Goal: Task Accomplishment & Management: Use online tool/utility

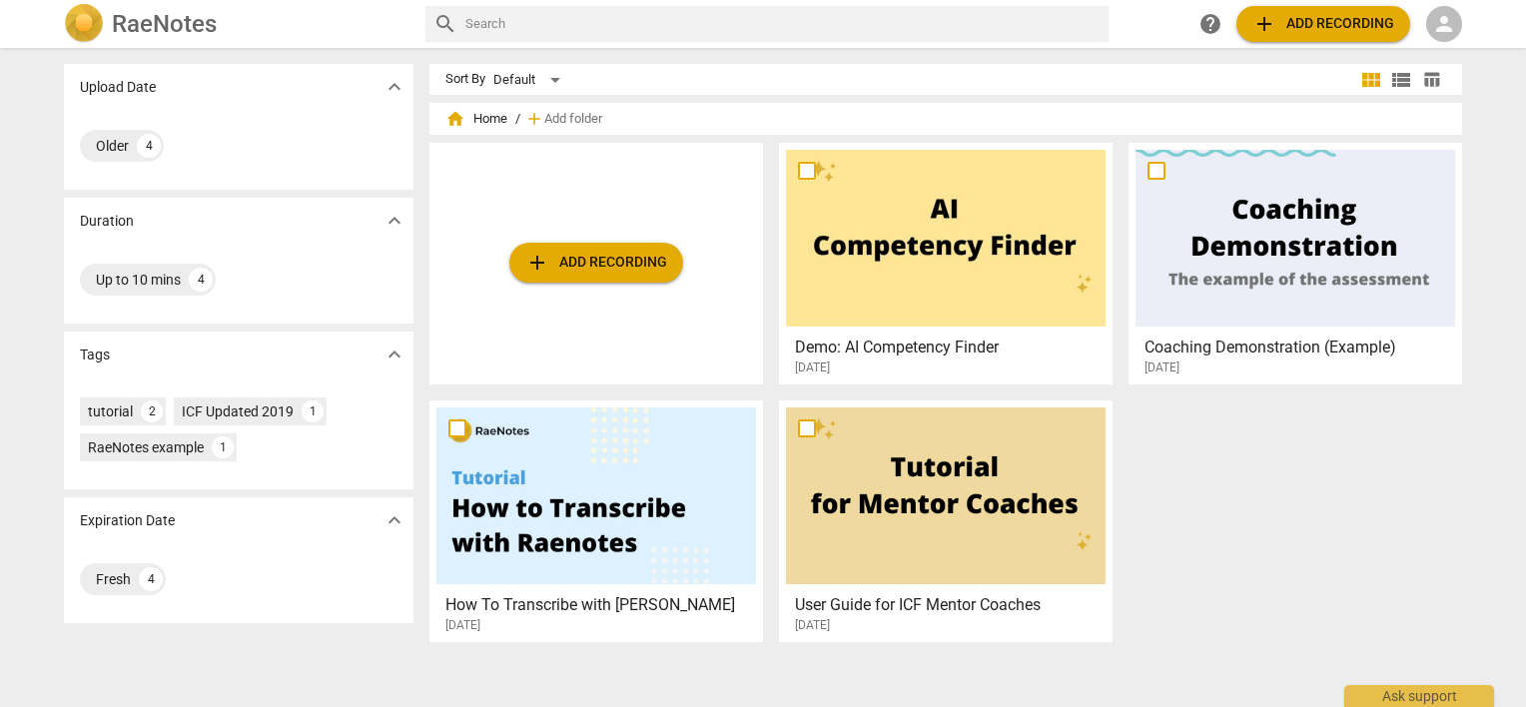
click at [1445, 24] on span "person" at bounding box center [1444, 24] width 24 height 24
click at [1447, 44] on li "Login" at bounding box center [1462, 48] width 72 height 48
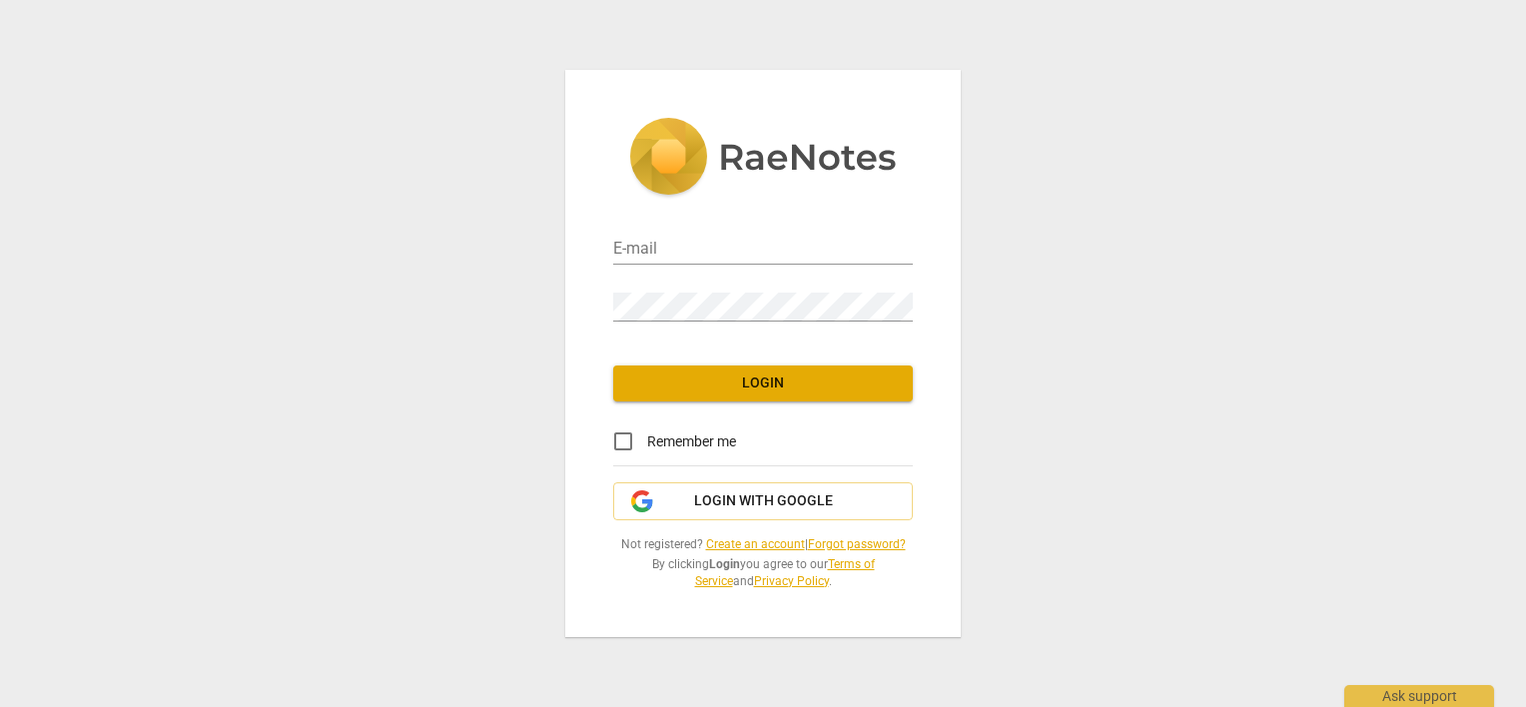
type input "[PERSON_NAME][EMAIL_ADDRESS][DOMAIN_NAME]"
click at [625, 436] on input "Remember me" at bounding box center [623, 442] width 48 height 48
checkbox input "true"
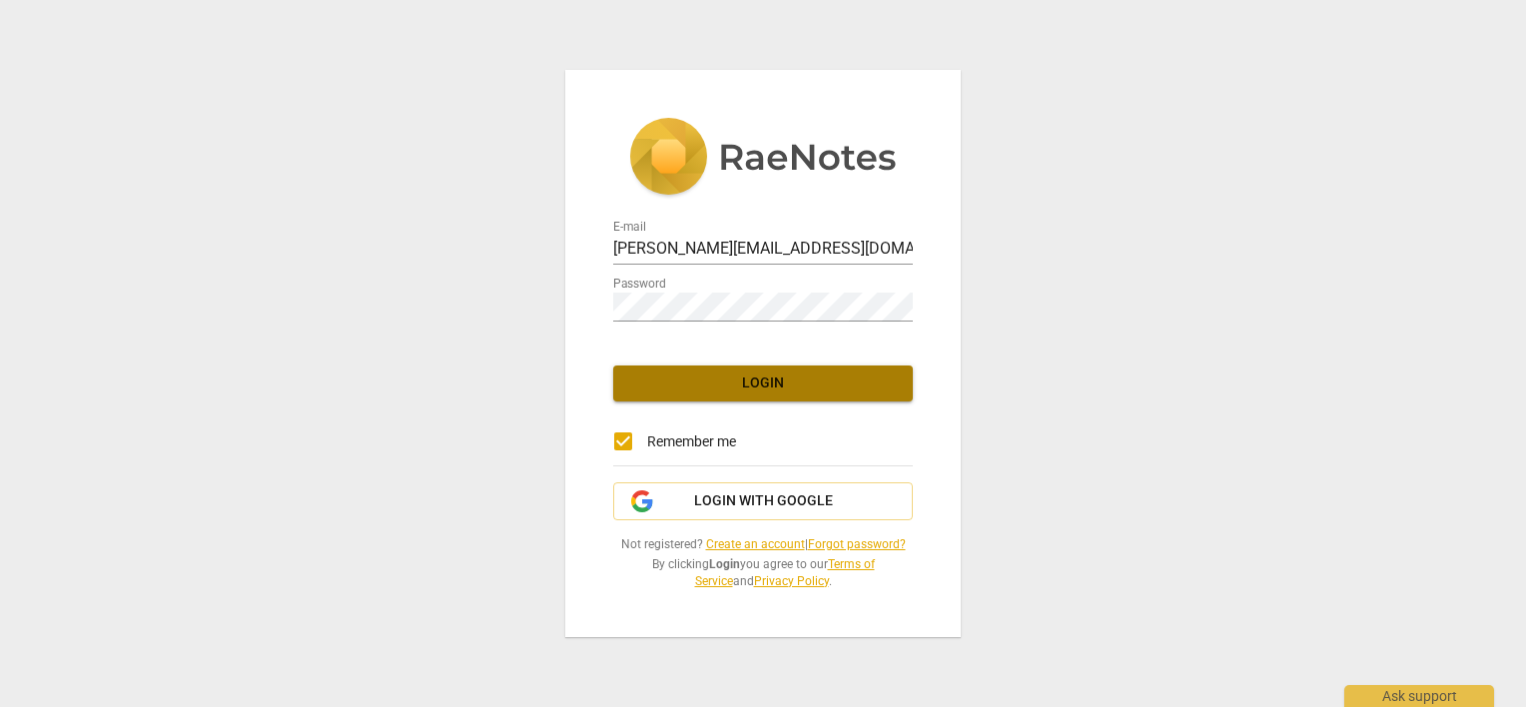
click at [664, 384] on span "Login" at bounding box center [763, 384] width 268 height 20
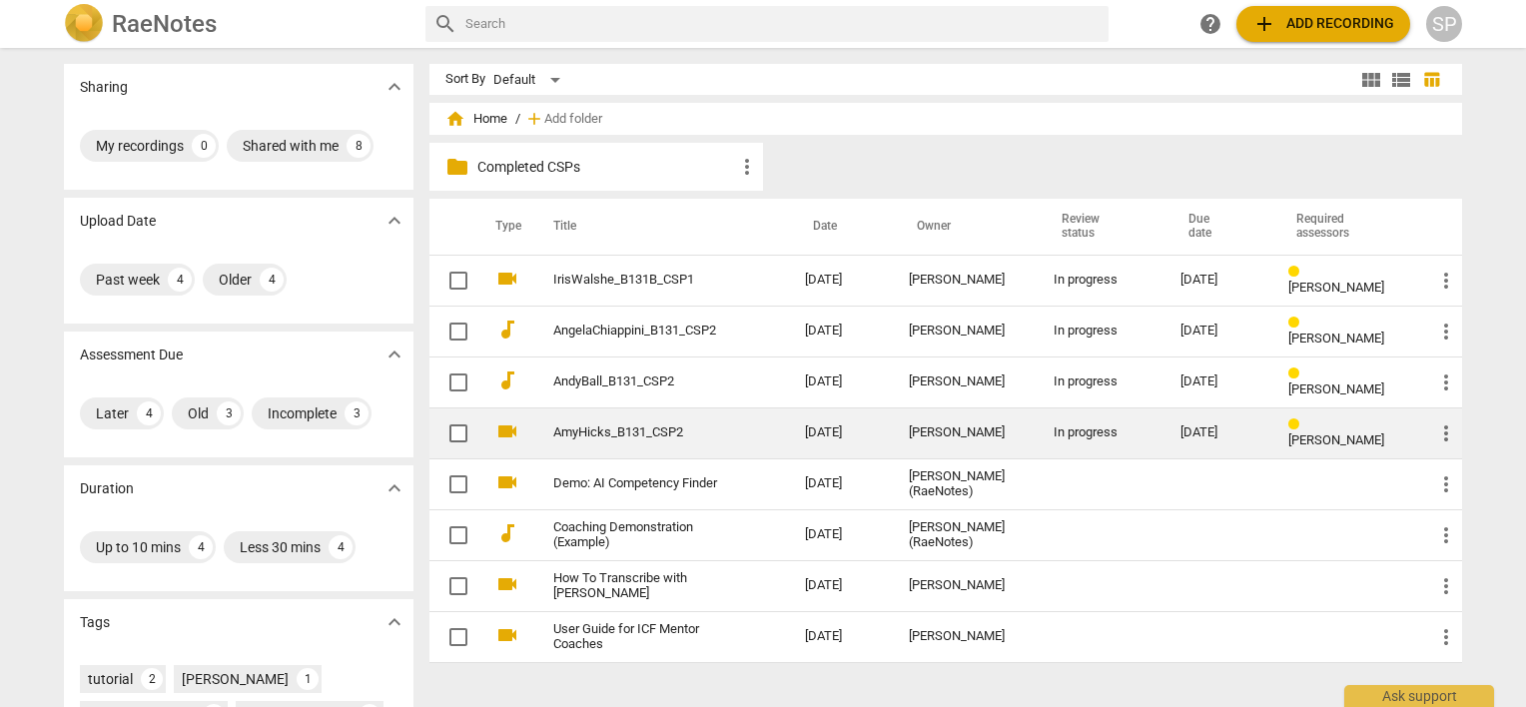
click at [854, 428] on td "[DATE]" at bounding box center [841, 433] width 104 height 51
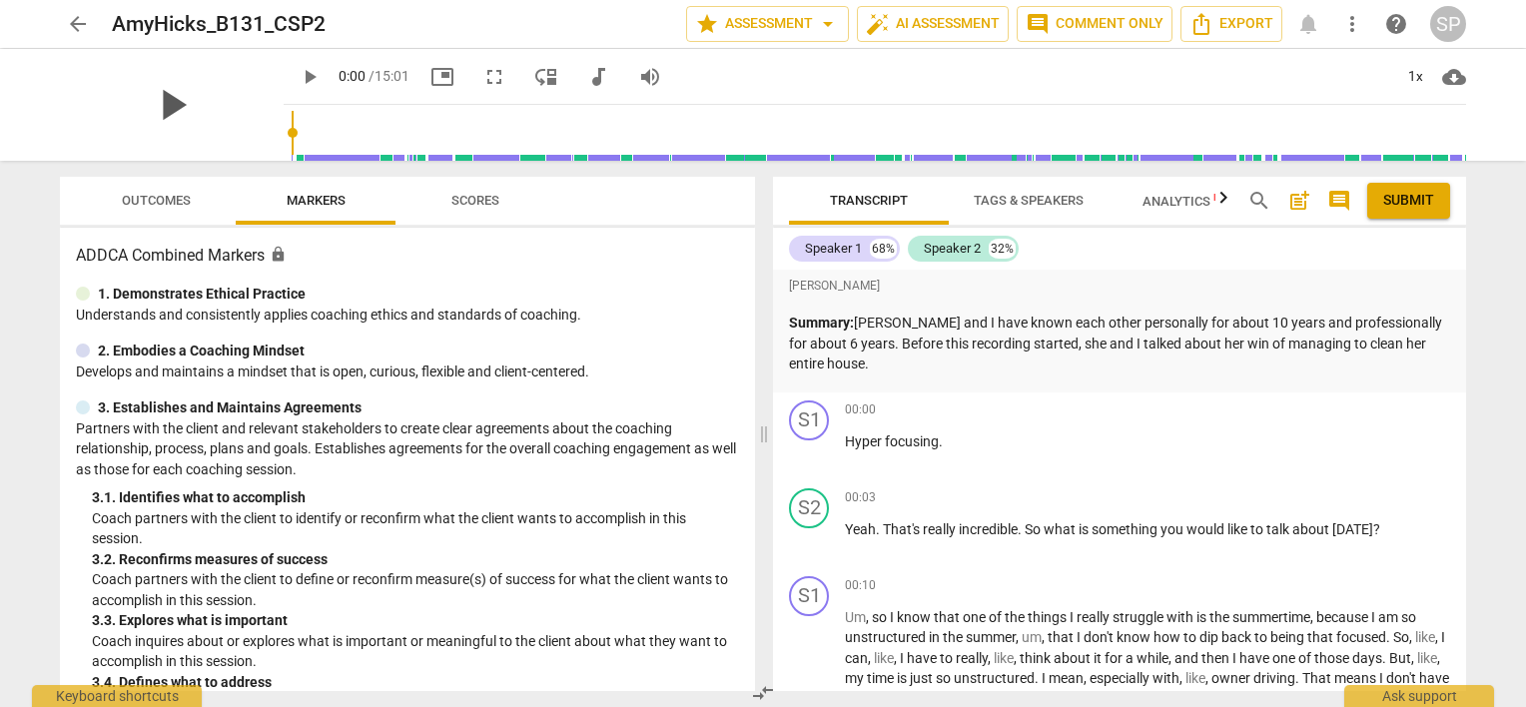
click at [164, 96] on span "play_arrow" at bounding box center [172, 105] width 52 height 52
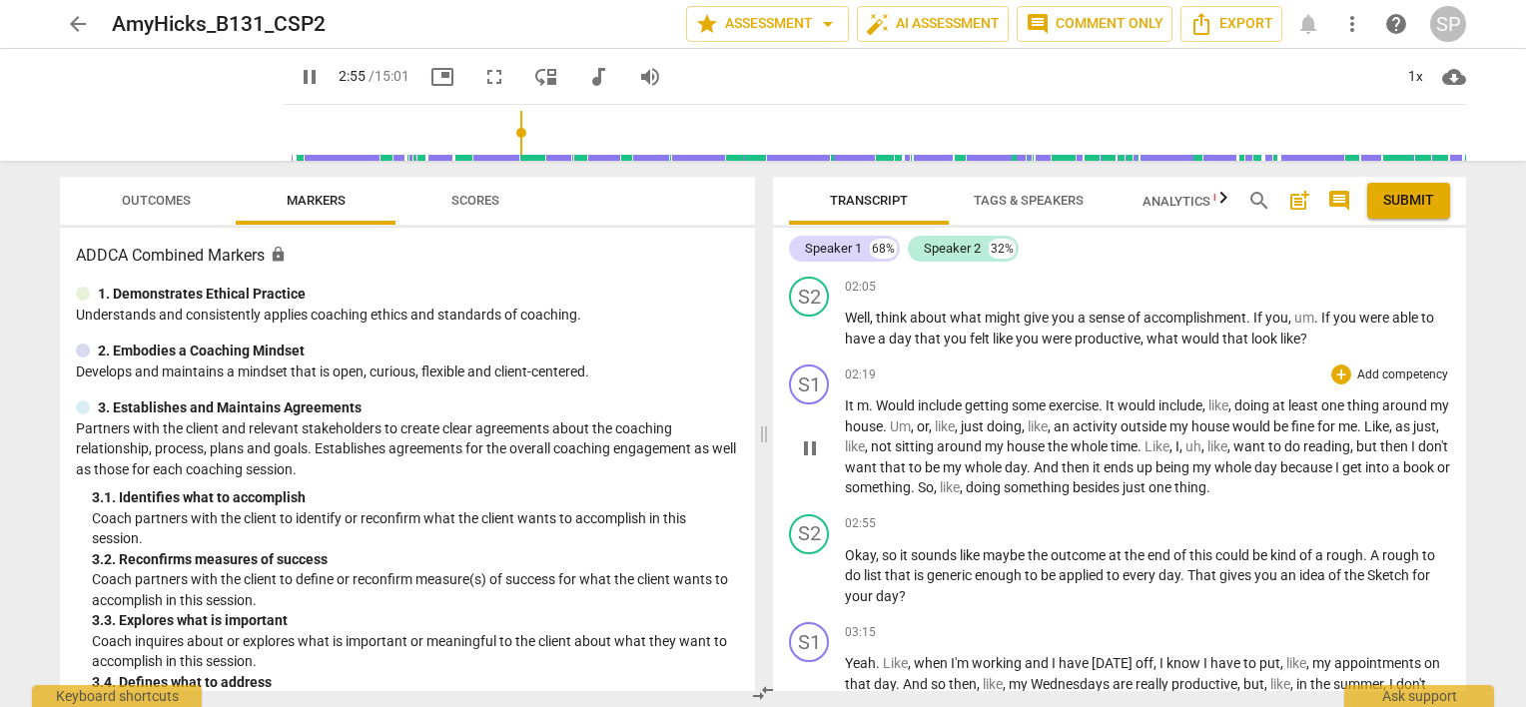
scroll to position [1267, 0]
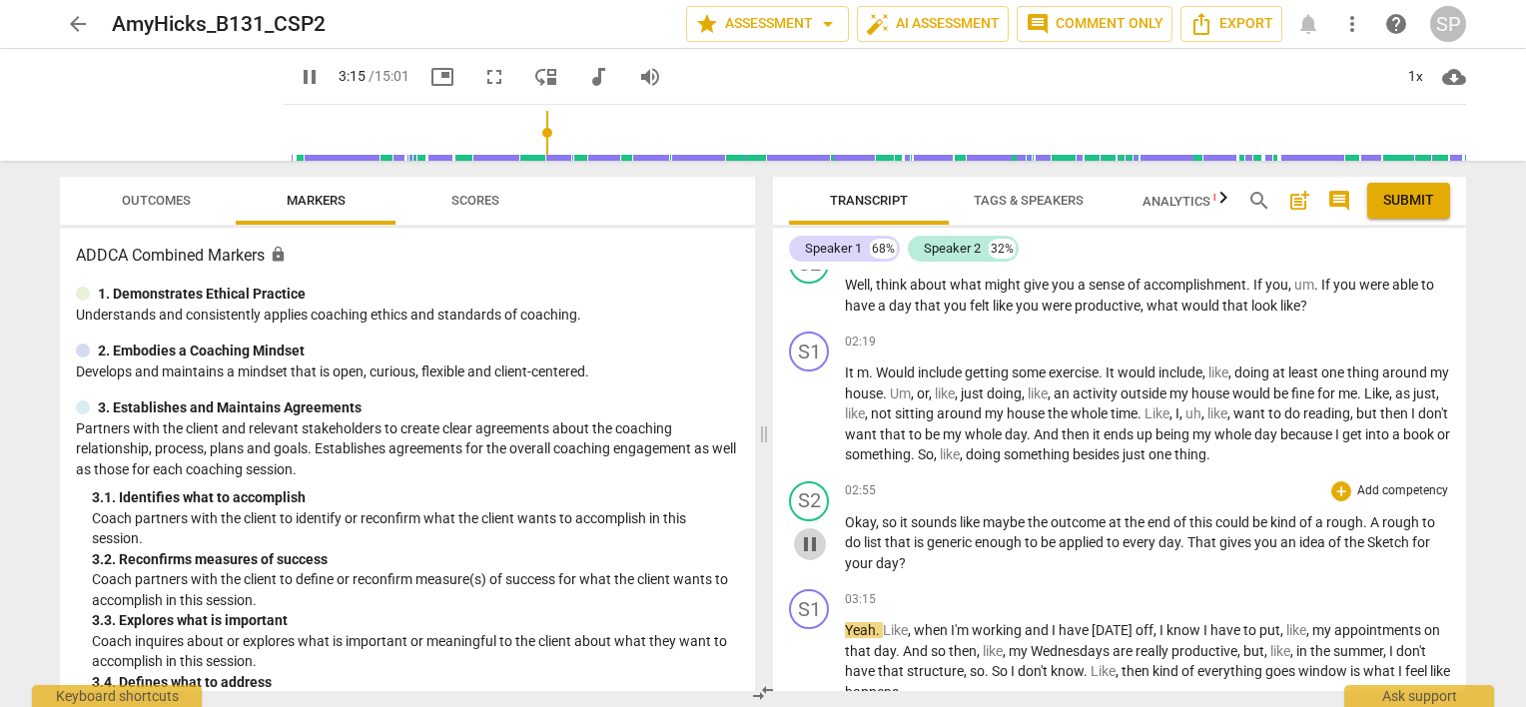
click at [815, 532] on span "pause" at bounding box center [810, 544] width 24 height 24
type input "196"
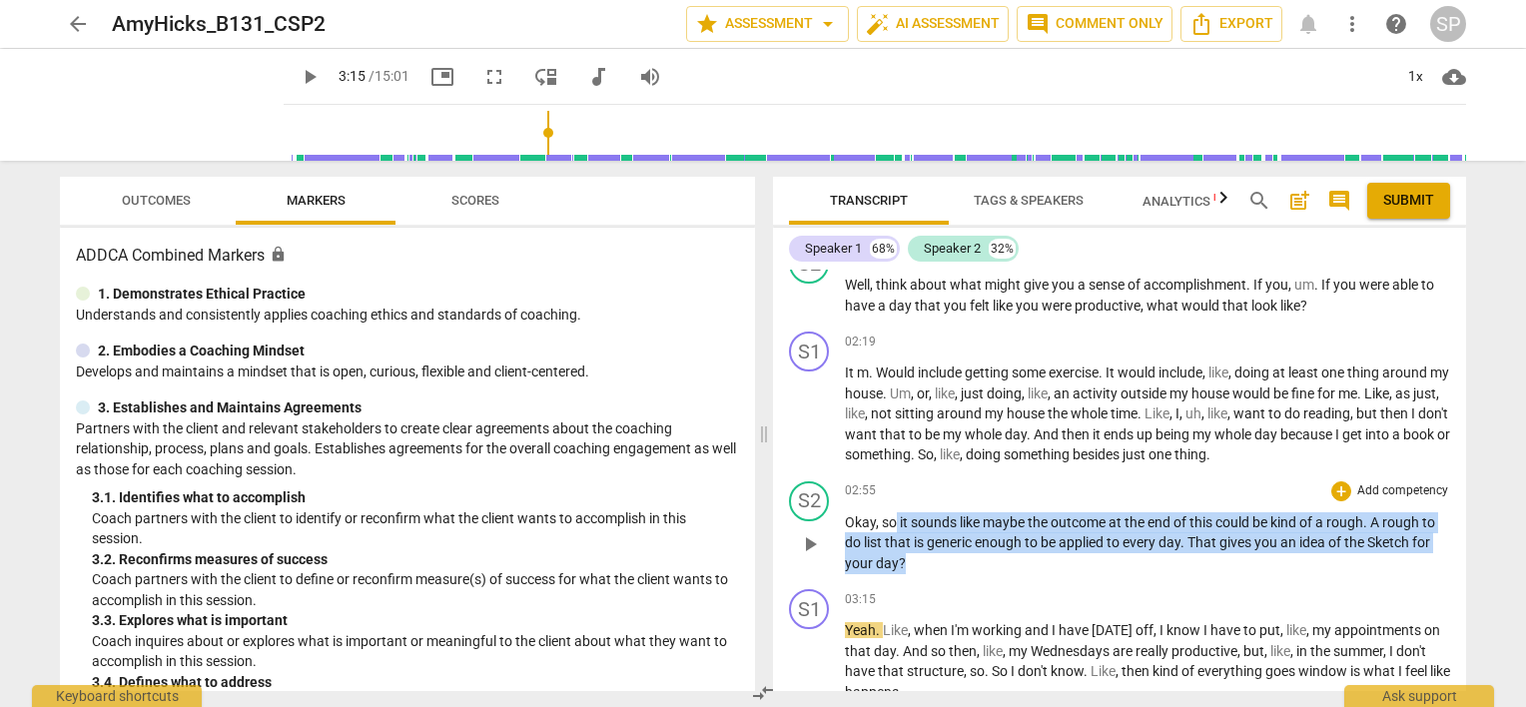
drag, startPoint x: 896, startPoint y: 495, endPoint x: 1043, endPoint y: 527, distance: 150.3
click at [1043, 527] on p "Okay , so it sounds like maybe the outcome at the end of this could be kind of …" at bounding box center [1147, 543] width 605 height 62
click at [1332, 481] on div "+" at bounding box center [1342, 491] width 20 height 20
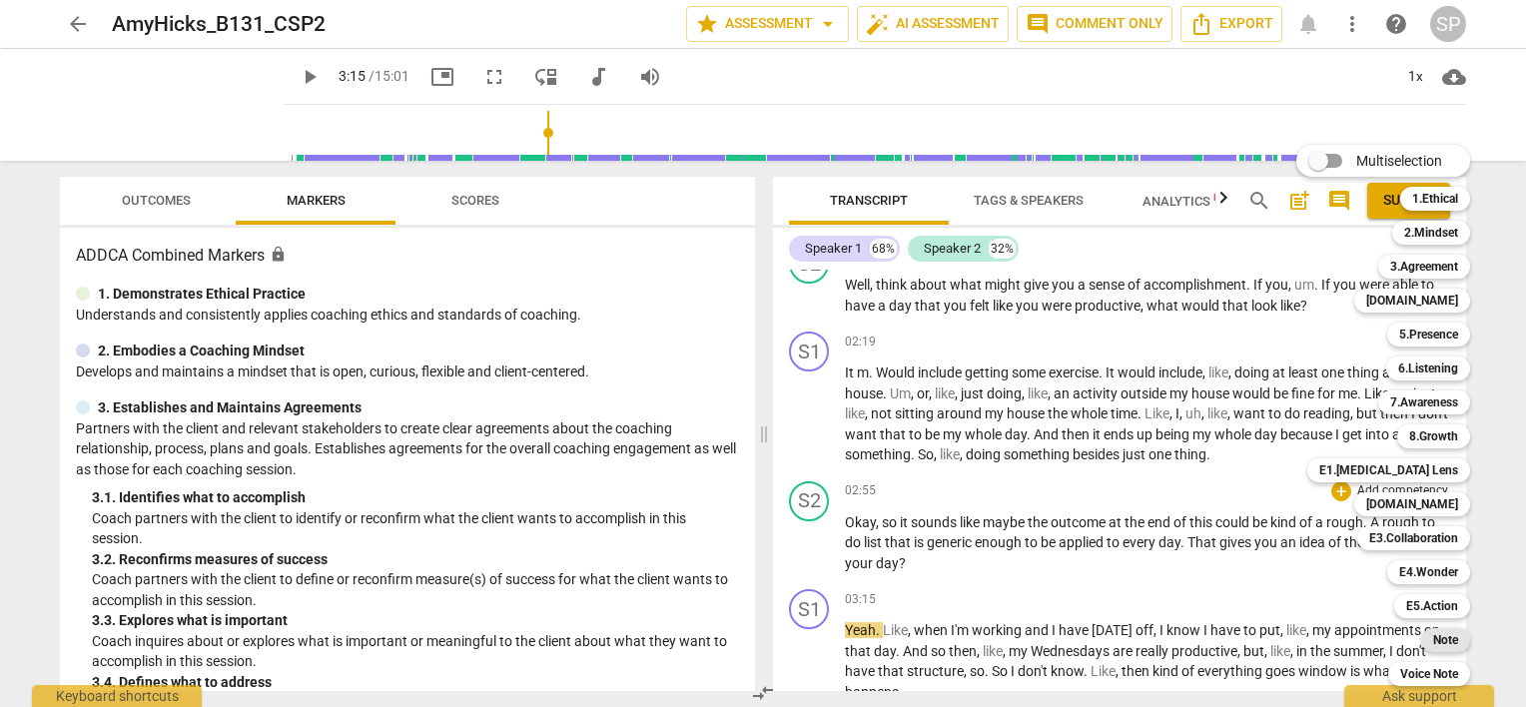
click at [1455, 643] on b "Note" at bounding box center [1445, 640] width 25 height 24
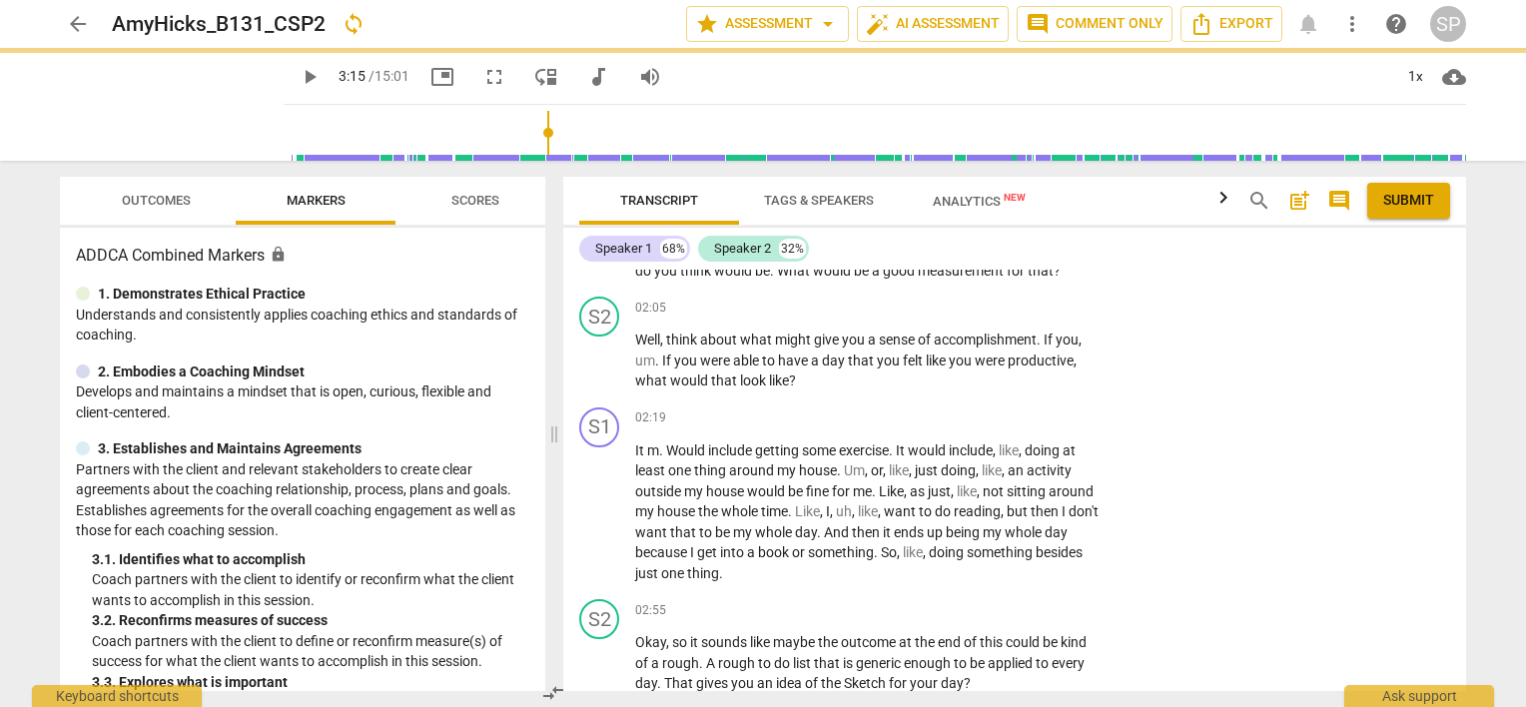
scroll to position [1353, 0]
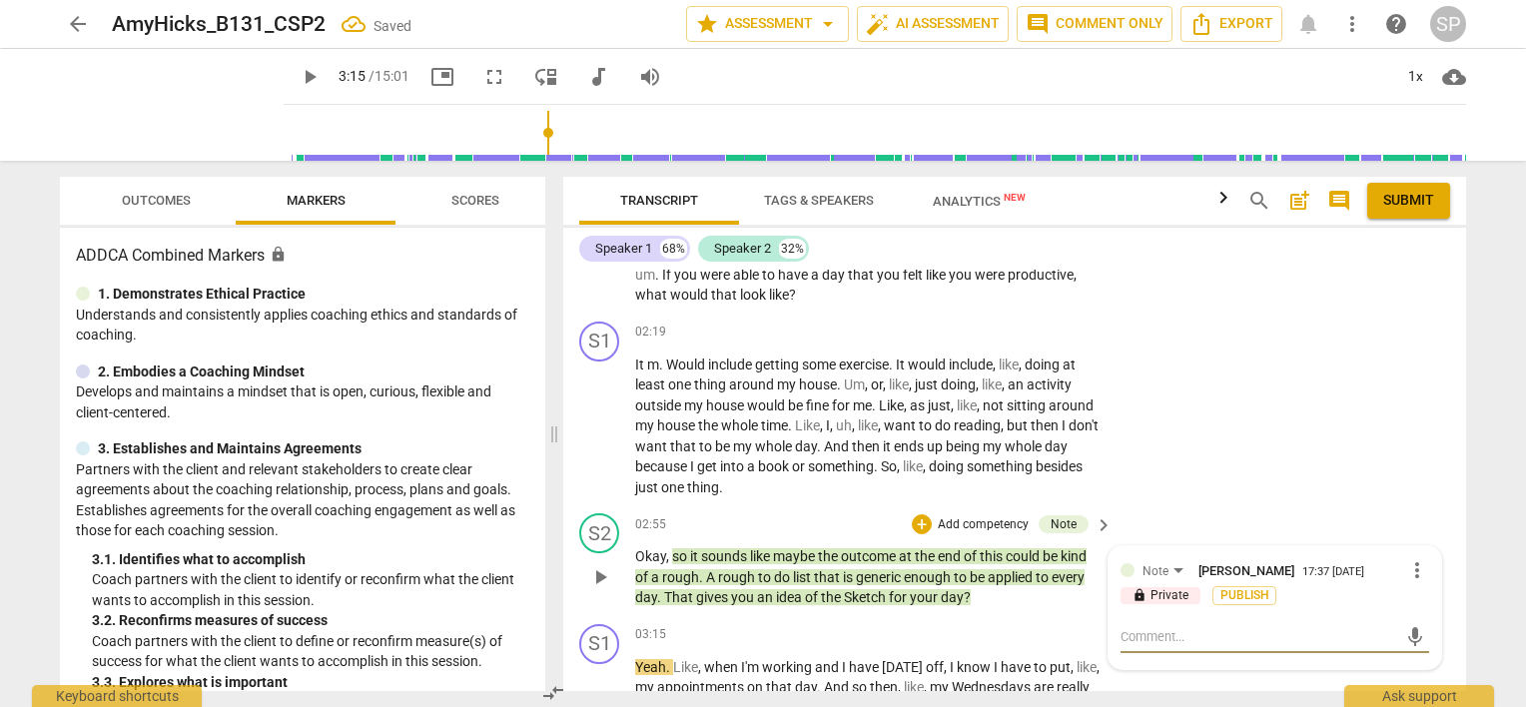
type textarea "Y"
type textarea "Yo"
type textarea "You"
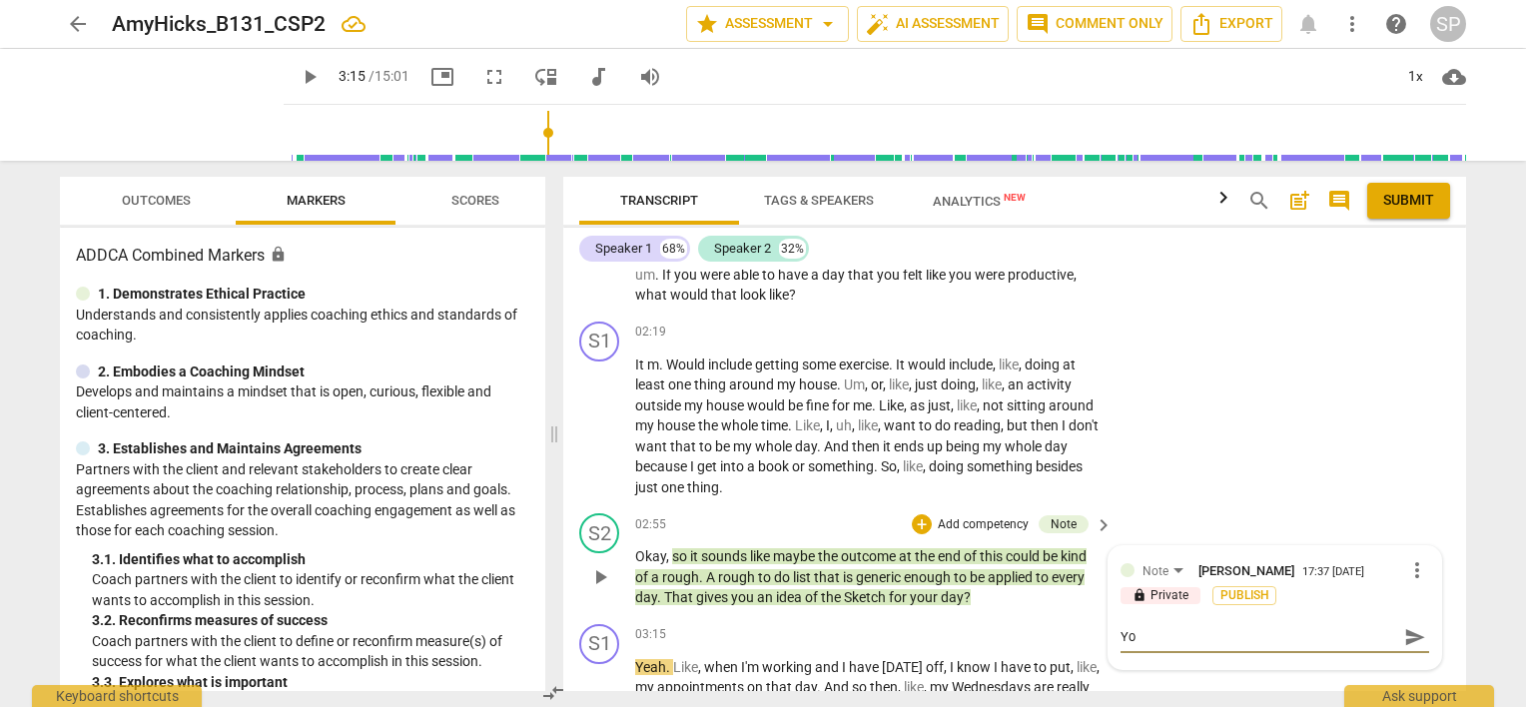
type textarea "You"
type textarea "You h"
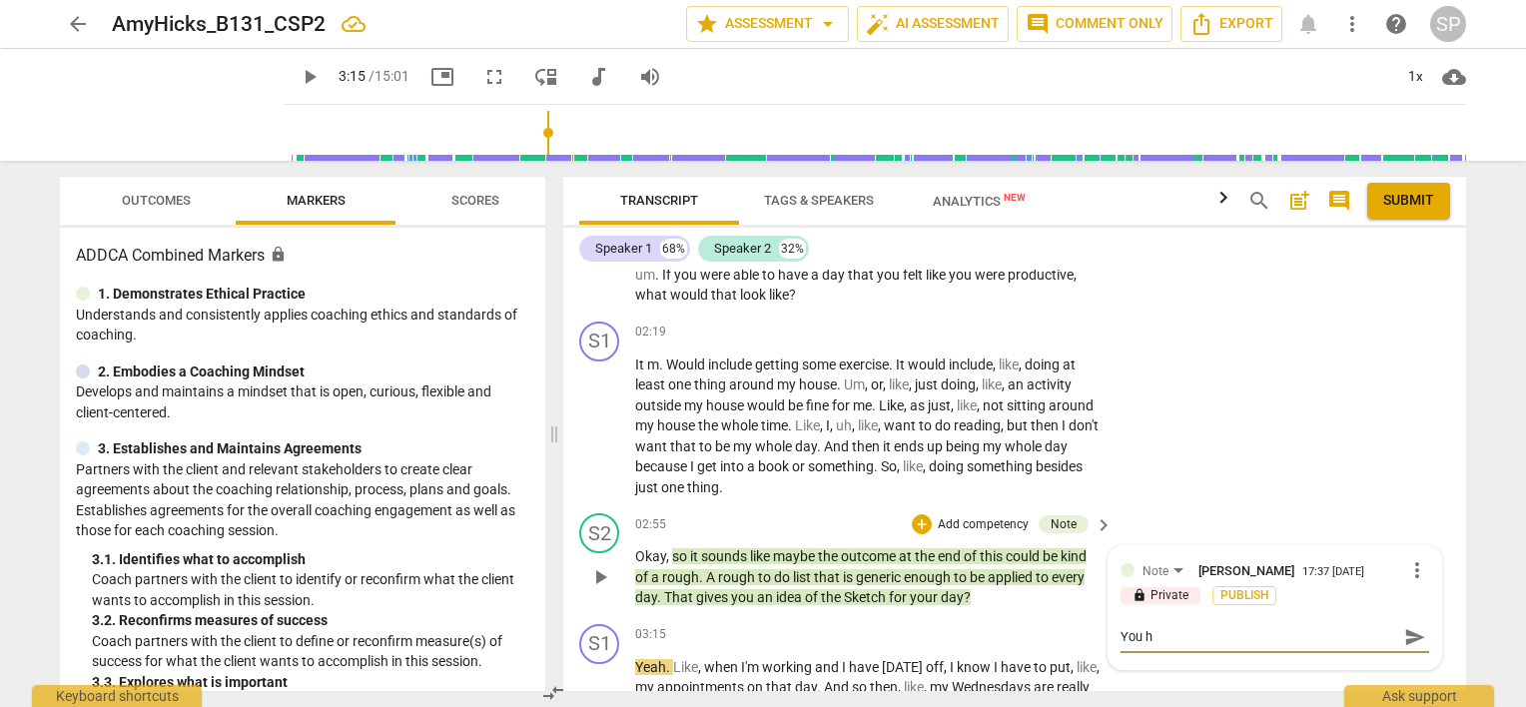
type textarea "You ha"
type textarea "You hav"
type textarea "You have"
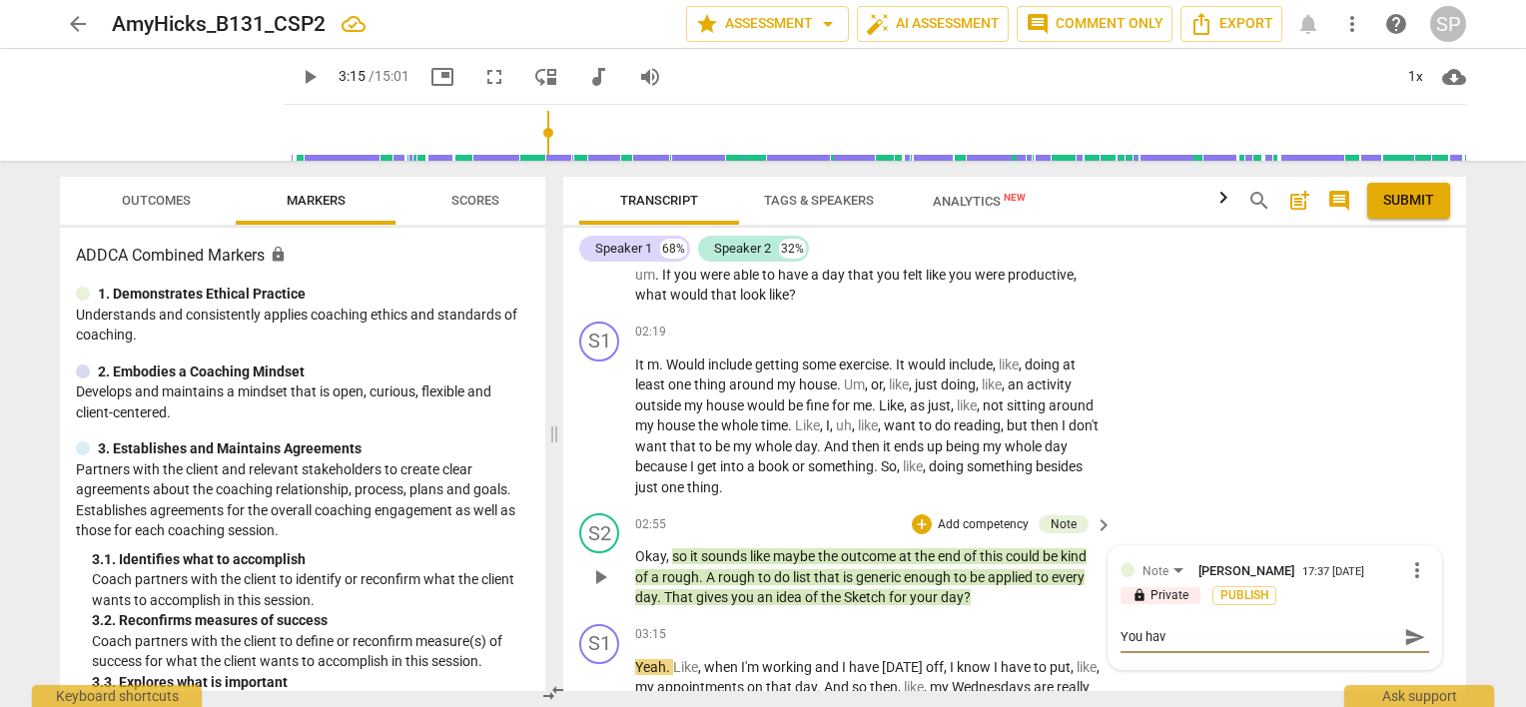
type textarea "You have"
type textarea "You have j"
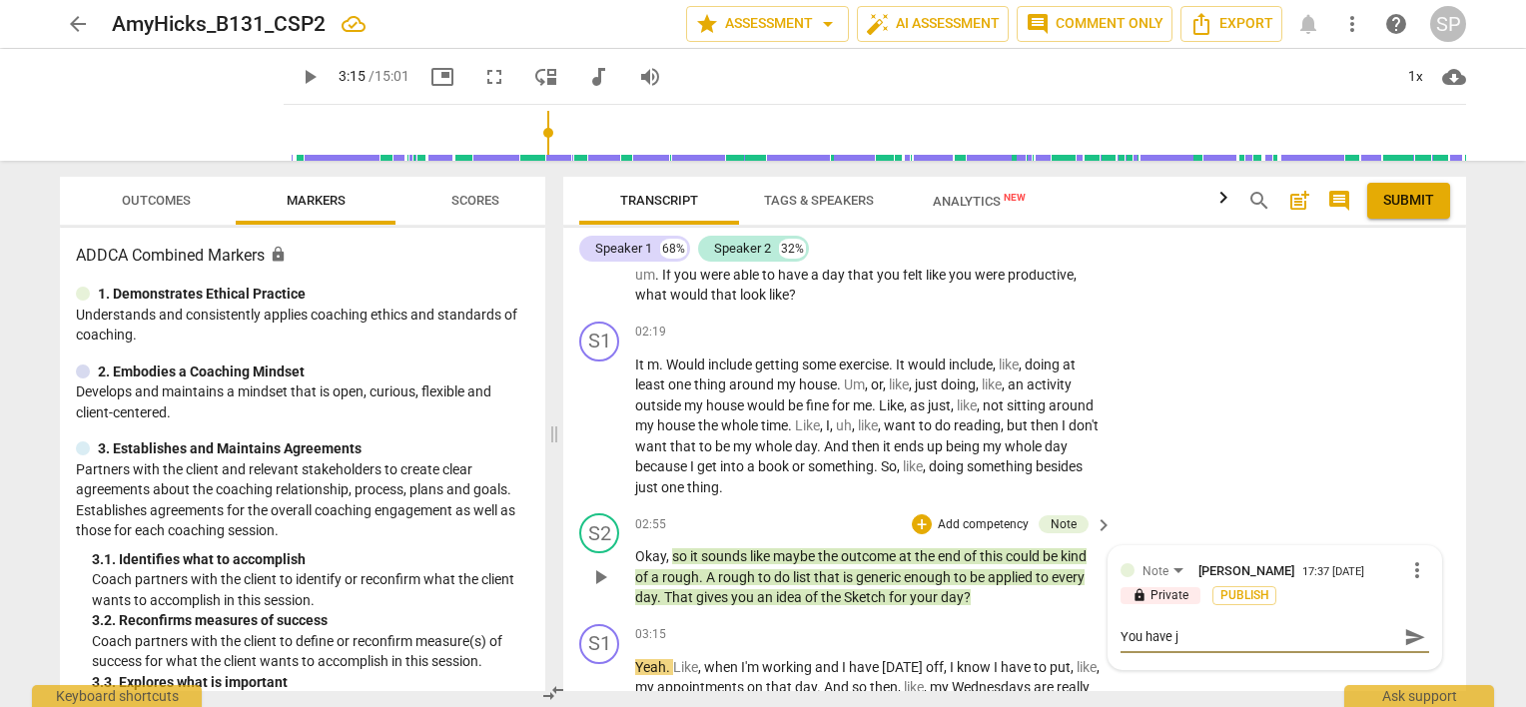
type textarea "You have ju"
type textarea "You have jus"
type textarea "You have just"
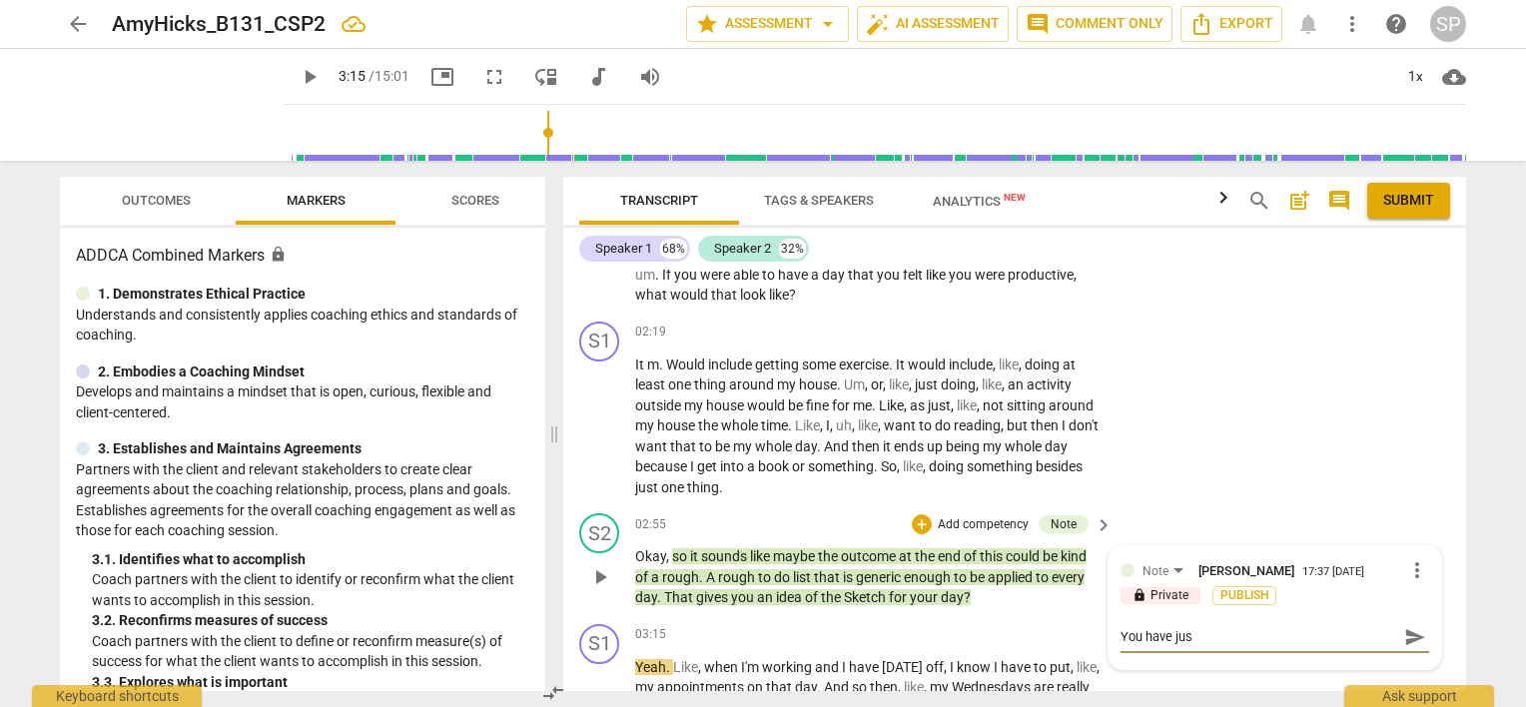
type textarea "You have just"
type textarea "You have just s"
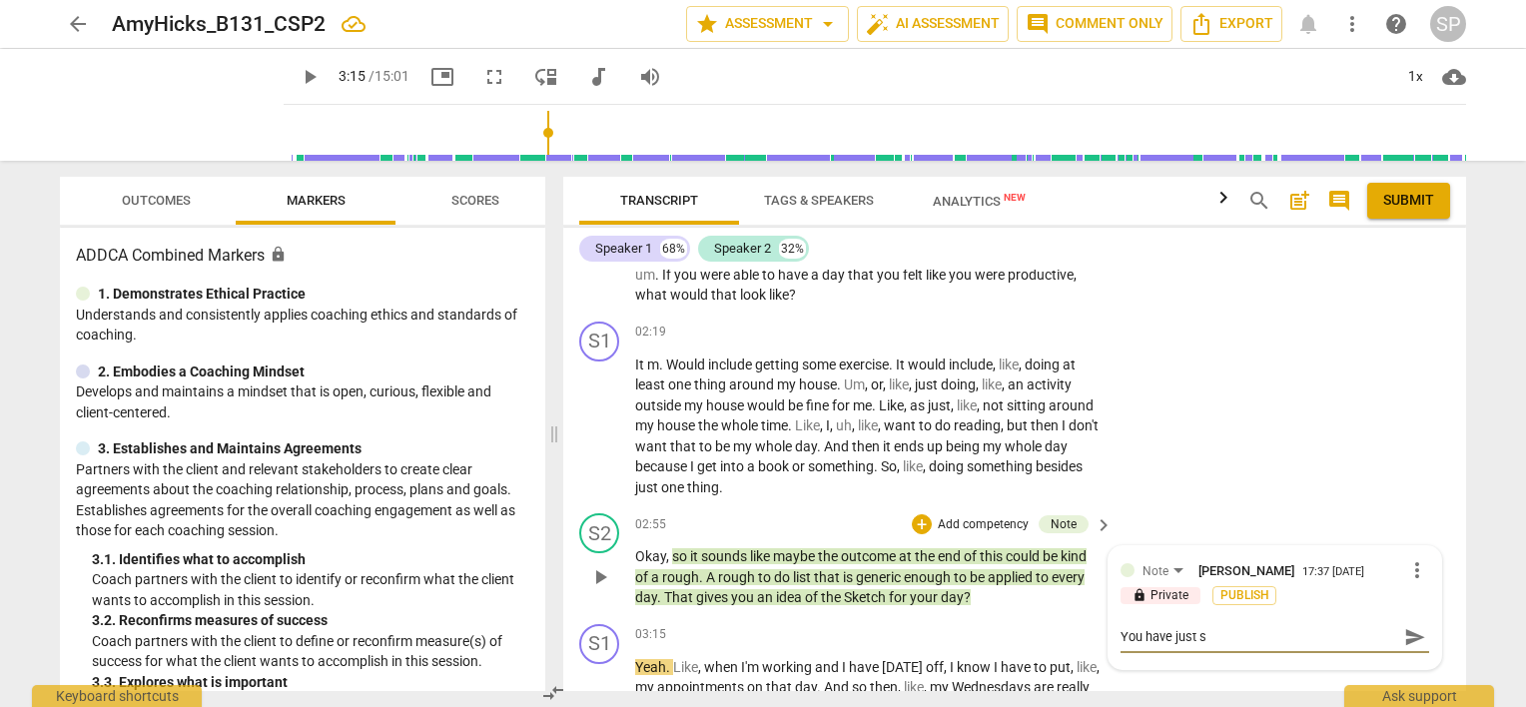
type textarea "You have just su"
type textarea "You have just sug"
type textarea "You have just [PERSON_NAME]"
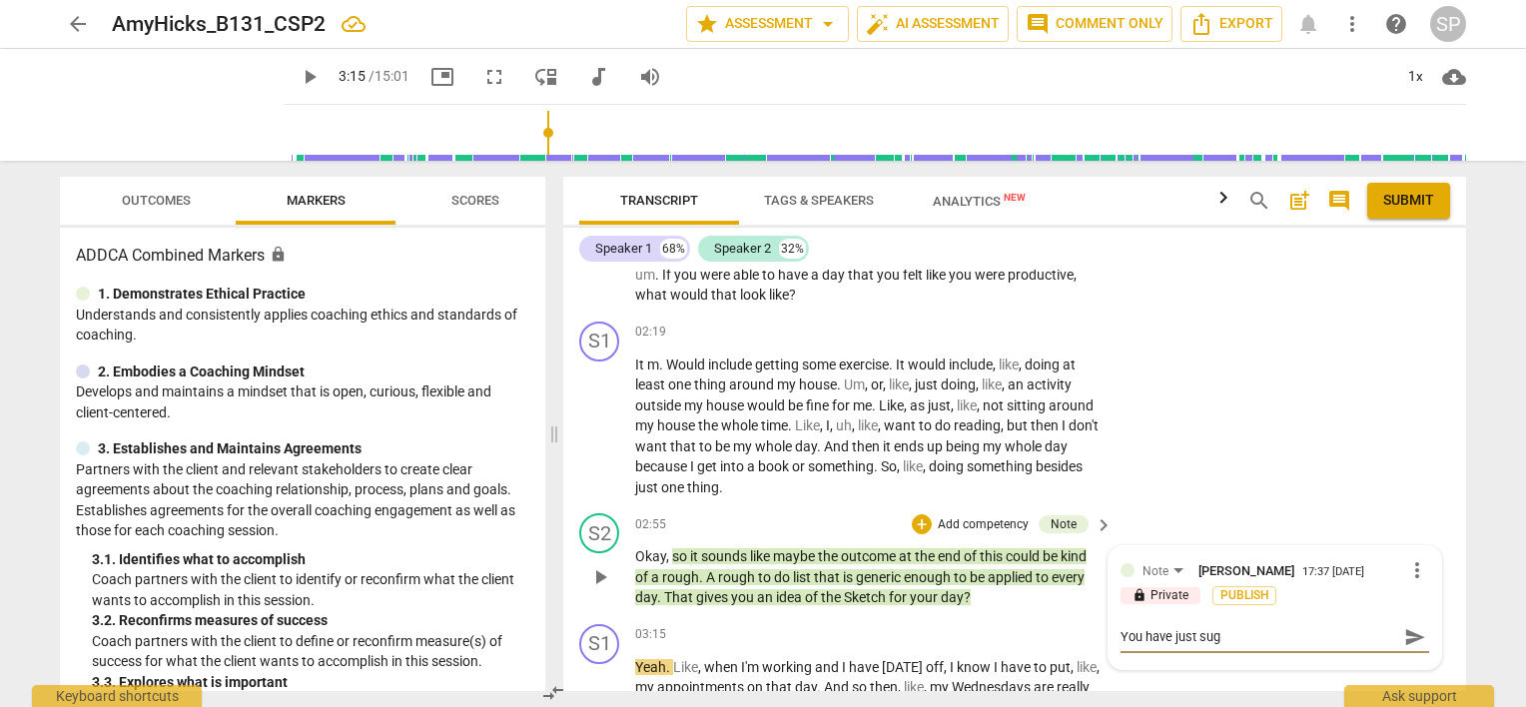
type textarea "You have just [PERSON_NAME]"
type textarea "You have just sugge"
type textarea "You have just sugges"
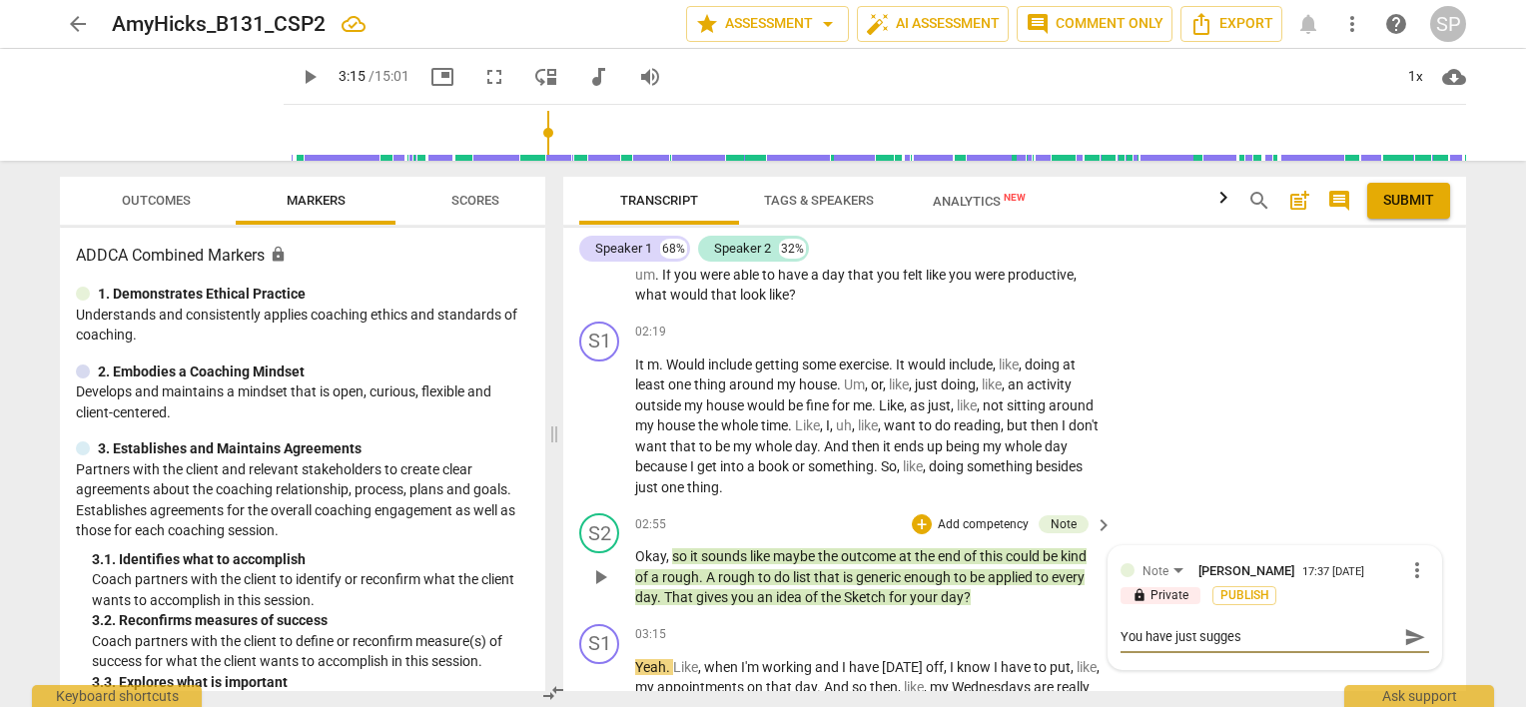
type textarea "You have just suggest"
type textarea "You have just suggeste"
type textarea "You have just suggested"
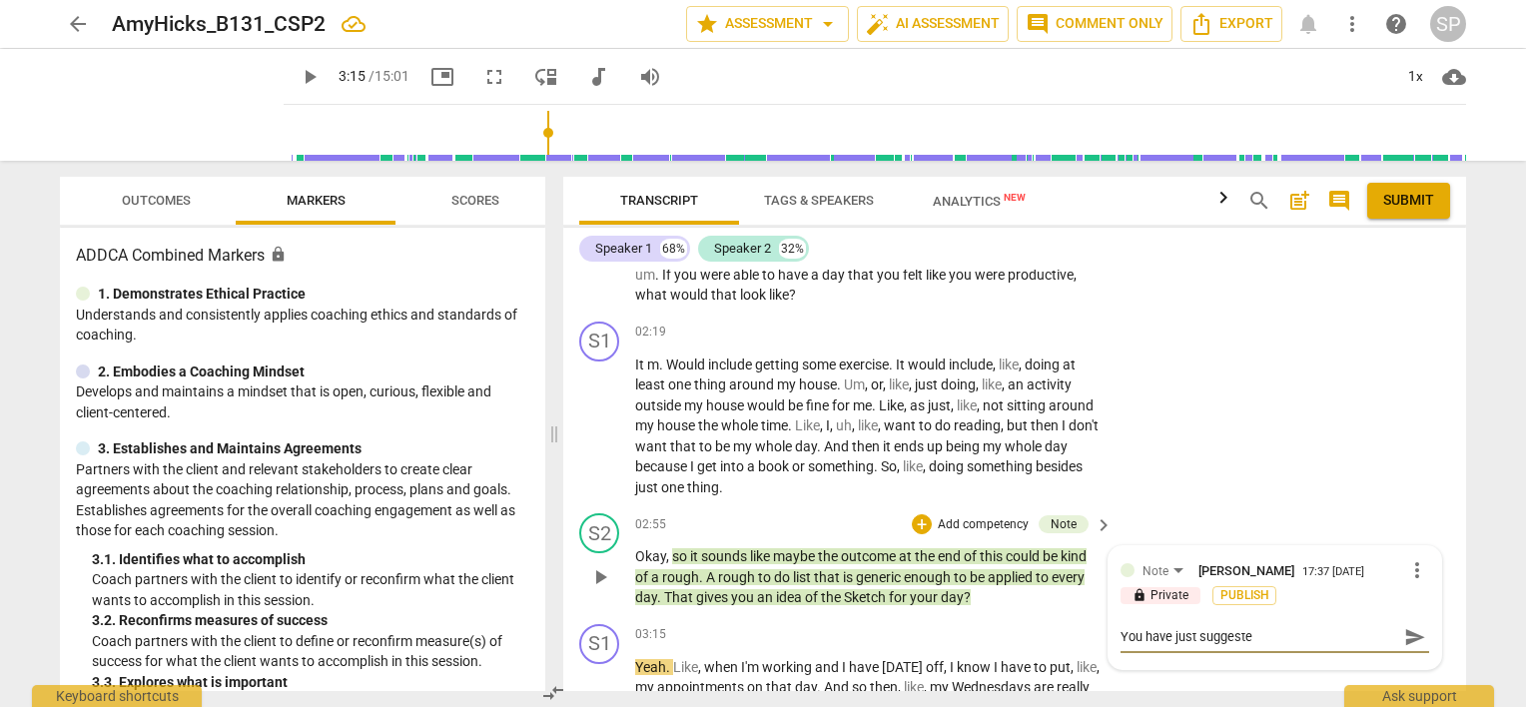
type textarea "You have just suggested"
type textarea "You have just suggested h"
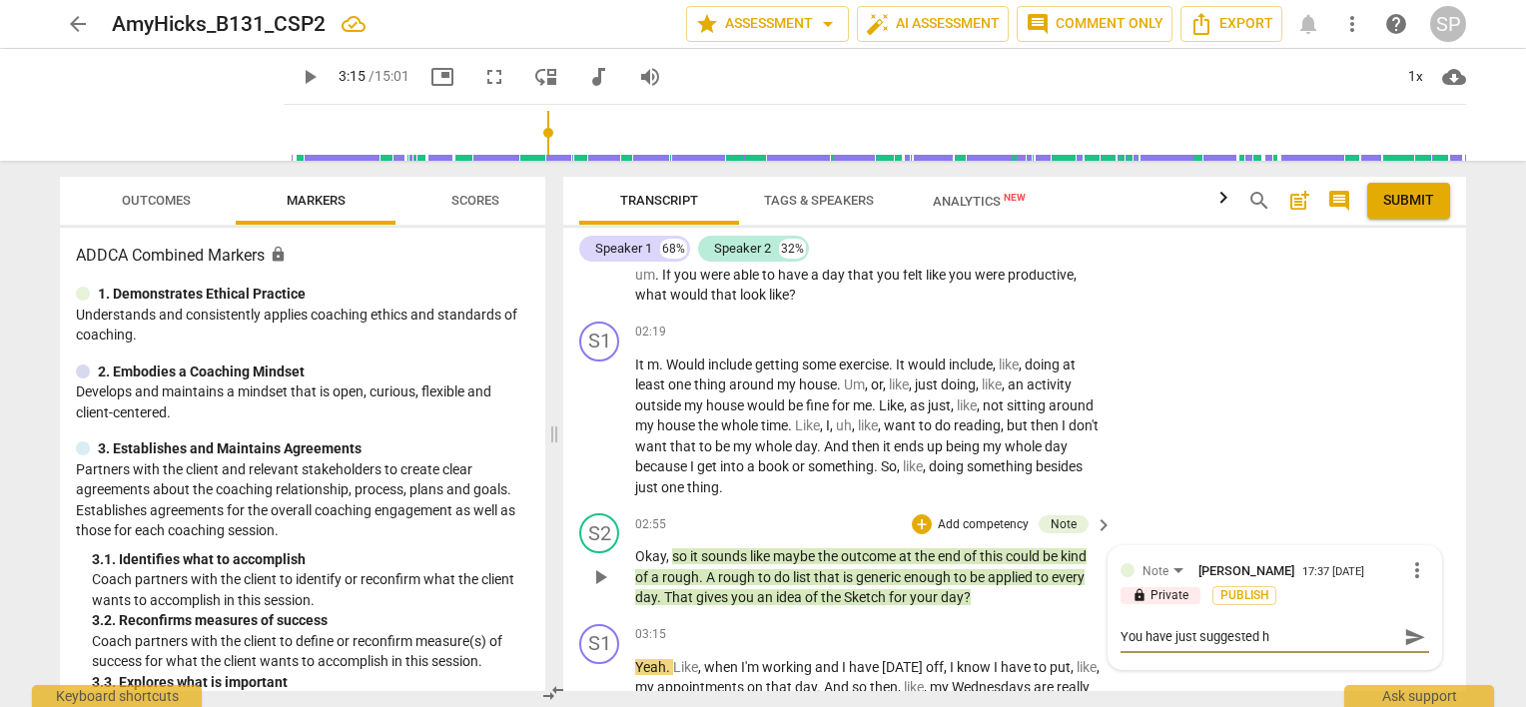
type textarea "You have just suggested he"
type textarea "You have just suggested her"
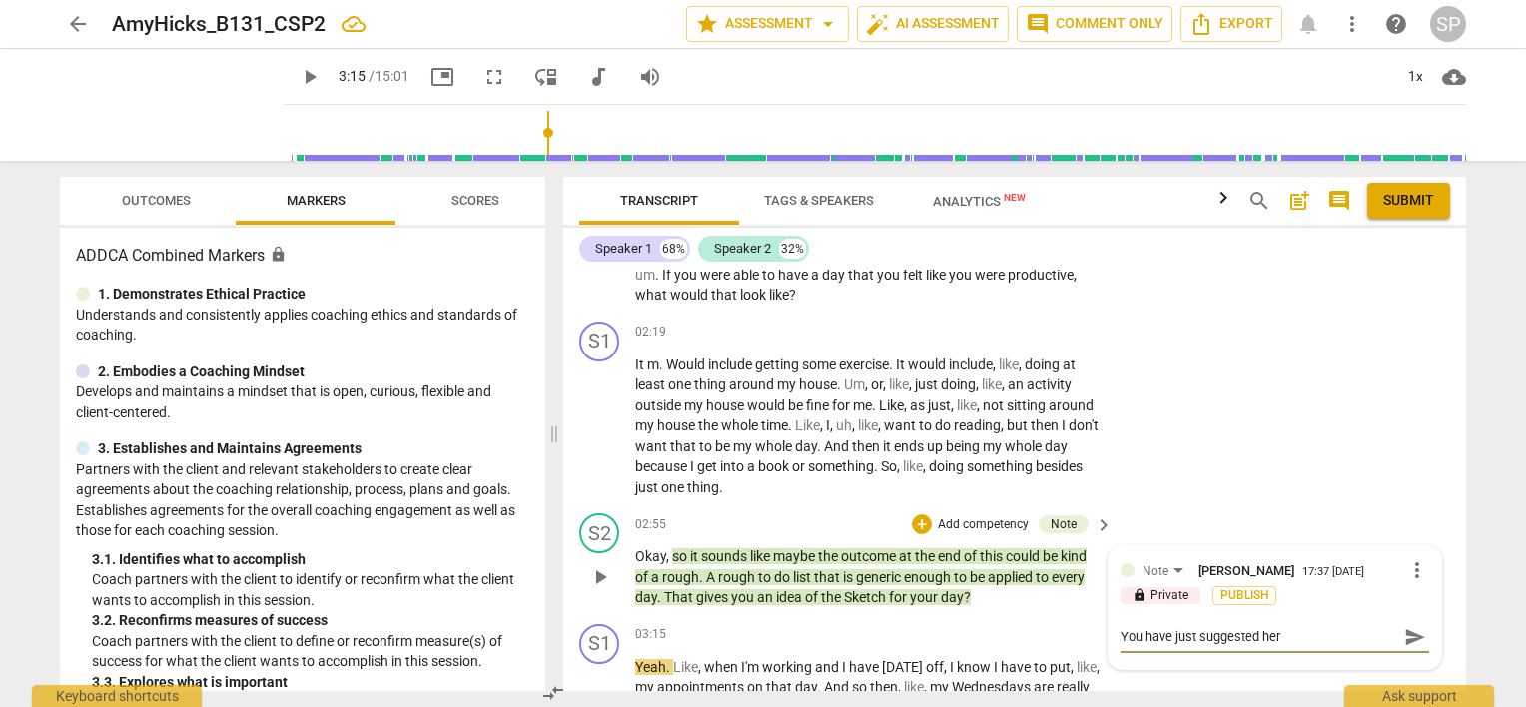
type textarea "You have just suggested her"
type textarea "You have just suggested her o"
type textarea "You have just suggested her ou"
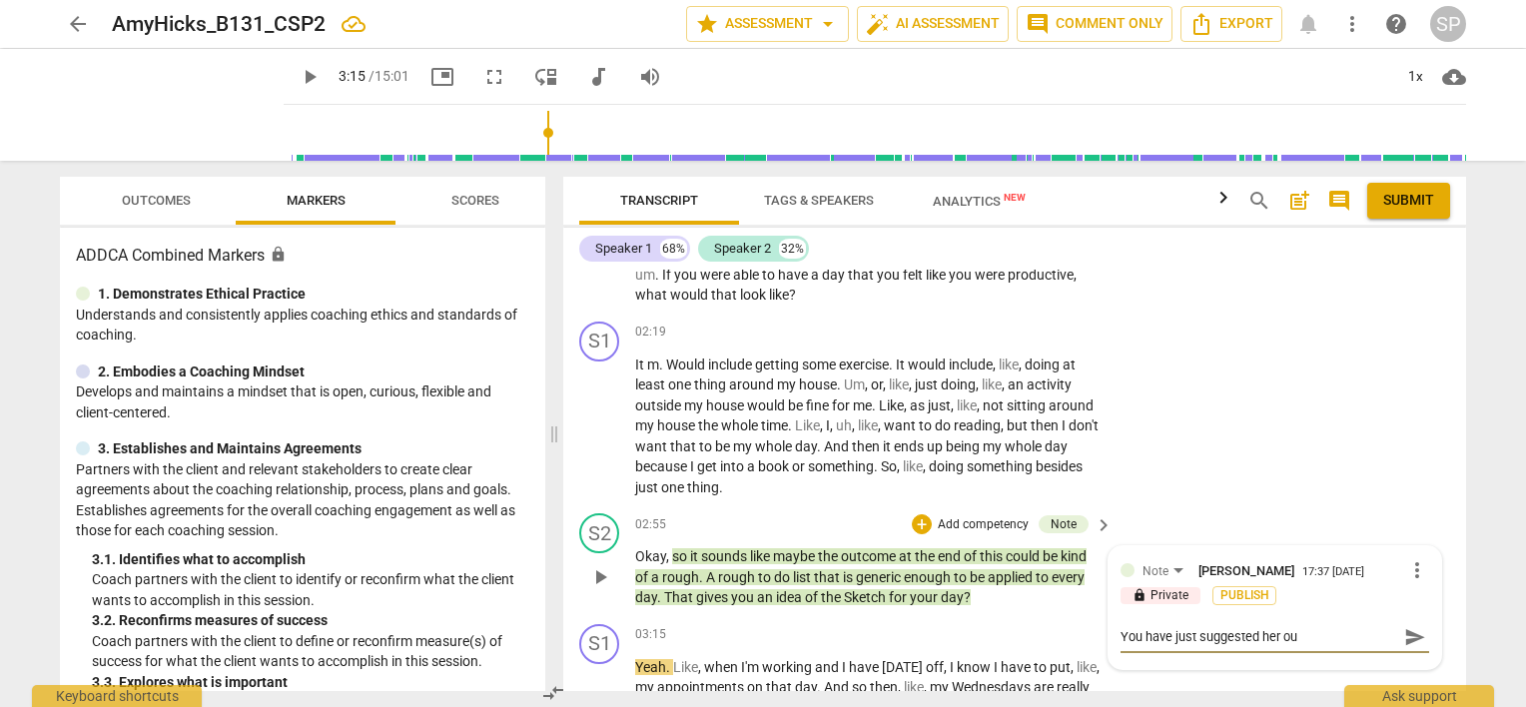
type textarea "You have just suggested her out"
type textarea "You have just suggested her outc"
type textarea "You have just suggested her outco"
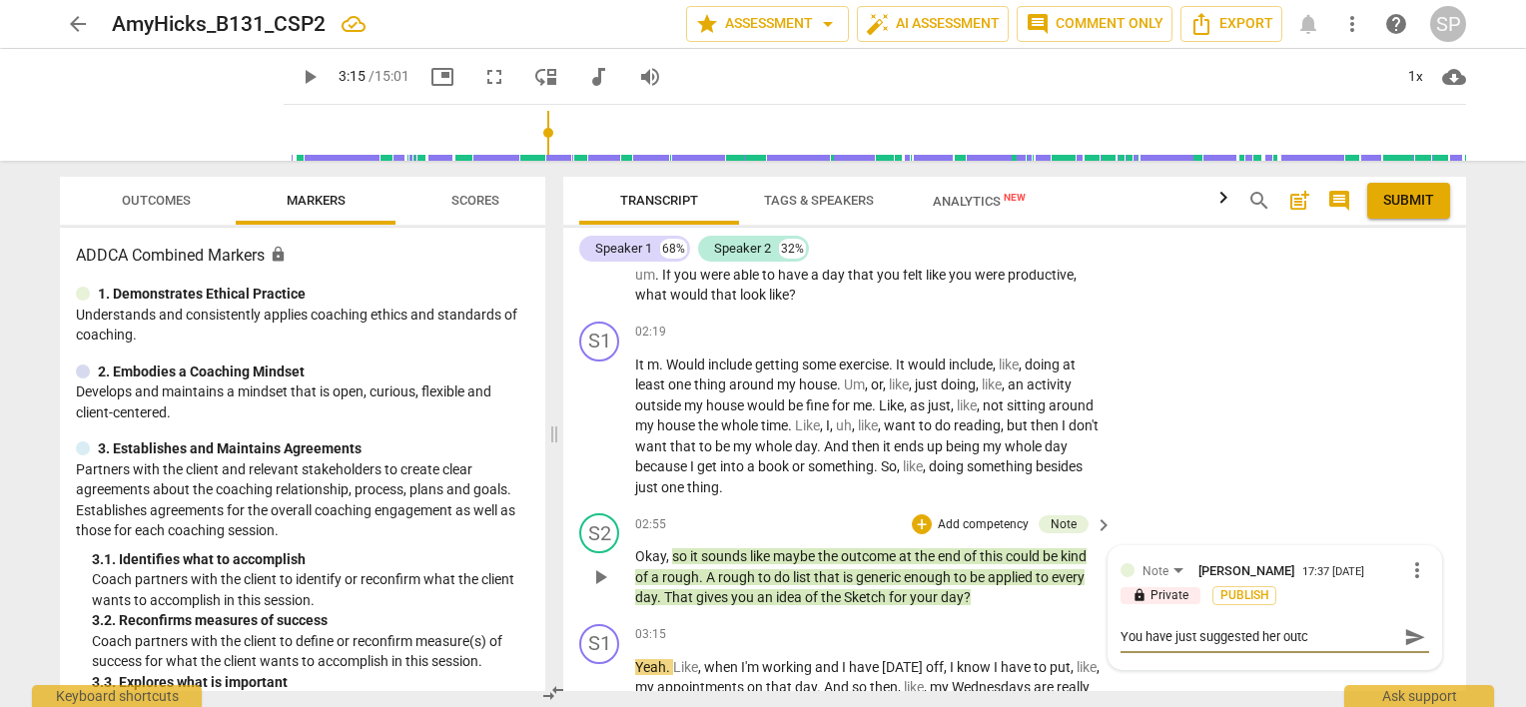
type textarea "You have just suggested her outco"
type textarea "You have just suggested her outcom"
type textarea "You have just suggested her outcome"
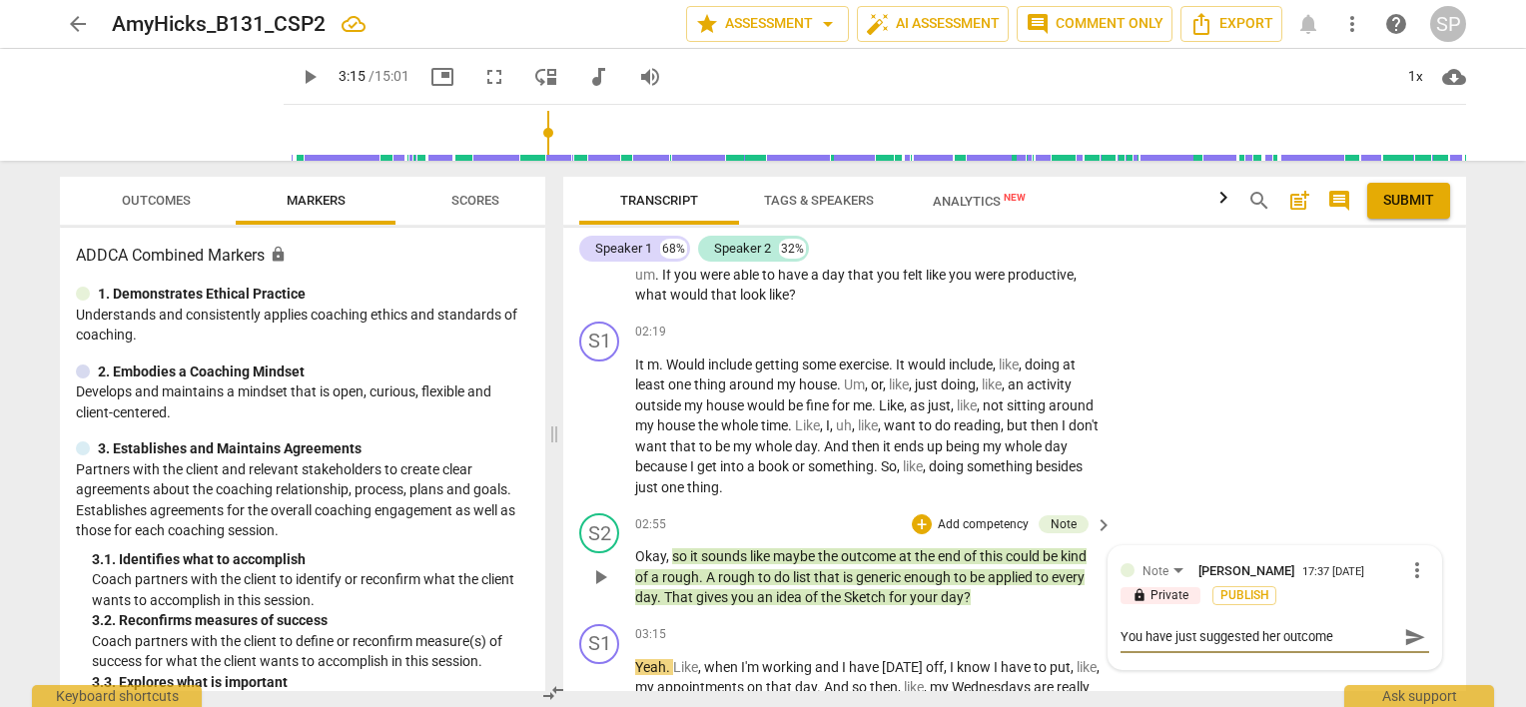
type textarea "You have just suggested her outcome."
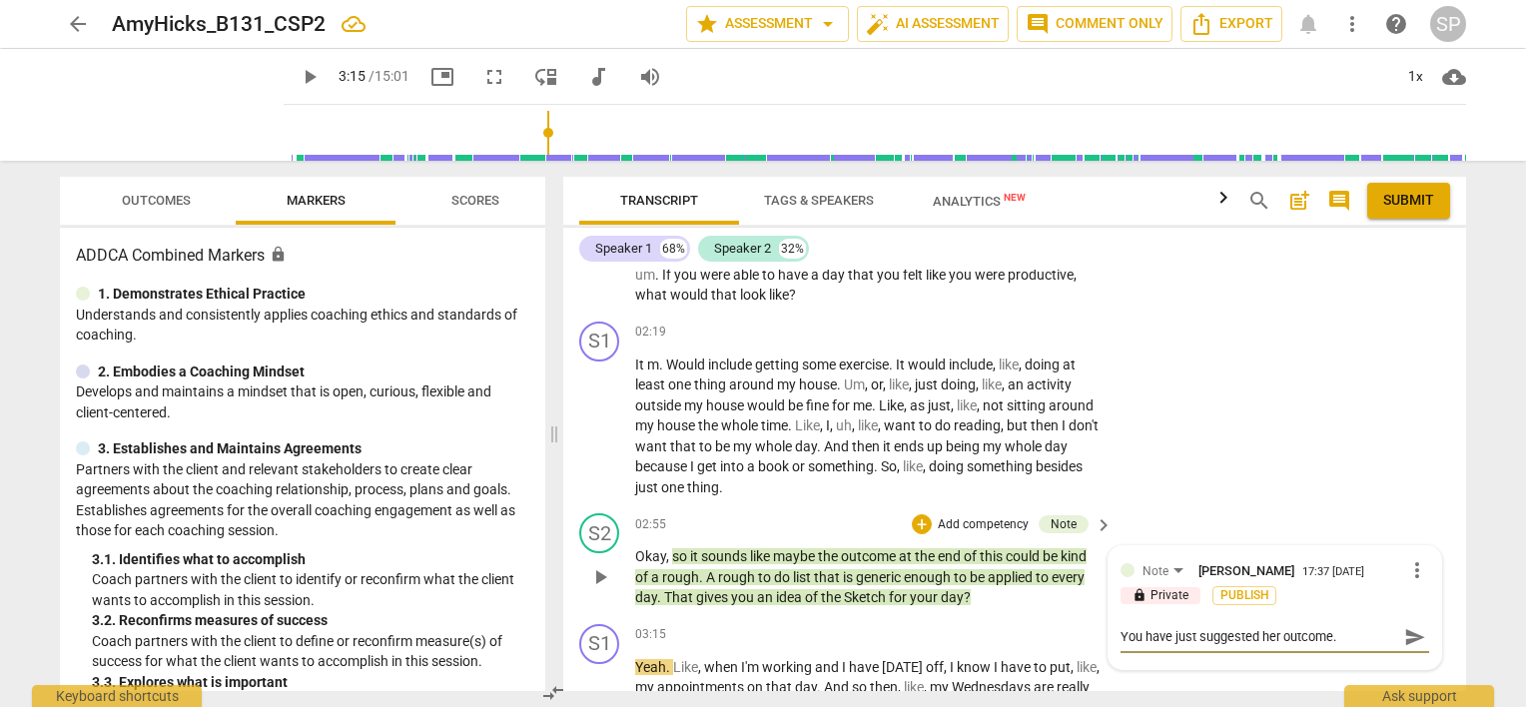
type textarea "You have just suggested her outcome."
type textarea "You have just suggested her outcome. W"
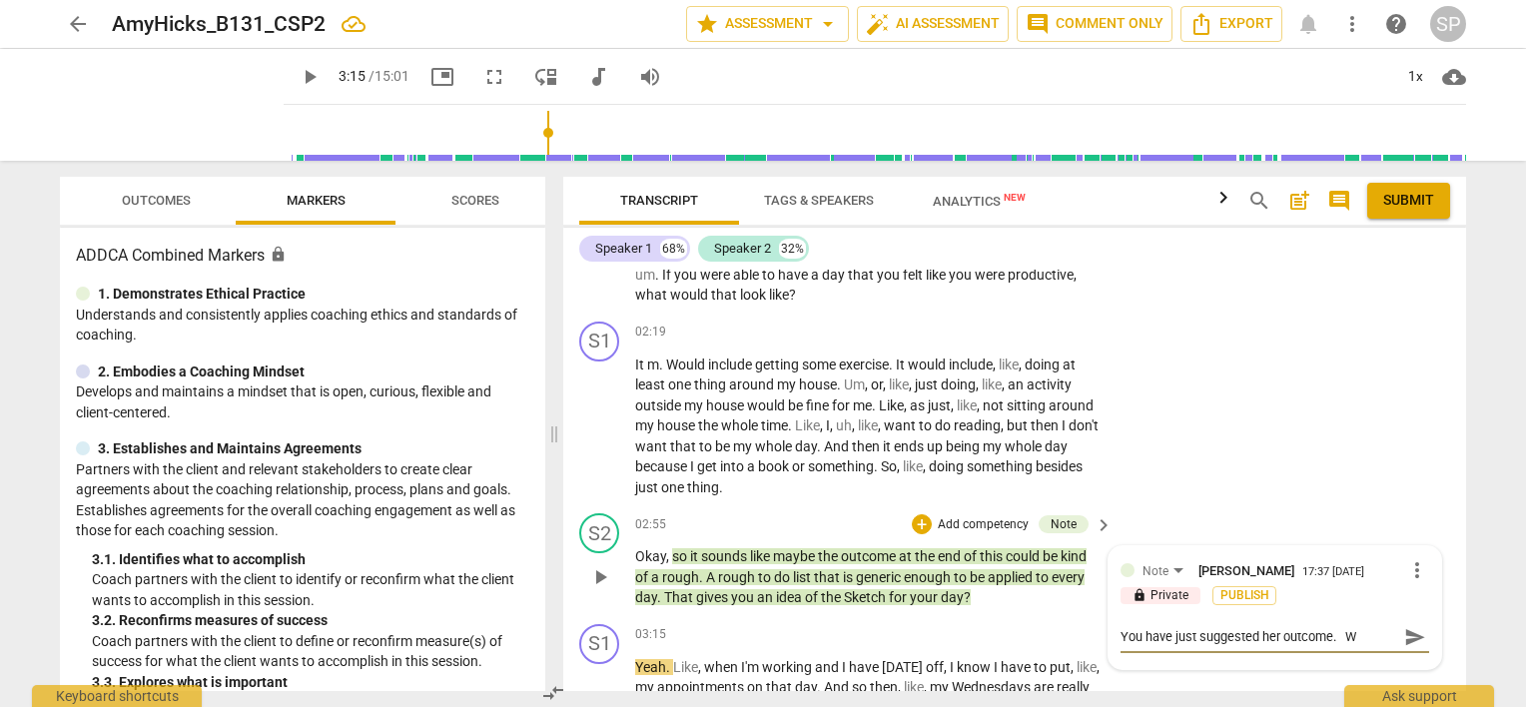
type textarea "You have just suggested her outcome. Wh"
type textarea "You have just suggested her outcome. Wha"
type textarea "You have just suggested her outcome. What"
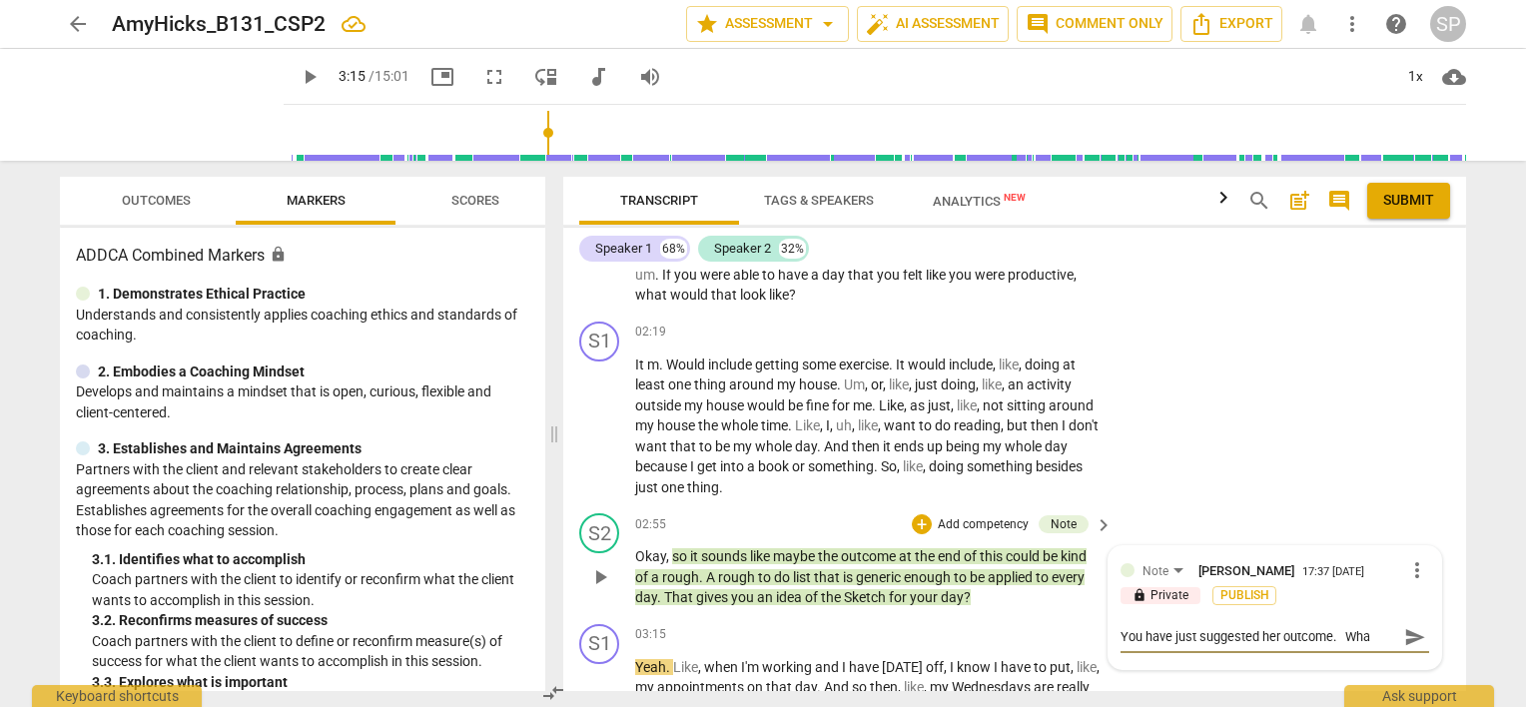
type textarea "You have just suggested her outcome. What"
type textarea "You have just suggested her outcome. Wha"
type textarea "You have just suggested her outcome. Wh"
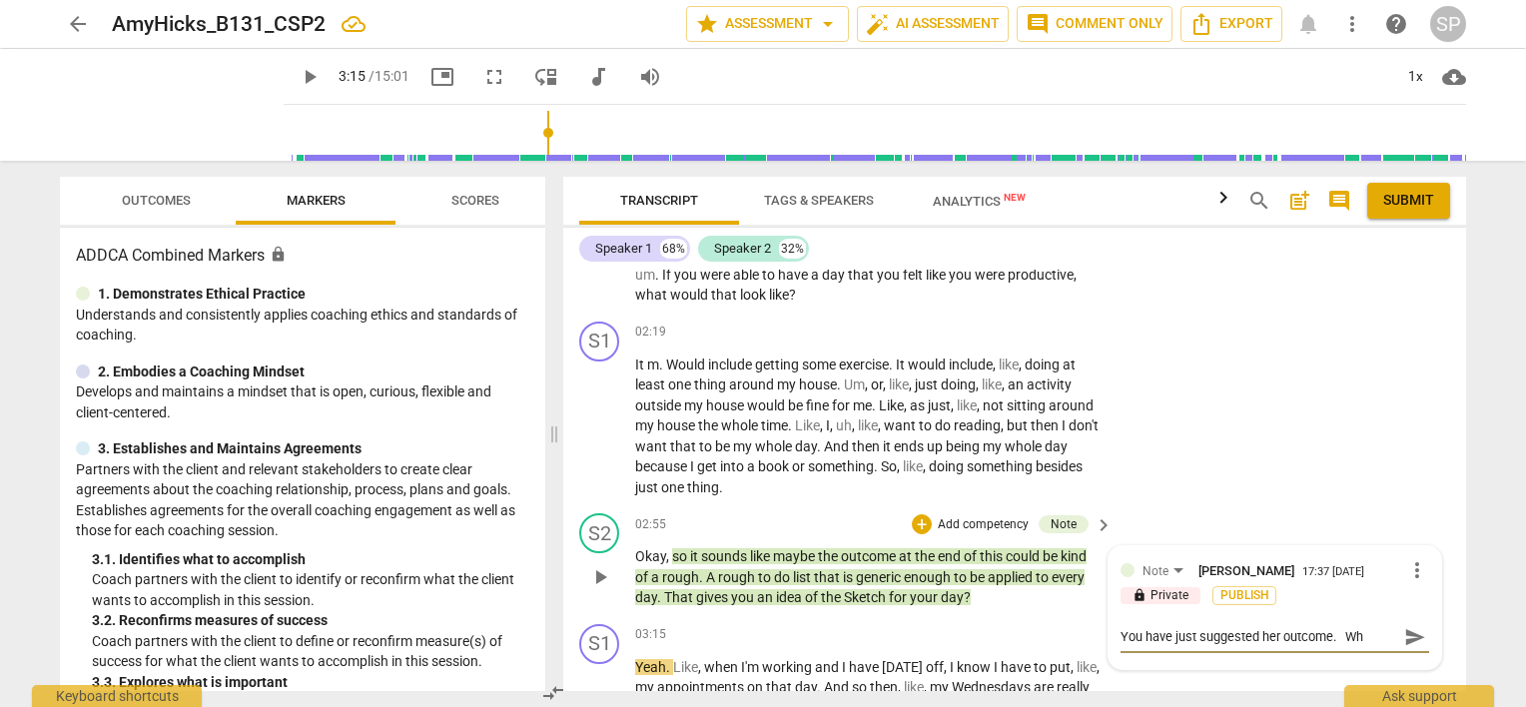
type textarea "You have just suggested her outcome. W"
type textarea "You have just suggested her outcome."
type textarea "You have just suggested her outcome. C"
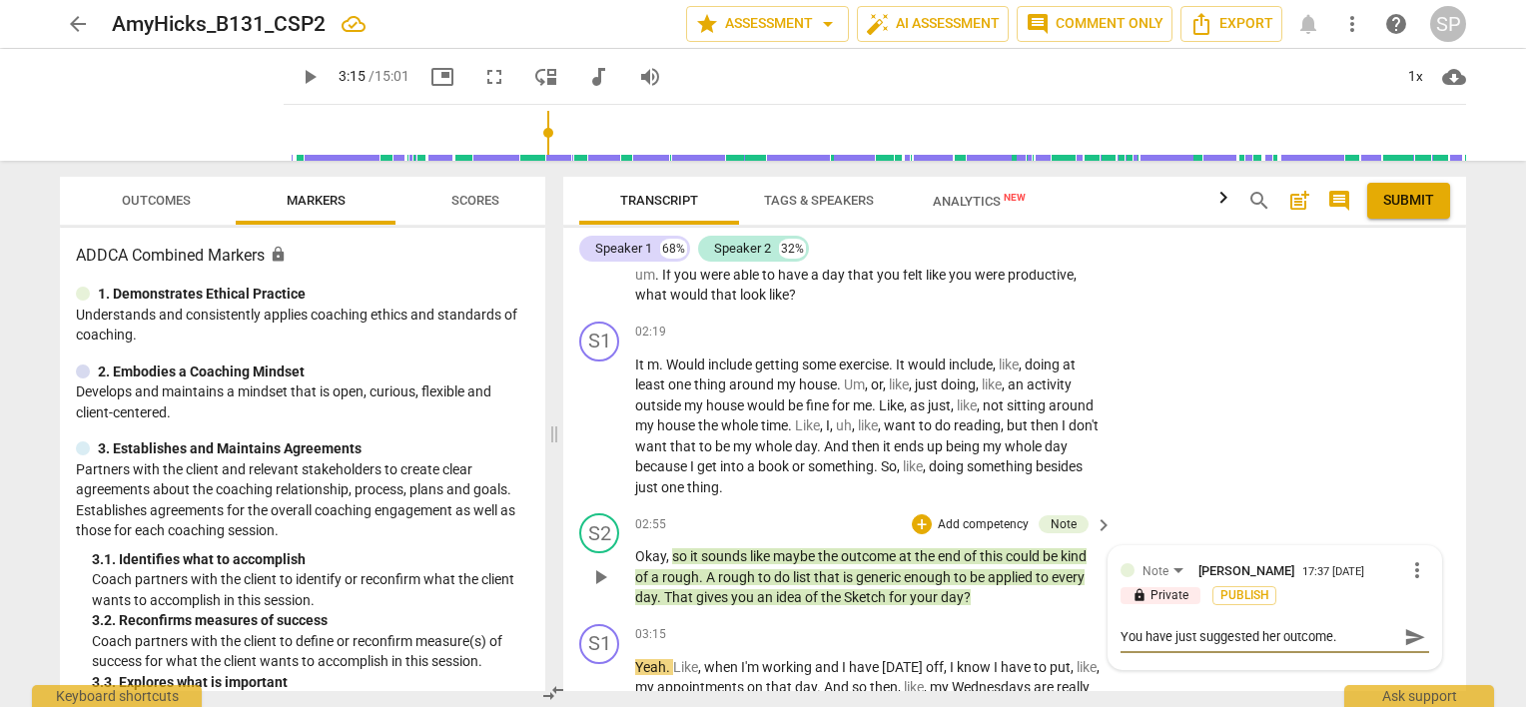
type textarea "You have just suggested her outcome. C"
type textarea "You have just suggested her outcome."
type textarea "You have just suggested her outcome. I"
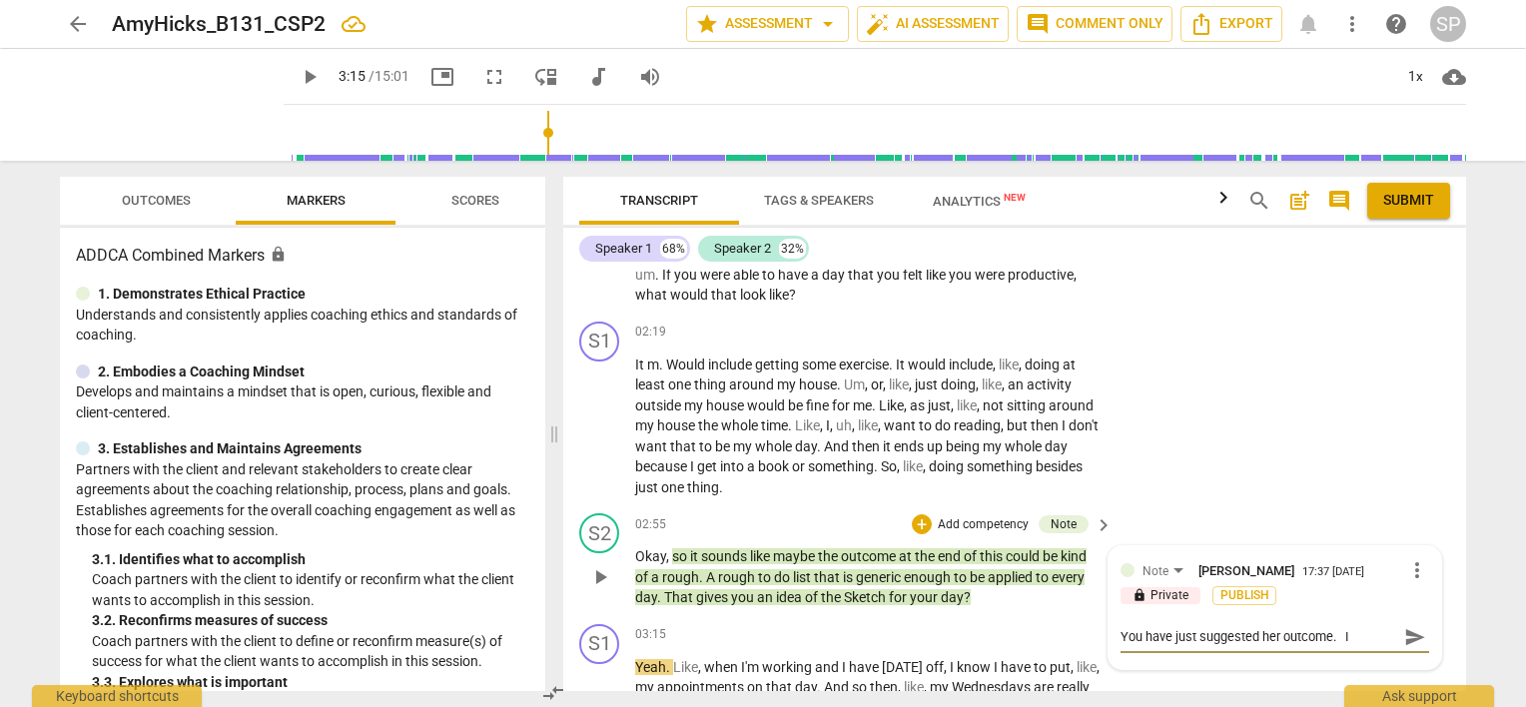
type textarea "You have just suggested her outcome. In"
type textarea "You have just suggested her outcome. Ins"
type textarea "You have just suggested her outcome. Inst"
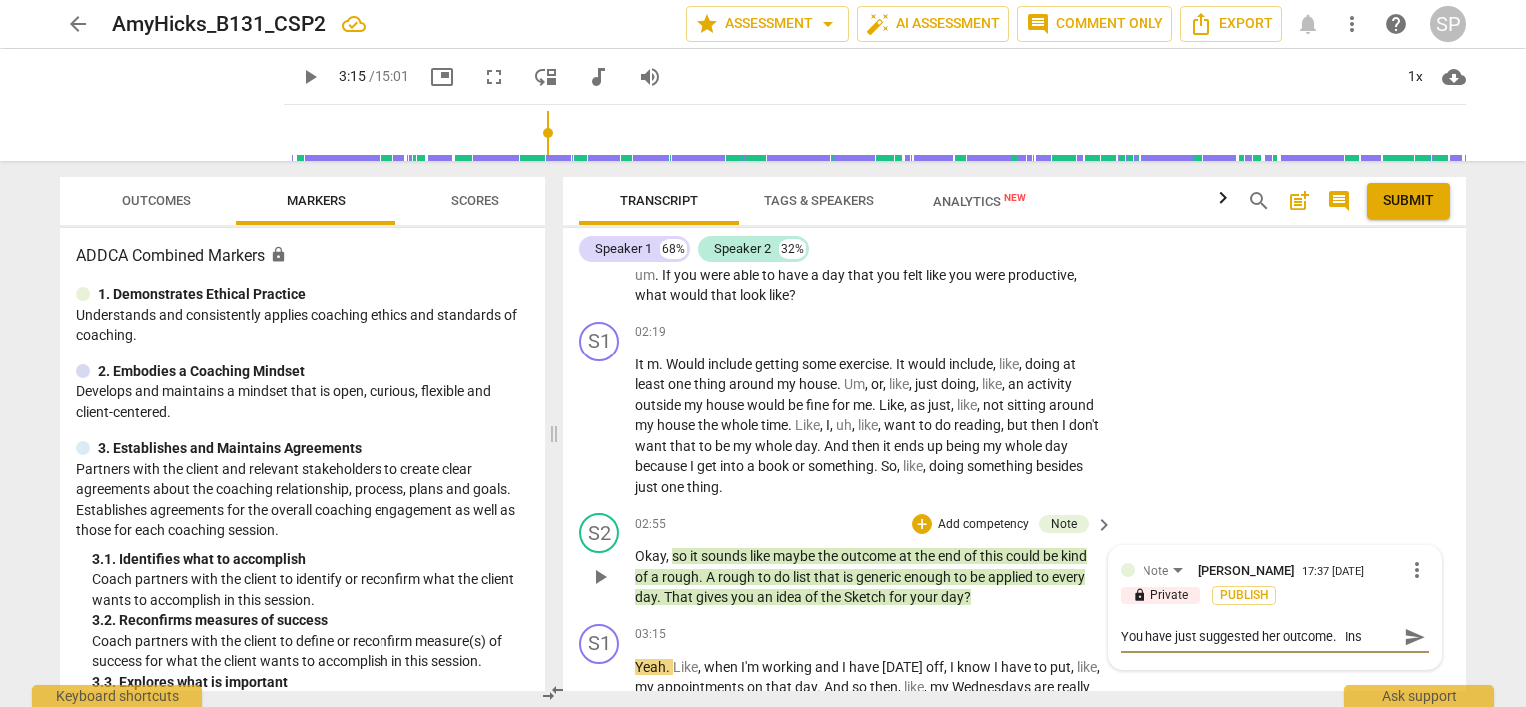
type textarea "You have just suggested her outcome. Inst"
type textarea "You have just suggested her outcome. Inste"
type textarea "You have just suggested her outcome. Instea"
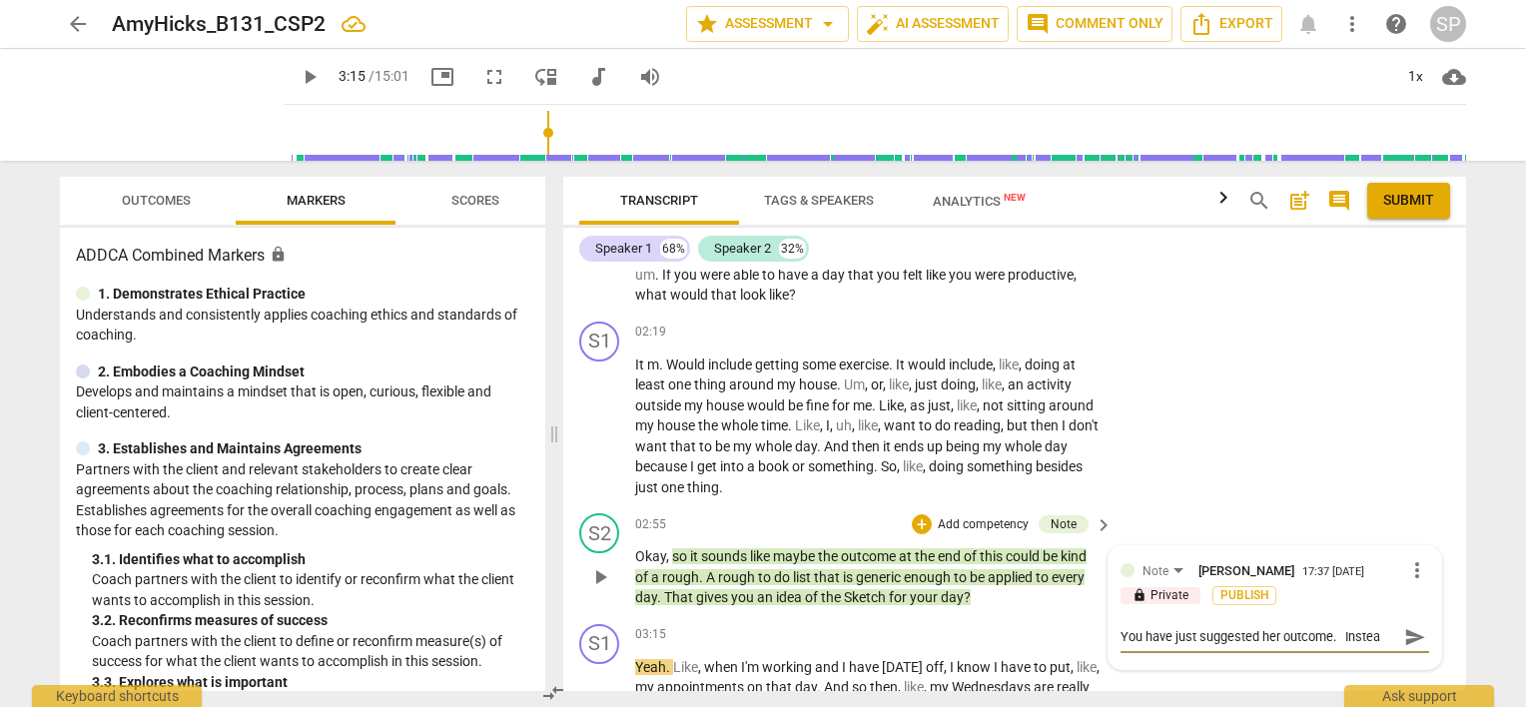
type textarea "You have just suggested her outcome. Instead"
type textarea "You have just suggested her outcome. Instead,"
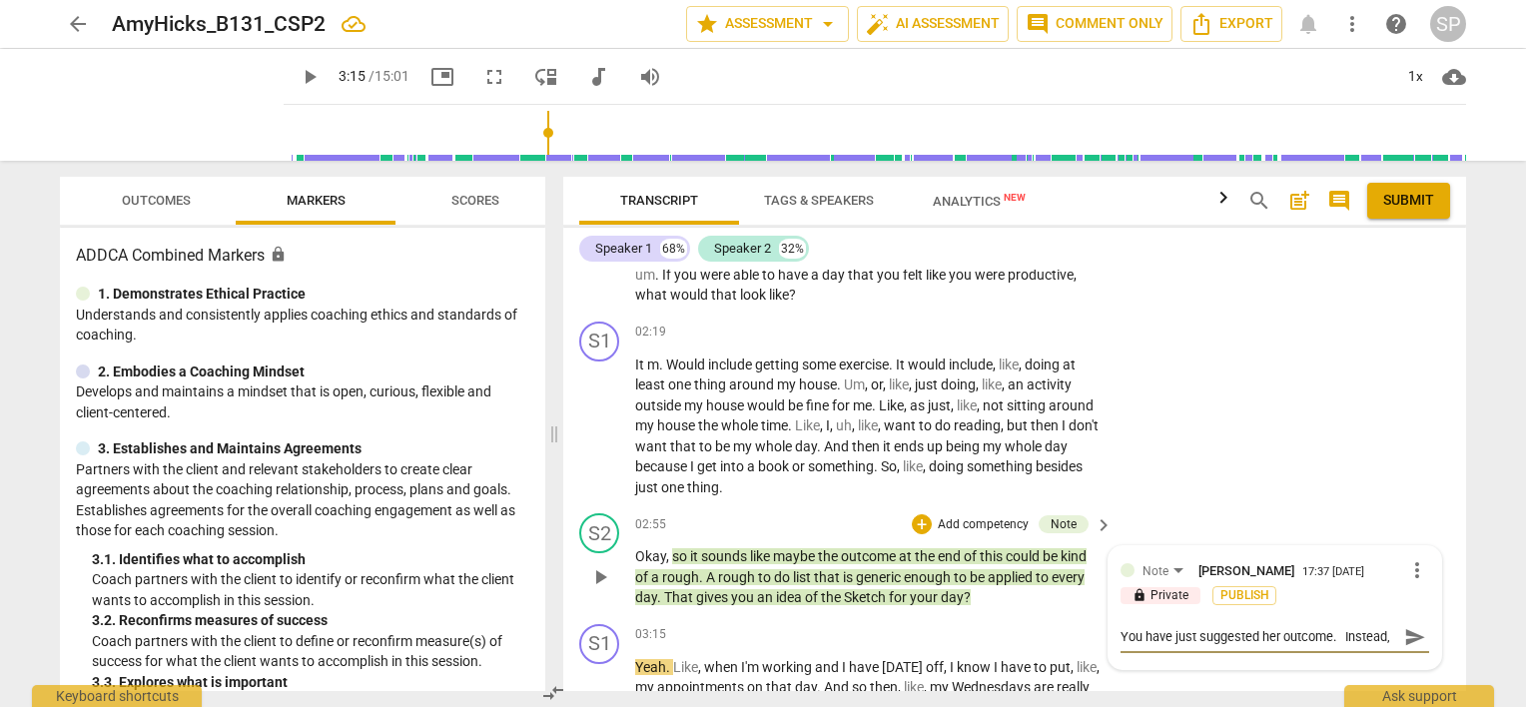
type textarea "You have just suggested her outcome. Instead,"
type textarea "You have just suggested her outcome. Instead, a"
type textarea "You have just suggested her outcome. Instead,"
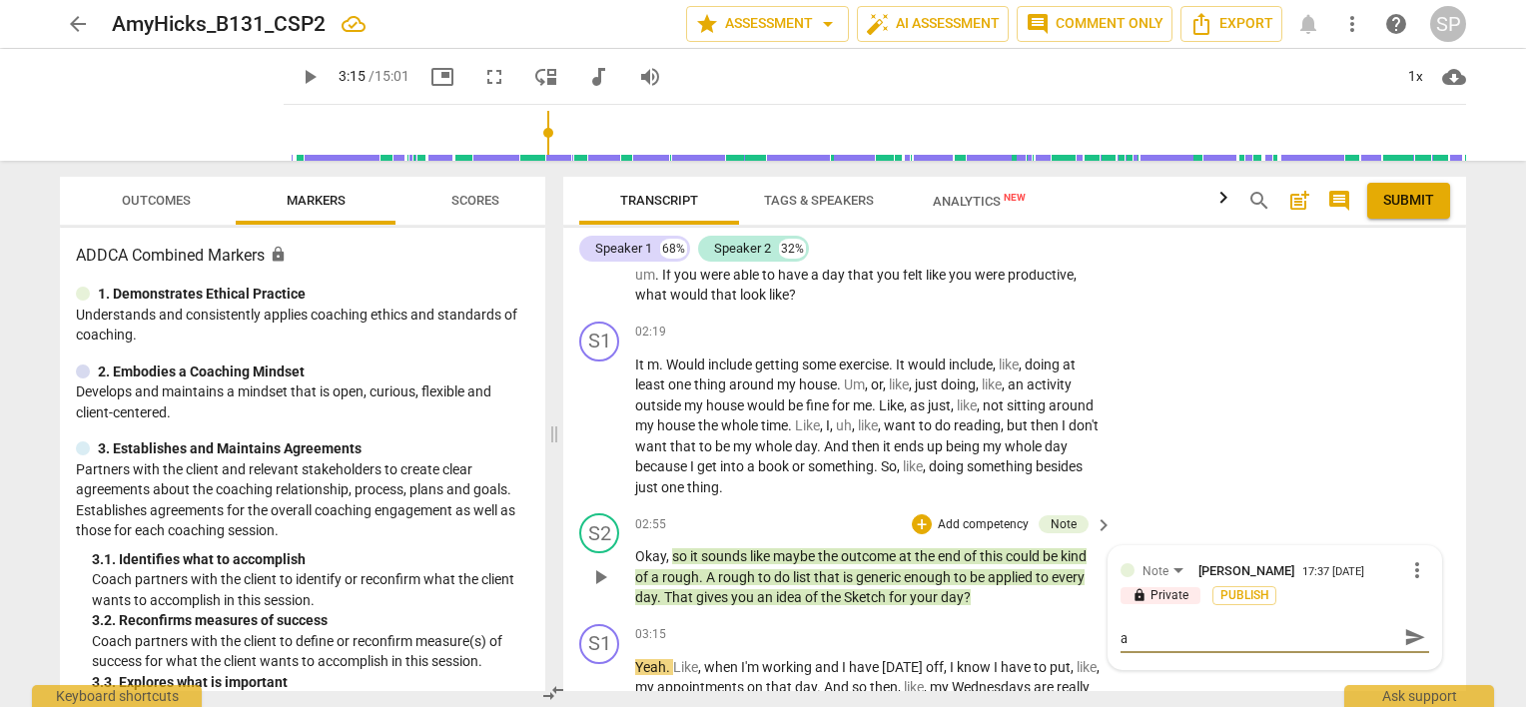
type textarea "You have just suggested her outcome. Instead,"
type textarea "You have just suggested her outcome. Instead, C"
type textarea "You have just suggested her outcome. Instead, Ca"
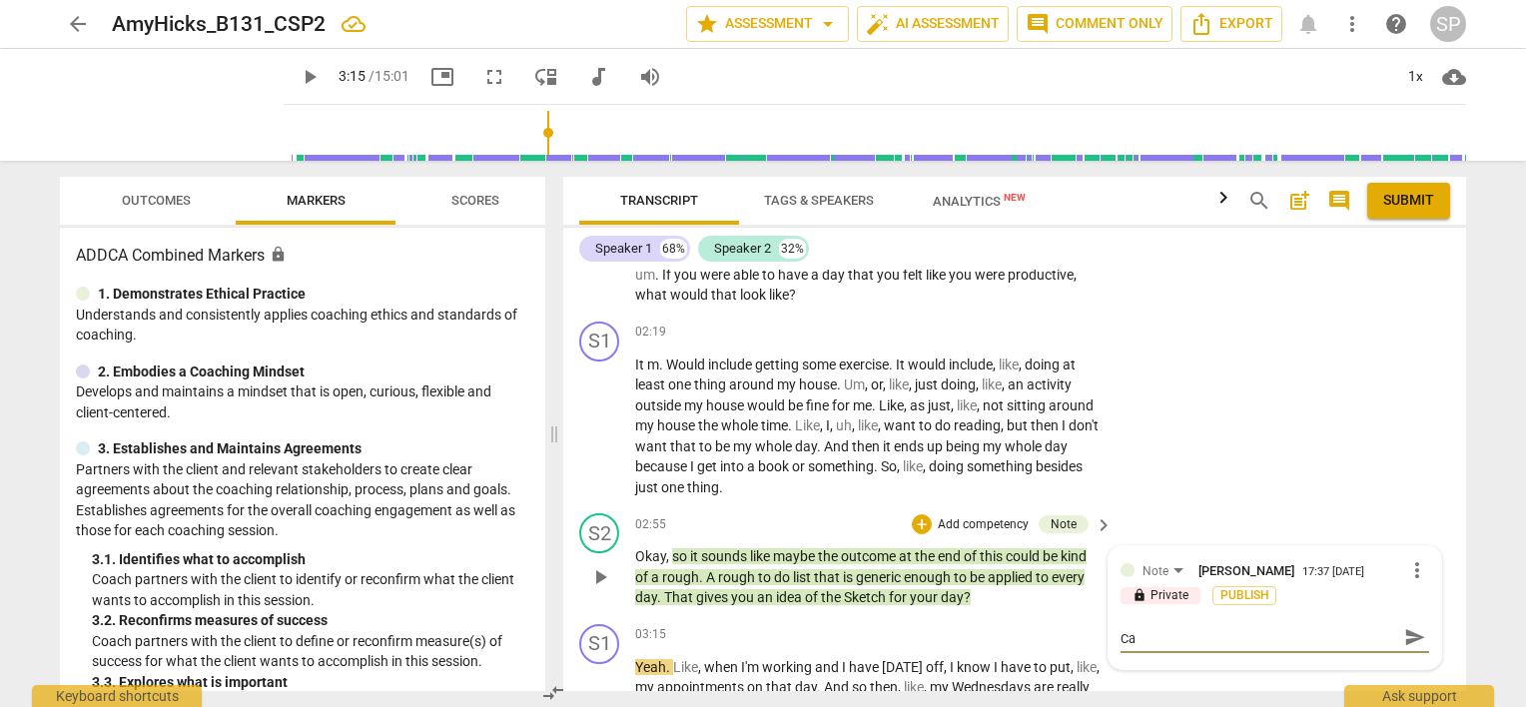
type textarea "You have just suggested her outcome. Instead, C"
type textarea "You have just suggested her outcome. Instead,"
type textarea "You have just suggested her outcome. Instead, a"
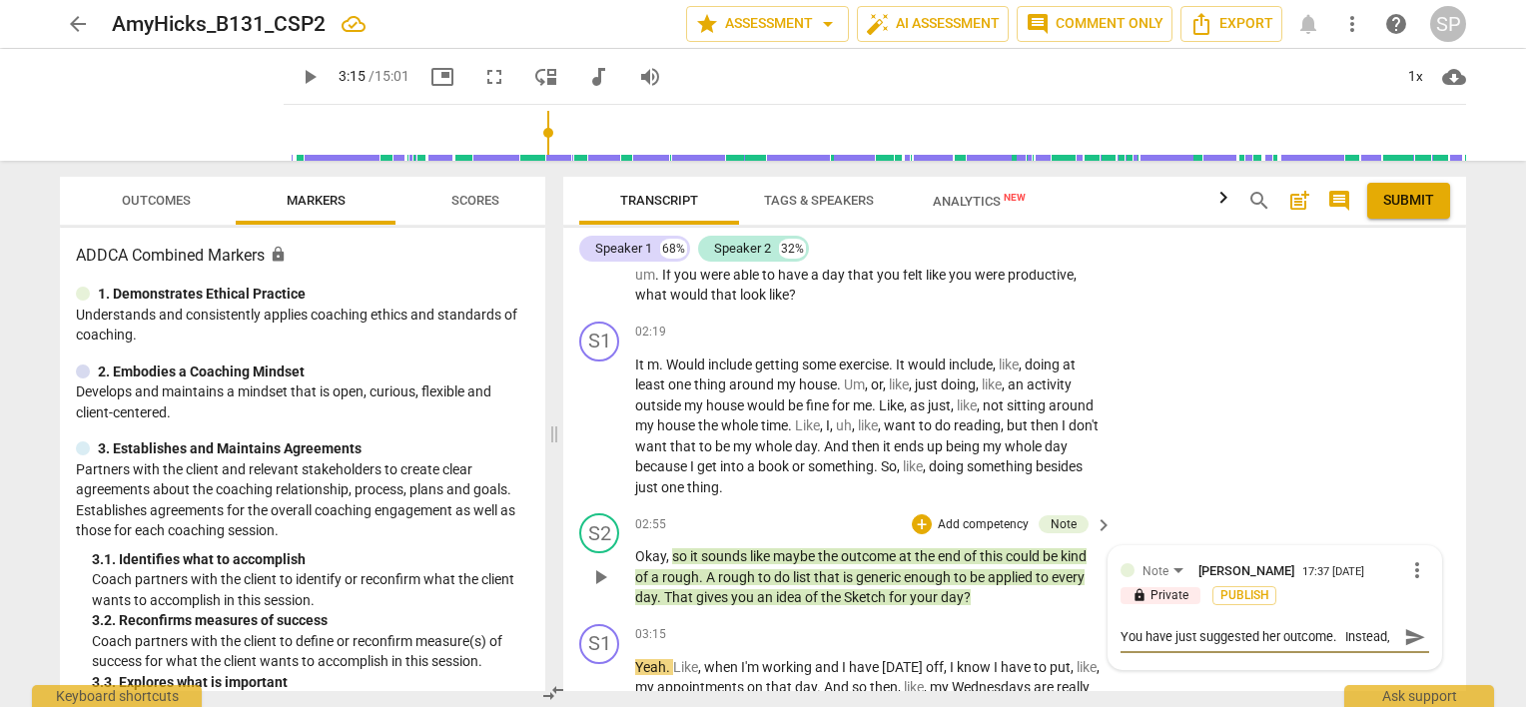
type textarea "You have just suggested her outcome. Instead, a"
type textarea "You have just suggested her outcome. Instead, al"
type textarea "You have just suggested her outcome. Instead, all"
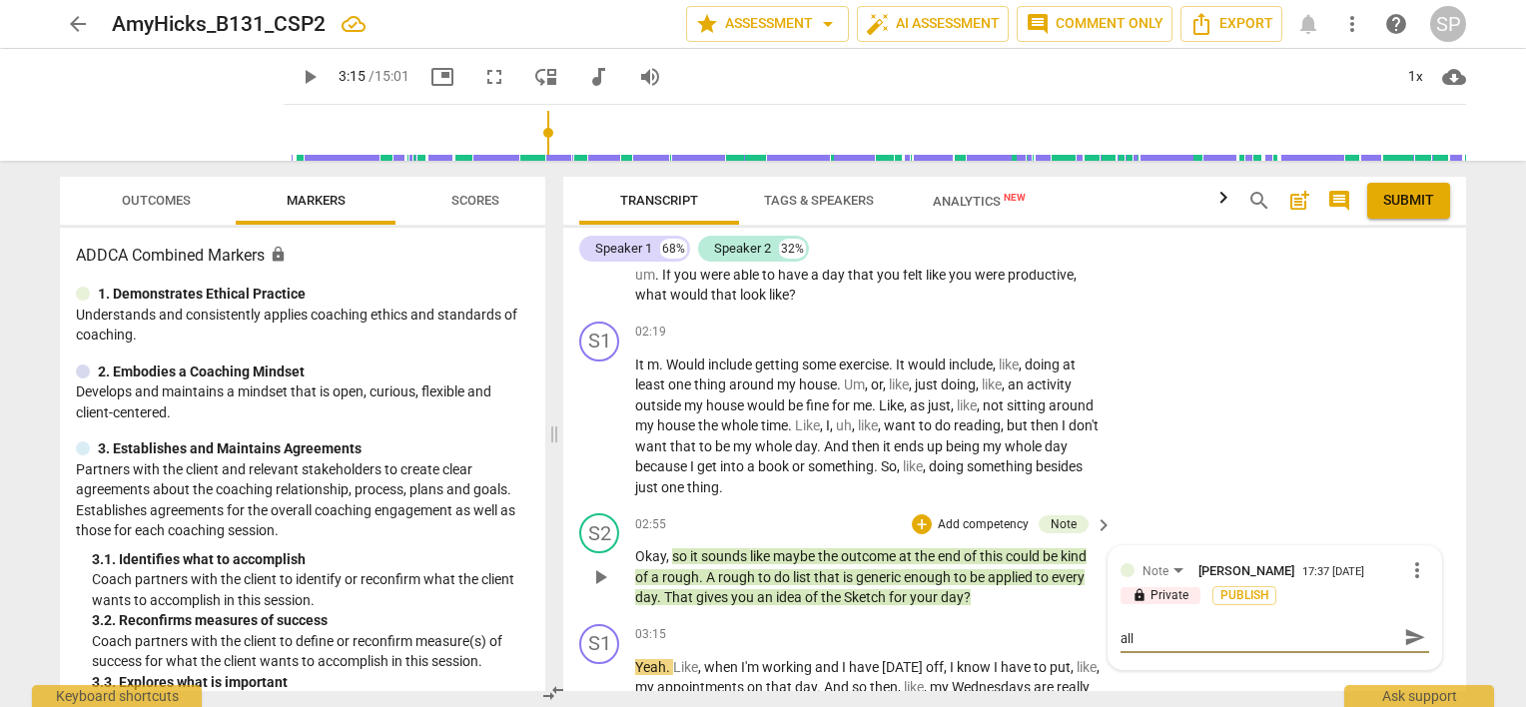
type textarea "You have just suggested her outcome. Instead, all"
type textarea "You have just suggested her outcome. Instead, allo"
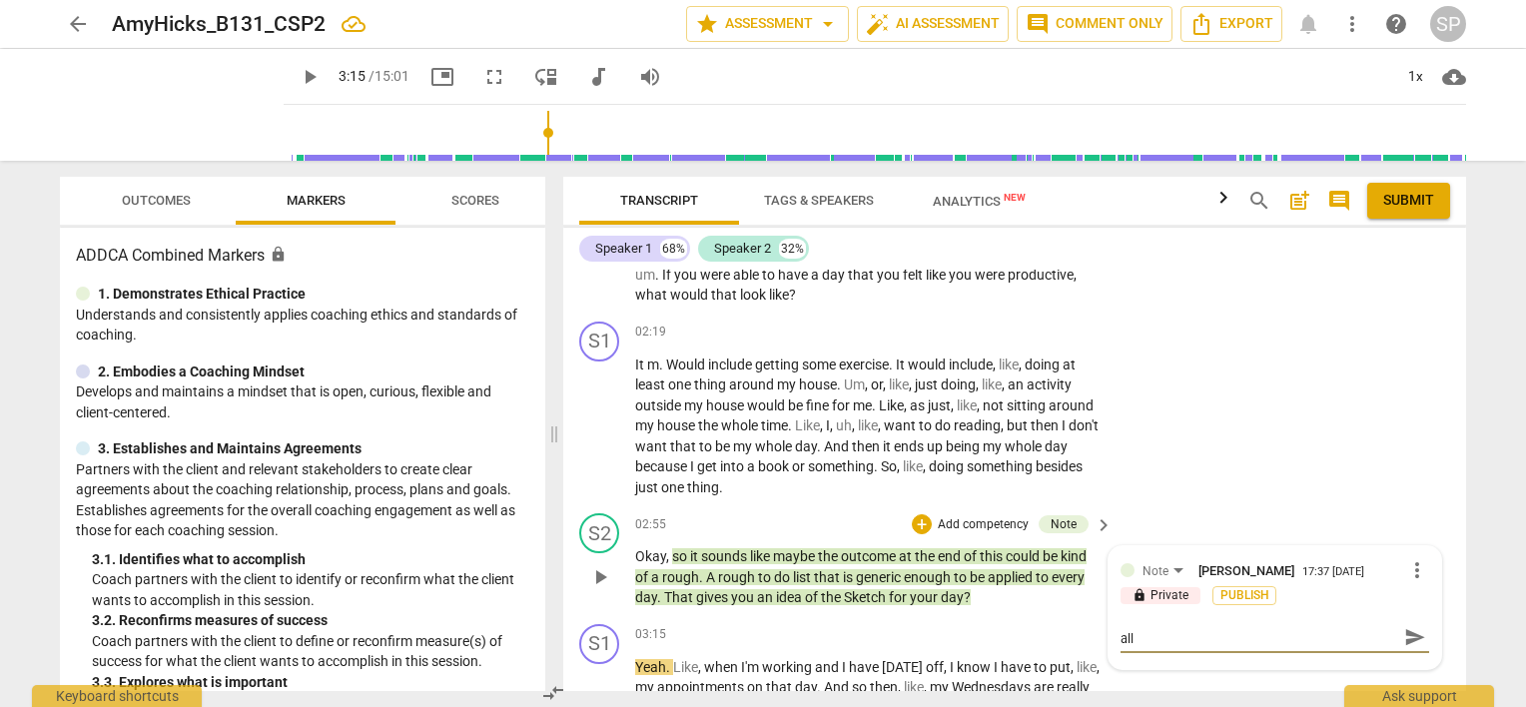
type textarea "You have just suggested her outcome. Instead, allo"
type textarea "You have just suggested her outcome. Instead, allow"
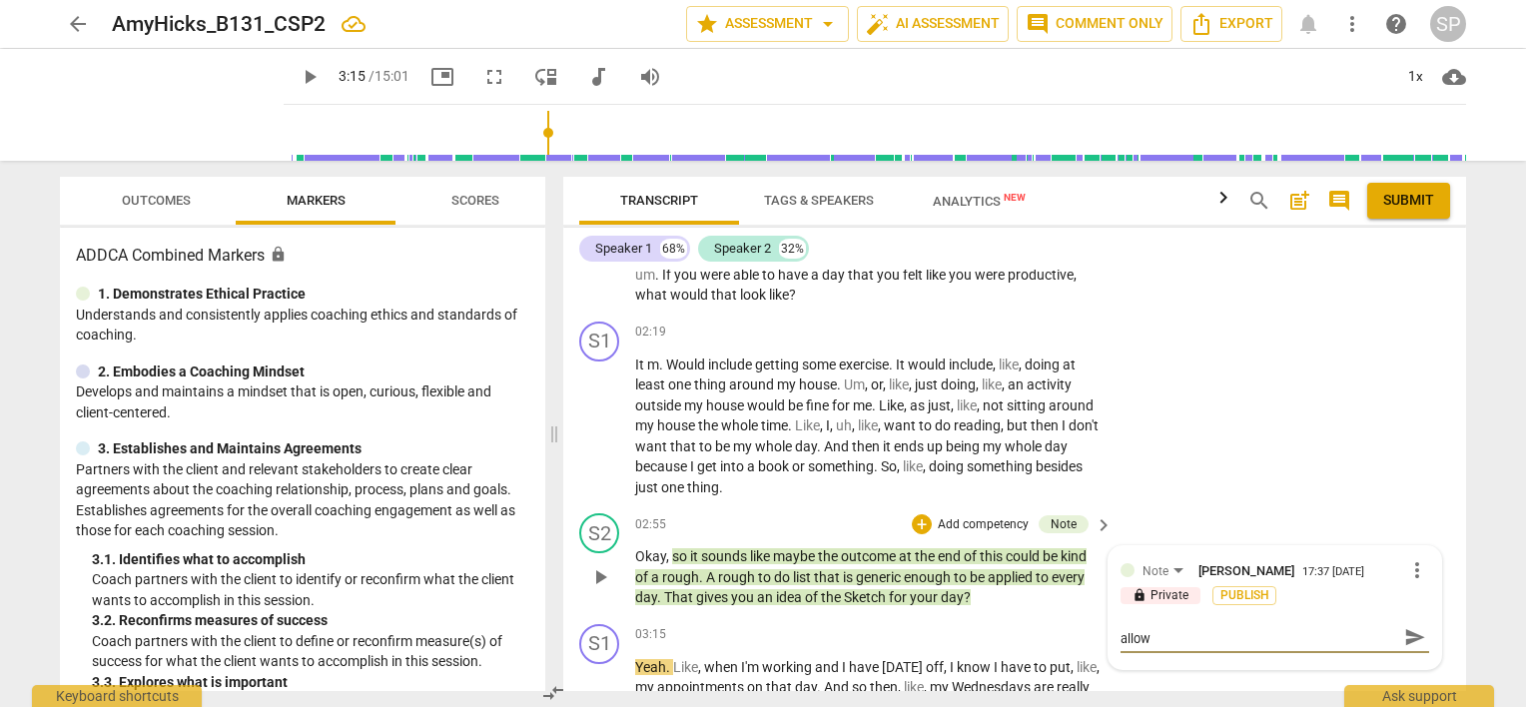
type textarea "You have just suggested her outcome. Instead, allow h"
type textarea "You have just suggested her outcome. Instead, allow he"
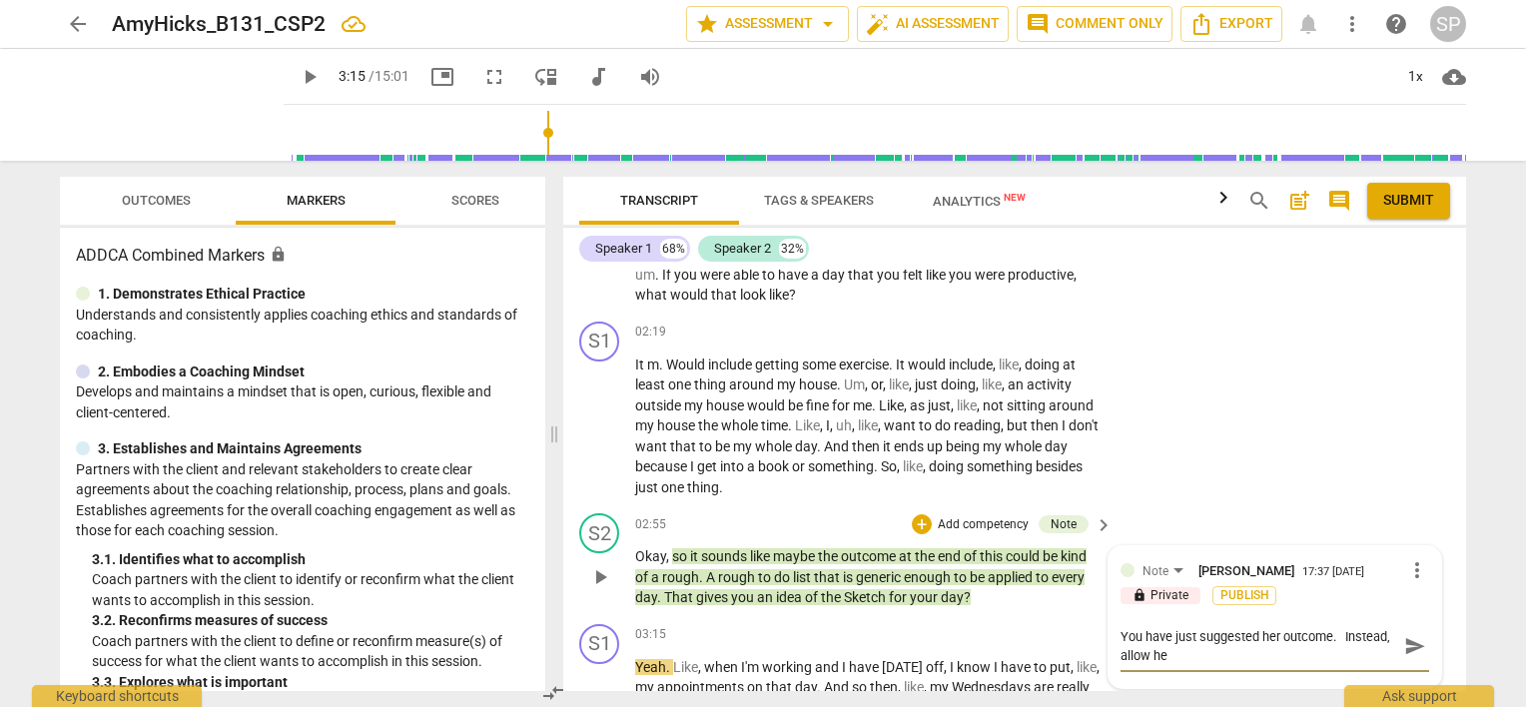
type textarea "You have just suggested her outcome. Instead, allow her"
type textarea "You have just suggested her outcome. Instead, allow her t"
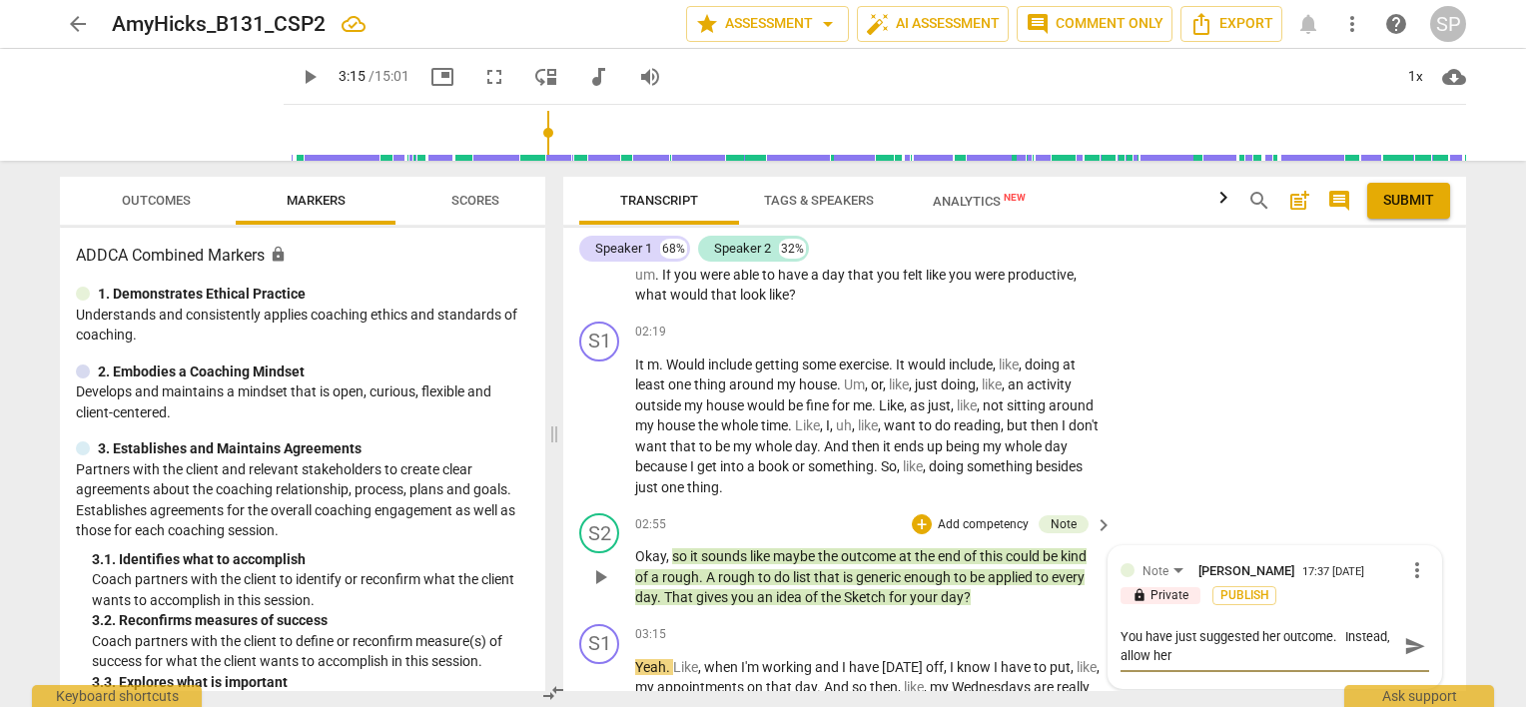
type textarea "You have just suggested her outcome. Instead, allow her t"
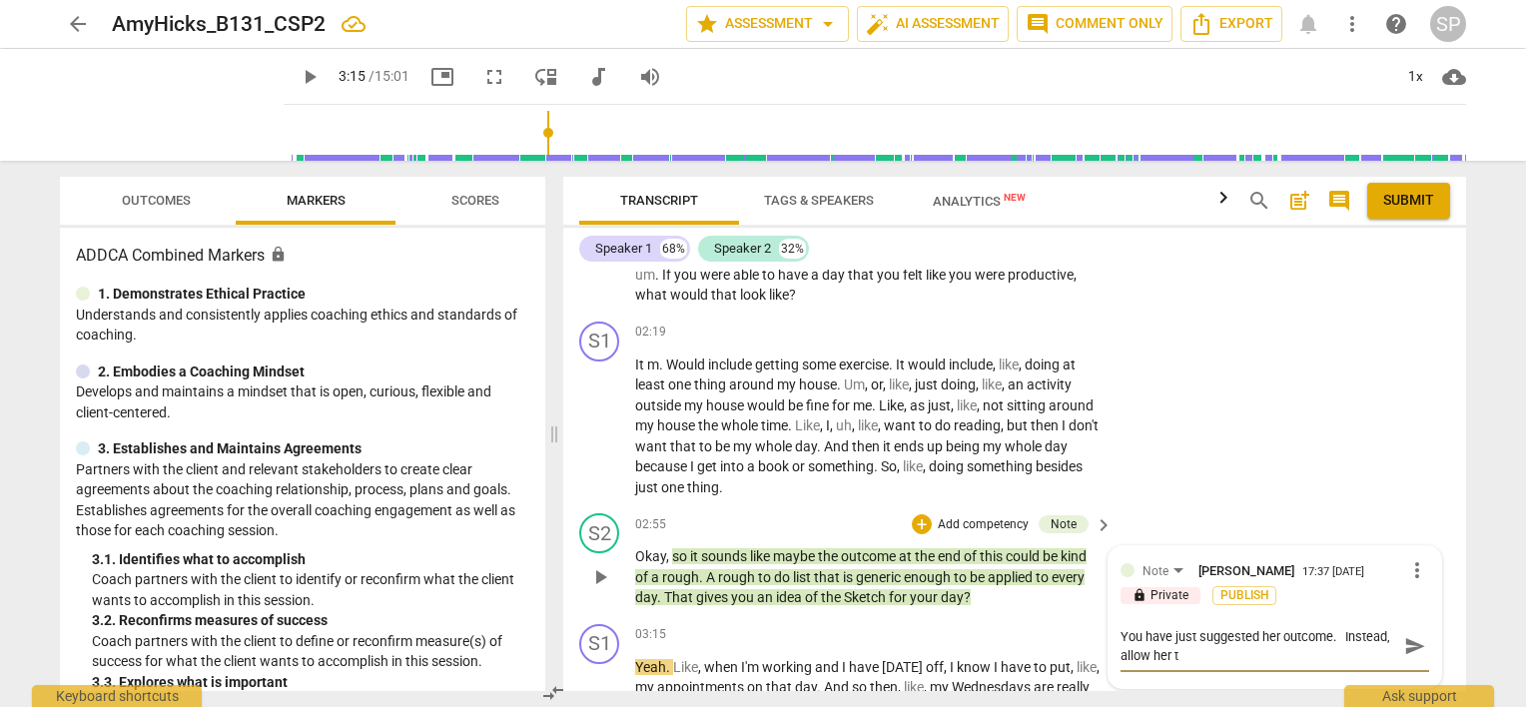
type textarea "You have just suggested her outcome. Instead, allow her to"
type textarea "You have just suggested her outcome. Instead, allow her t"
type textarea "You have just suggested her outcome. Instead, allow her"
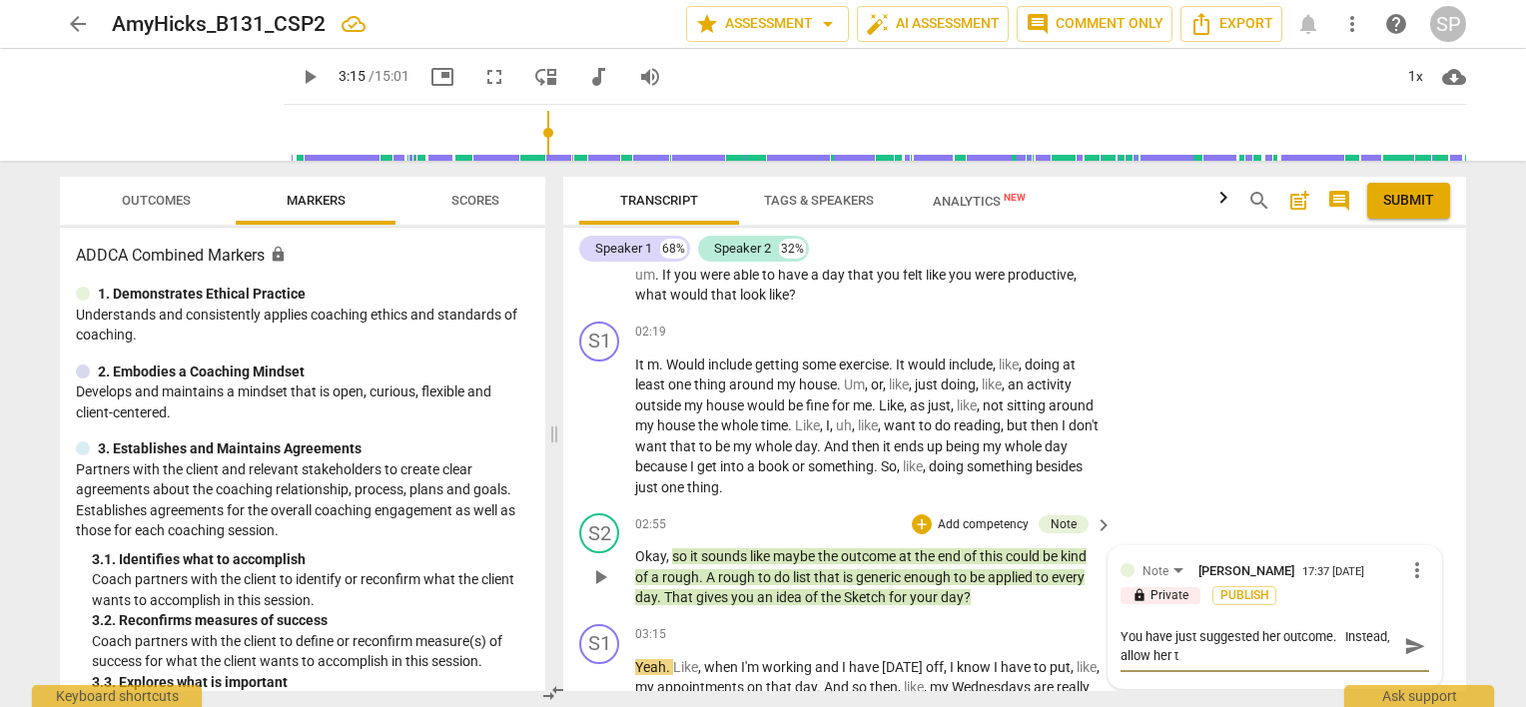
type textarea "You have just suggested her outcome. Instead, allow her"
type textarea "You have just suggested her outcome. Instead, allow he"
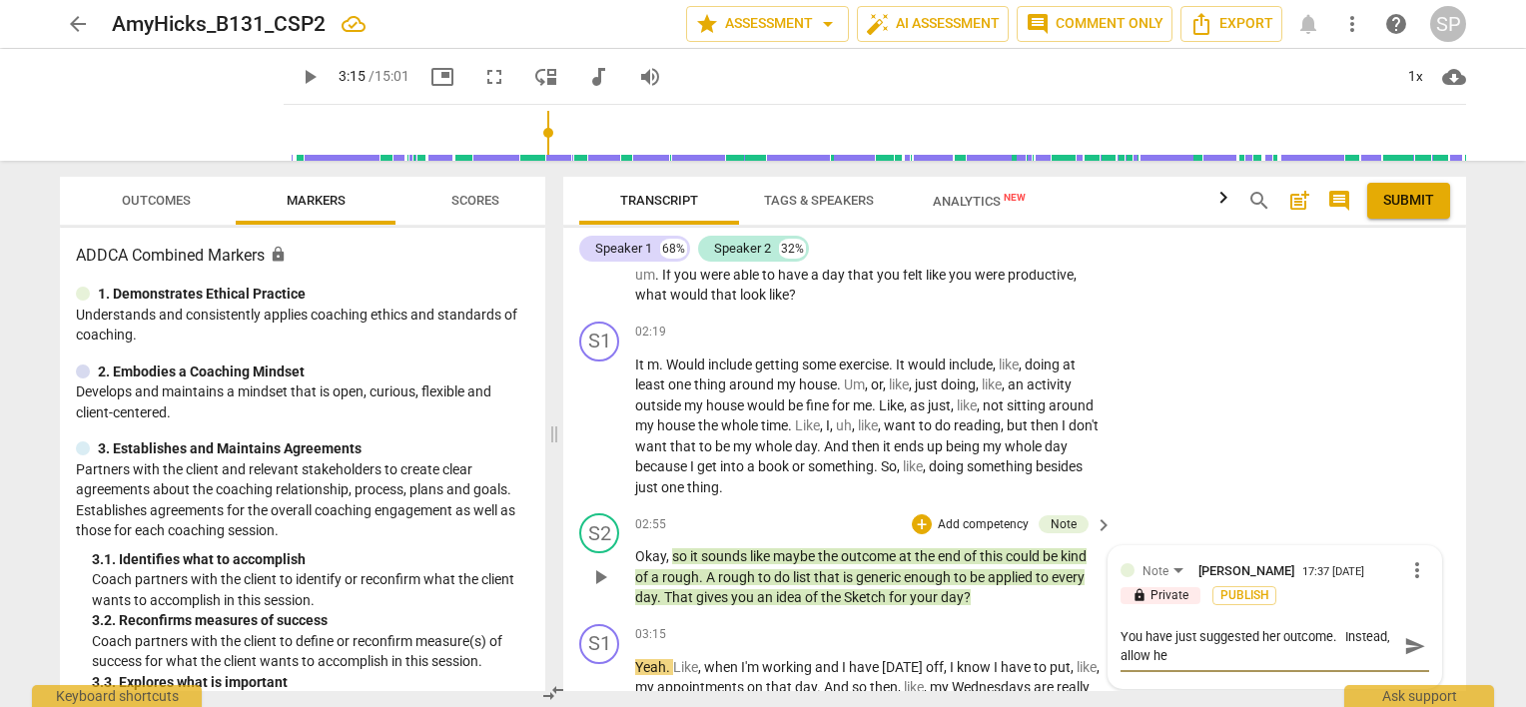
type textarea "You have just suggested her outcome. Instead, allow h"
type textarea "You have just suggested her outcome. Instead, allow"
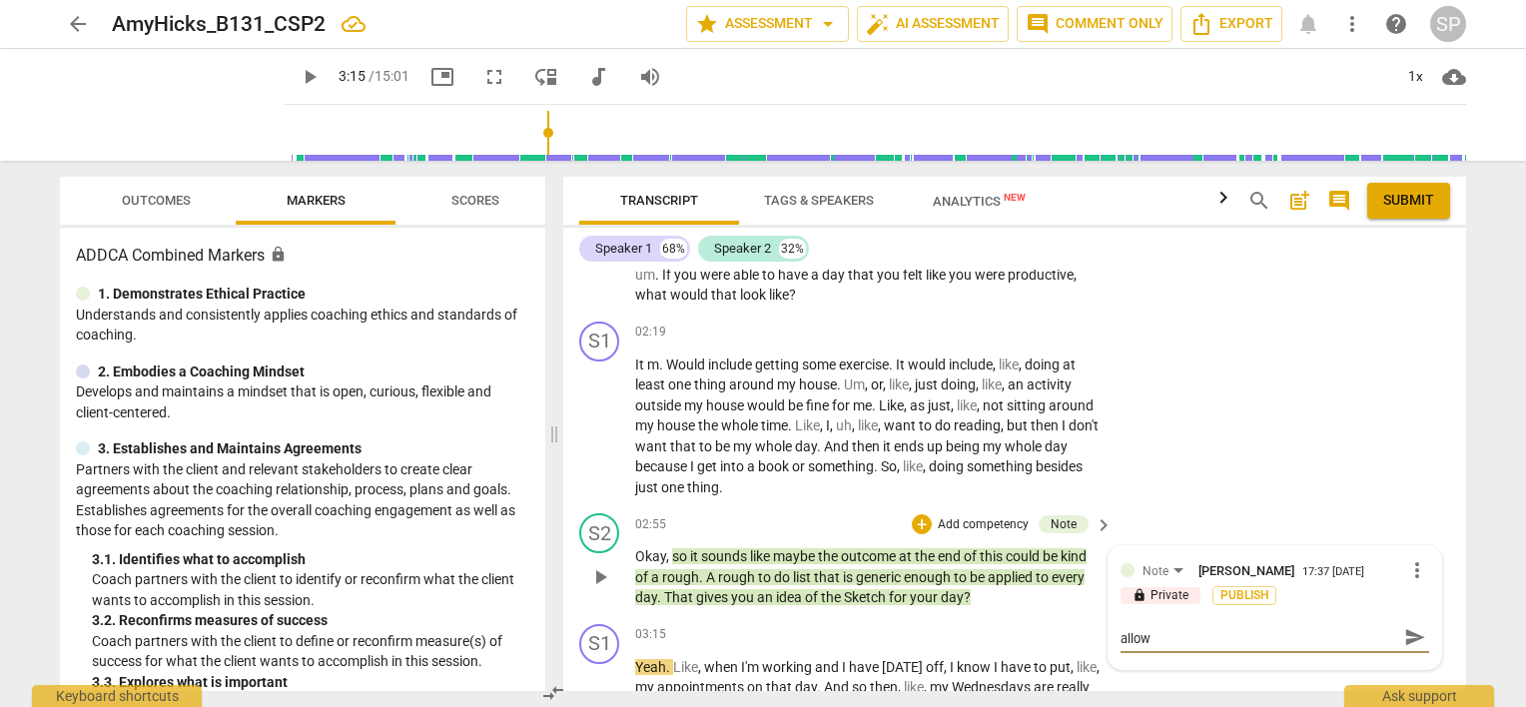
type textarea "You have just suggested her outcome. Instead, allow"
type textarea "You have just suggested her outcome. Instead, allo"
type textarea "You have just suggested her outcome. Instead, all"
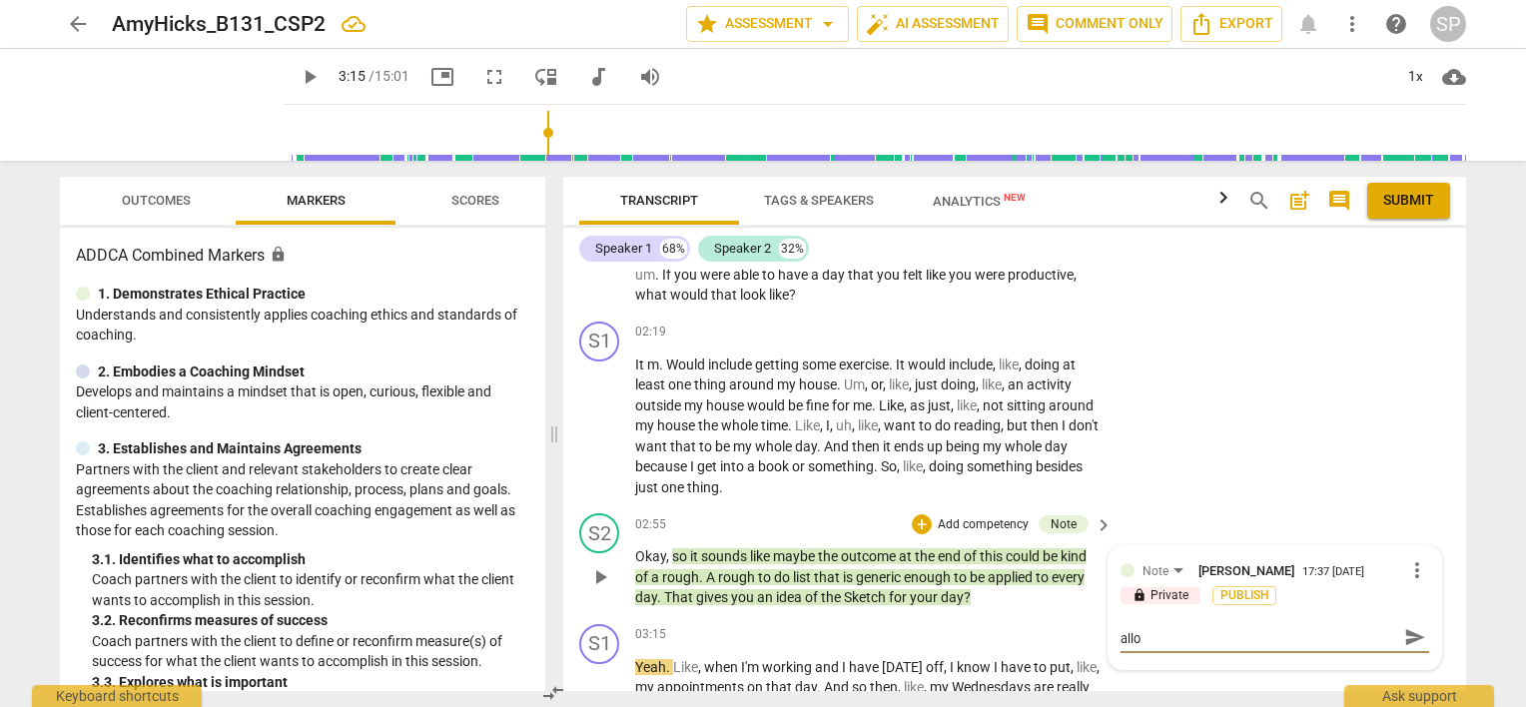
type textarea "You have just suggested her outcome. Instead, all"
type textarea "You have just suggested her outcome. Instead, al"
type textarea "You have just suggested her outcome. Instead, a"
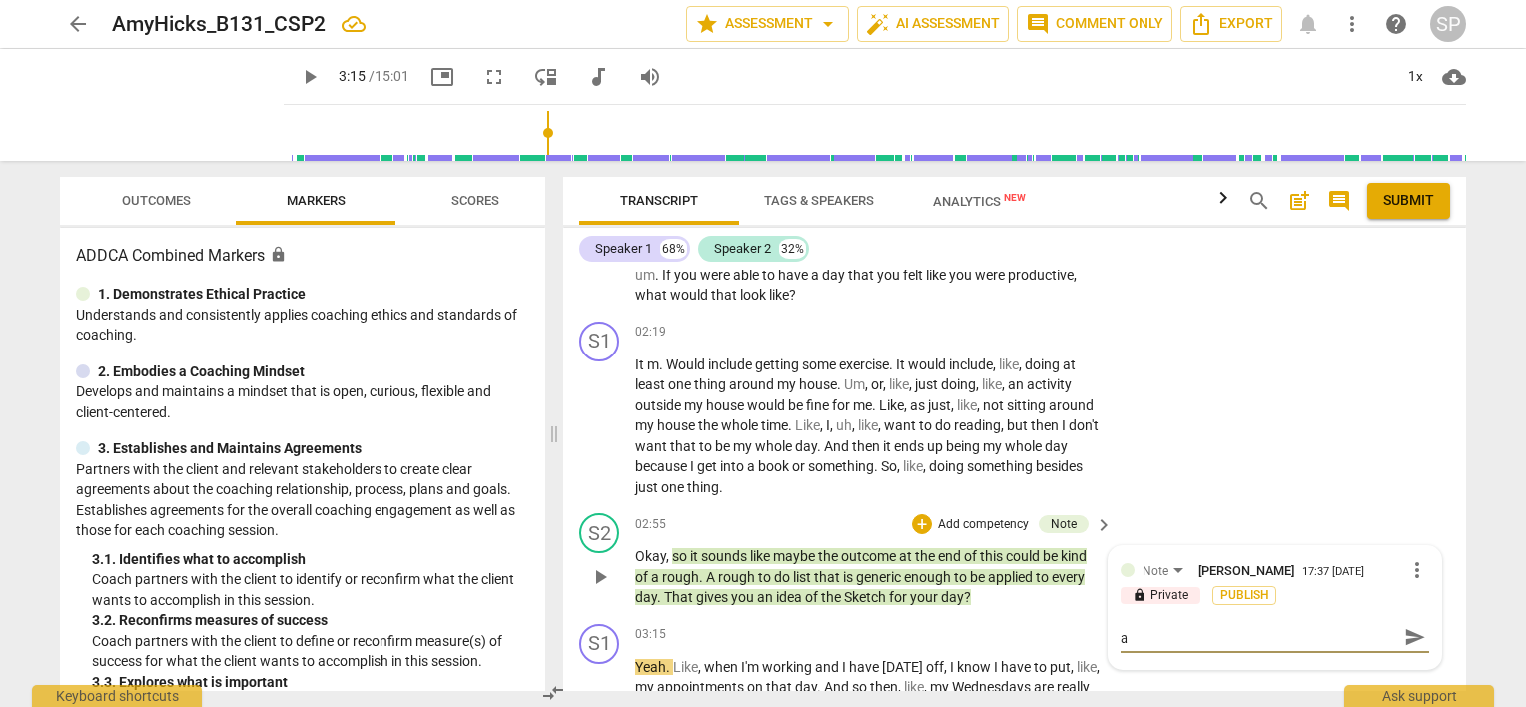
type textarea "You have just suggested her outcome. Instead,"
type textarea "You have just suggested her outcome. Instead, r"
type textarea "You have just suggested her outcome. Instead, re"
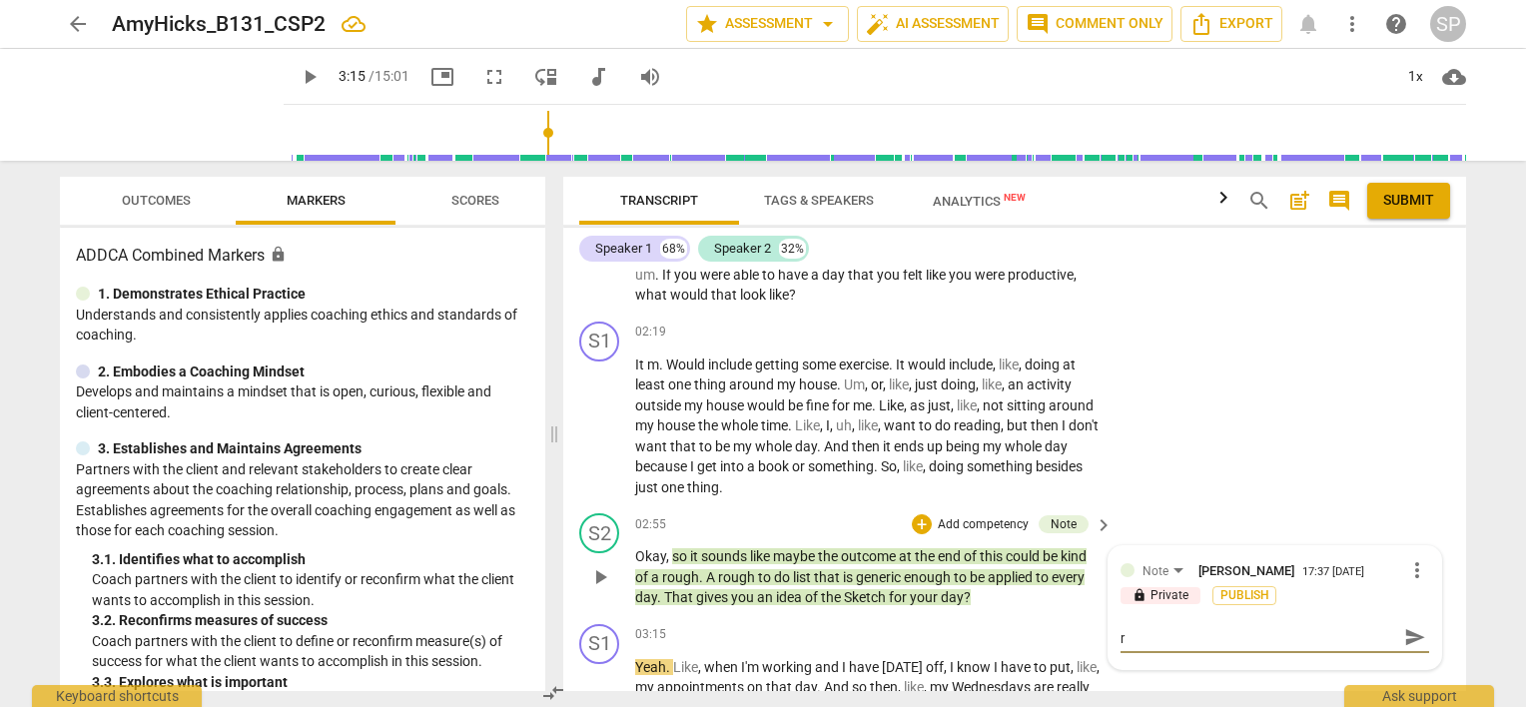
type textarea "You have just suggested her outcome. Instead, re"
type textarea "You have just suggested her outcome. Instead, ref"
type textarea "You have just suggested her outcome. Instead, refl"
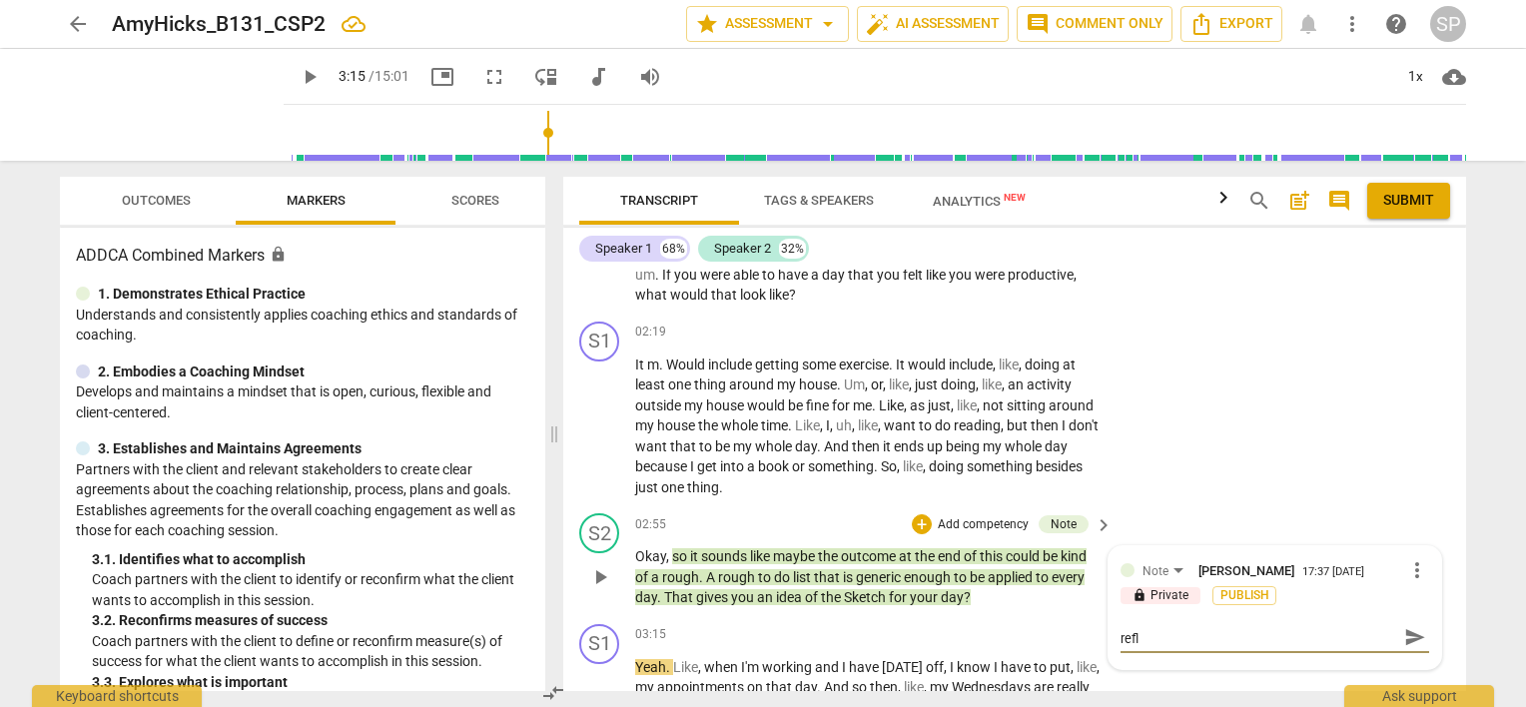
type textarea "You have just suggested her outcome. Instead, refle"
type textarea "You have just suggested her outcome. Instead, reflec"
type textarea "You have just suggested her outcome. Instead, reflect"
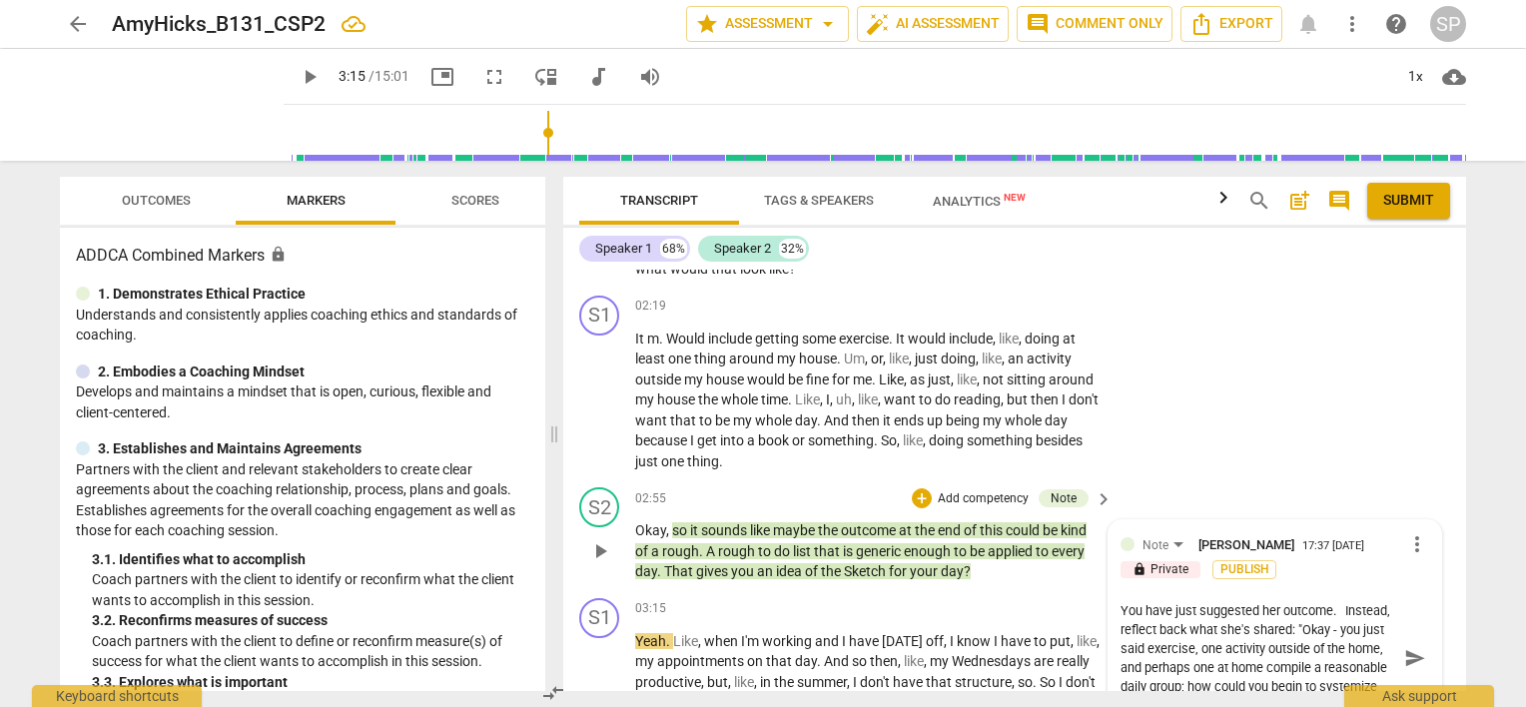
scroll to position [0, 0]
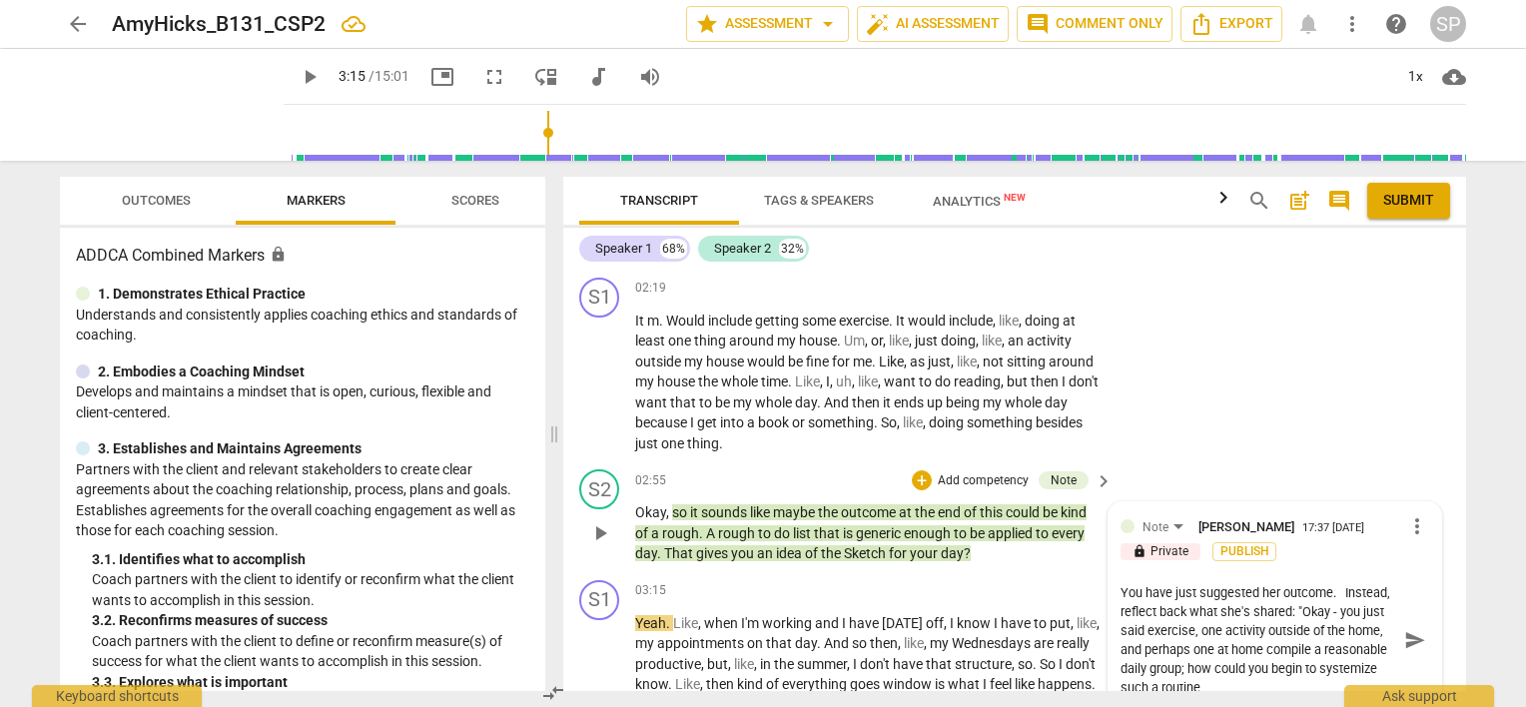
click at [1269, 669] on textarea "You have just suggested her outcome. Instead, reflect back what she's shared: "…" at bounding box center [1259, 640] width 277 height 114
click at [1260, 687] on textarea "You have just suggested her outcome. Instead, reflect back what she's shared: "…" at bounding box center [1259, 640] width 277 height 114
click at [1344, 607] on textarea "You have just suggested her outcome. Instead, reflect back what she's shared: "…" at bounding box center [1259, 640] width 277 height 114
click at [1191, 623] on textarea "You have just suggested her outcome. Instead, reflect back what she's shared: "…" at bounding box center [1259, 640] width 277 height 114
click at [1164, 639] on textarea "You have just suggested her outcome. Instead, reflect back what she's shared: "…" at bounding box center [1259, 640] width 277 height 114
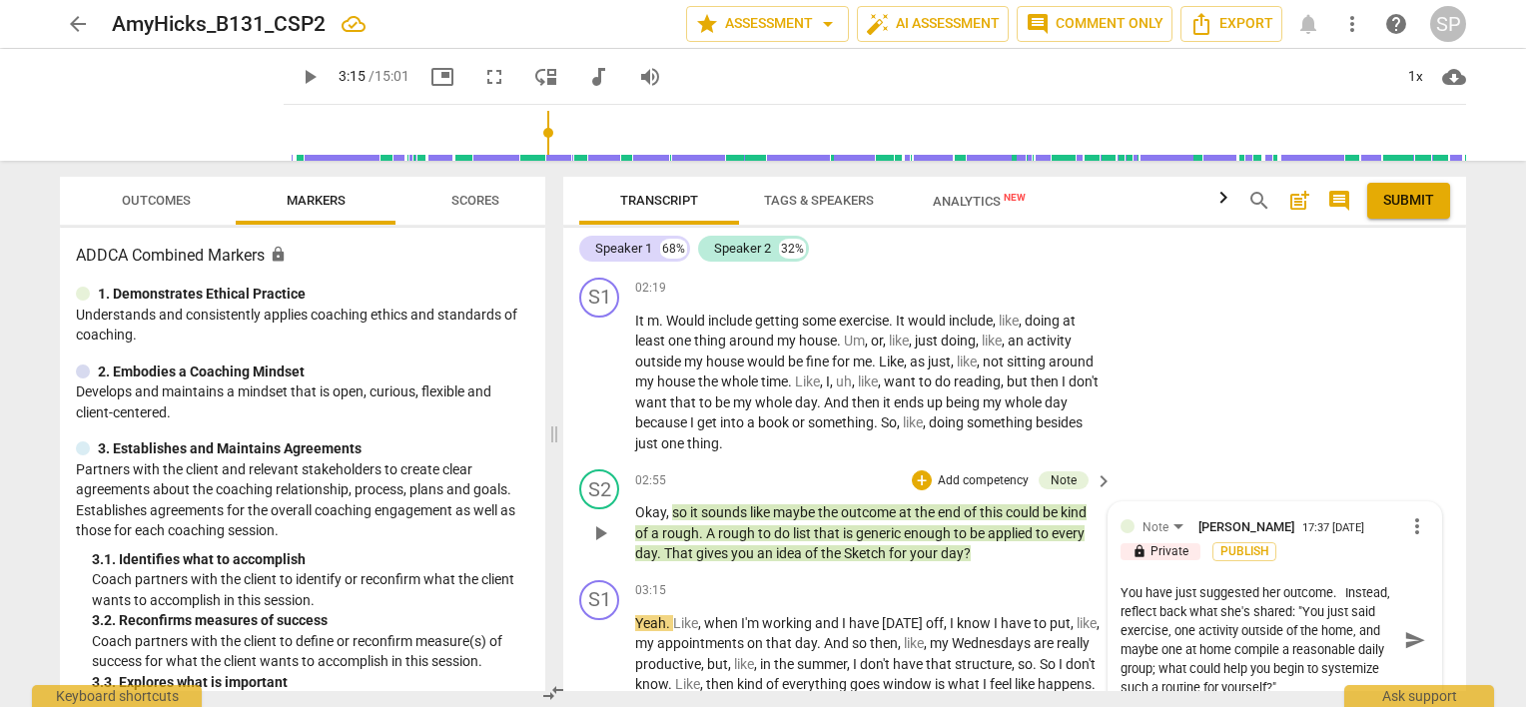
click at [1198, 645] on textarea "You have just suggested her outcome. Instead, reflect back what she's shared: "…" at bounding box center [1259, 640] width 277 height 114
click at [1232, 643] on textarea "You have just suggested her outcome. Instead, reflect back what she's shared: "…" at bounding box center [1259, 640] width 277 height 114
click at [1179, 667] on textarea "You have just suggested her outcome. Instead, reflect back what she's shared: "…" at bounding box center [1259, 640] width 277 height 114
click at [1232, 667] on textarea "You have just suggested her outcome. Instead, reflect back what she's shared: "…" at bounding box center [1259, 640] width 277 height 114
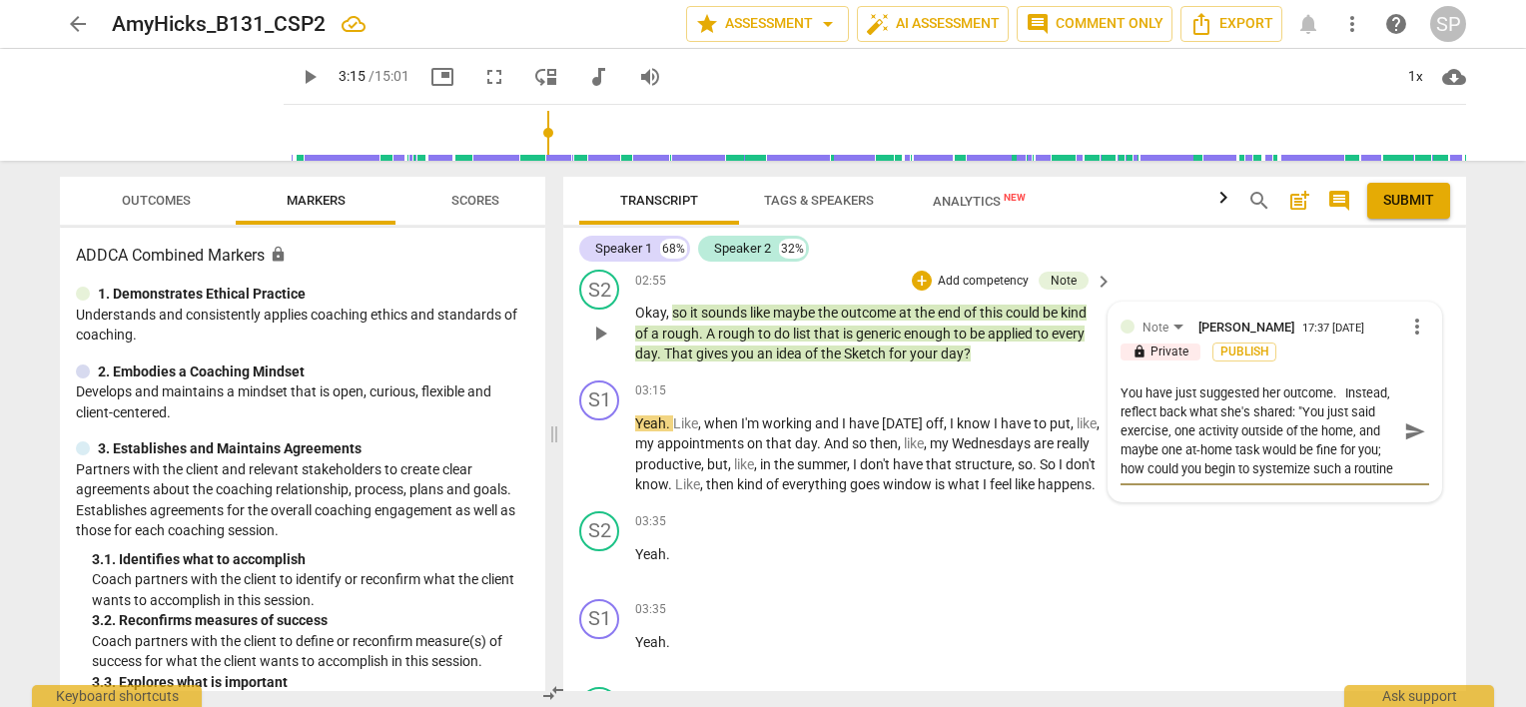
scroll to position [1496, 0]
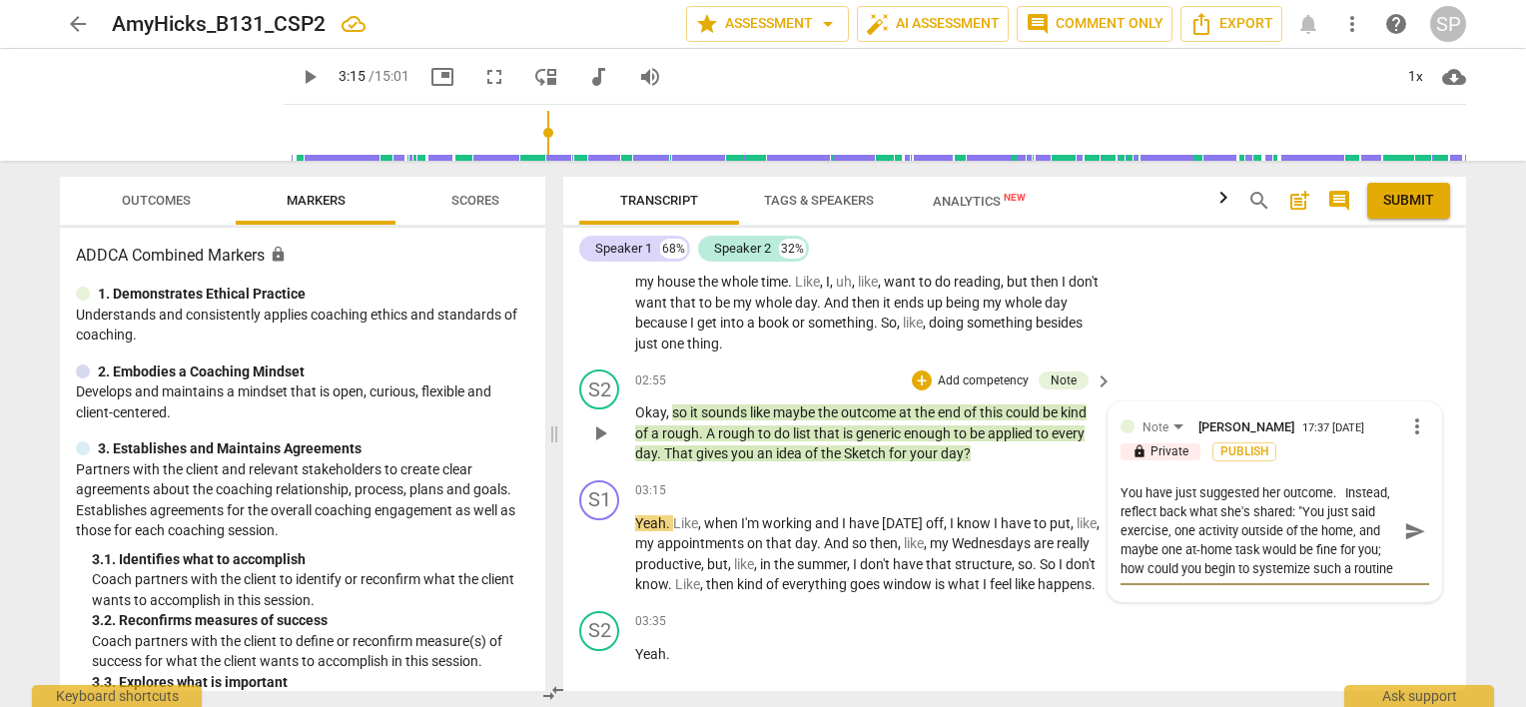
click at [1347, 492] on textarea "You have just suggested her outcome. Instead, reflect back what she's shared: "…" at bounding box center [1259, 530] width 277 height 95
click at [1331, 489] on textarea "You have just suggested her outcome. Instead, reflect back what she's shared: "…" at bounding box center [1259, 530] width 277 height 95
click at [1336, 512] on textarea "You have just suggested her outcome for her. Instead, reflect back what she's s…" at bounding box center [1259, 530] width 277 height 95
click at [1408, 534] on span "send" at bounding box center [1416, 540] width 22 height 22
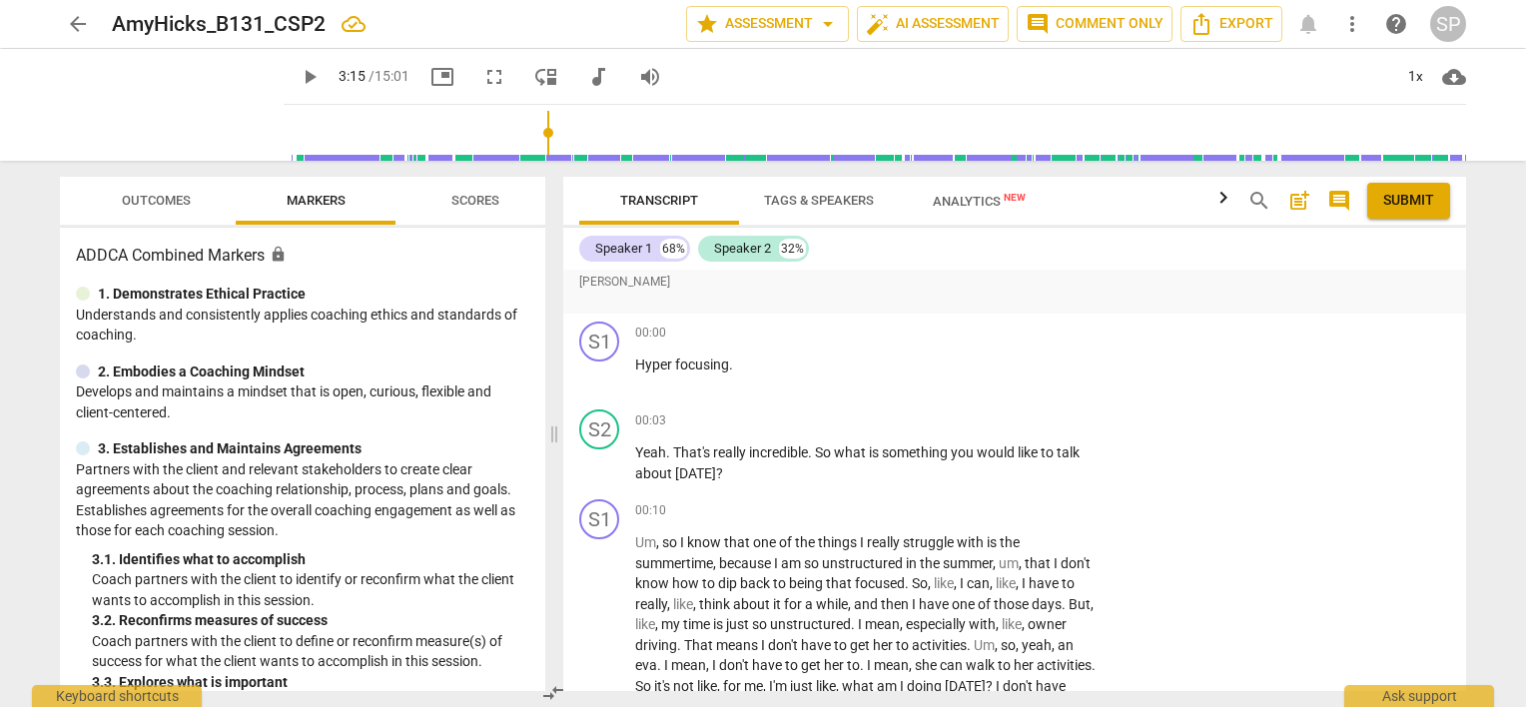
scroll to position [0, 0]
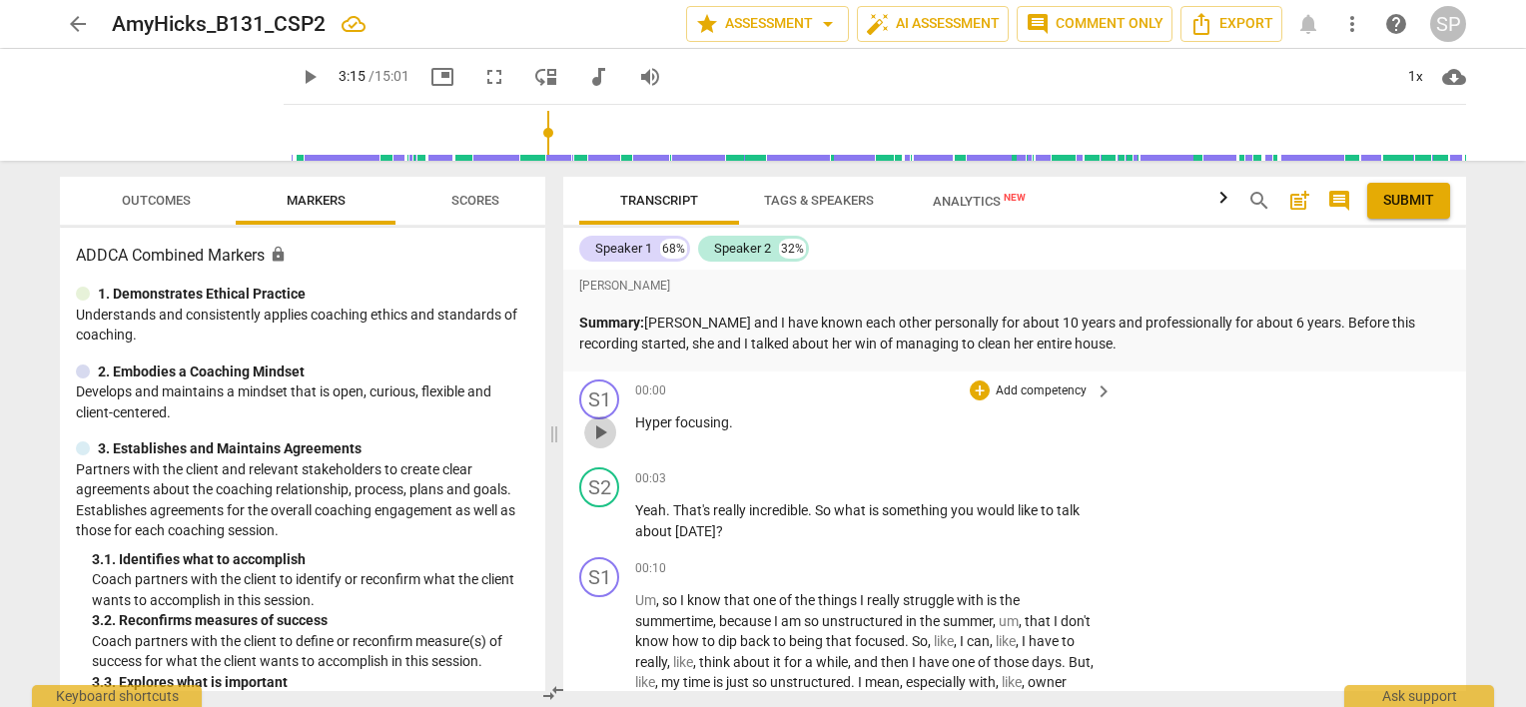
click at [606, 424] on span "play_arrow" at bounding box center [600, 433] width 24 height 24
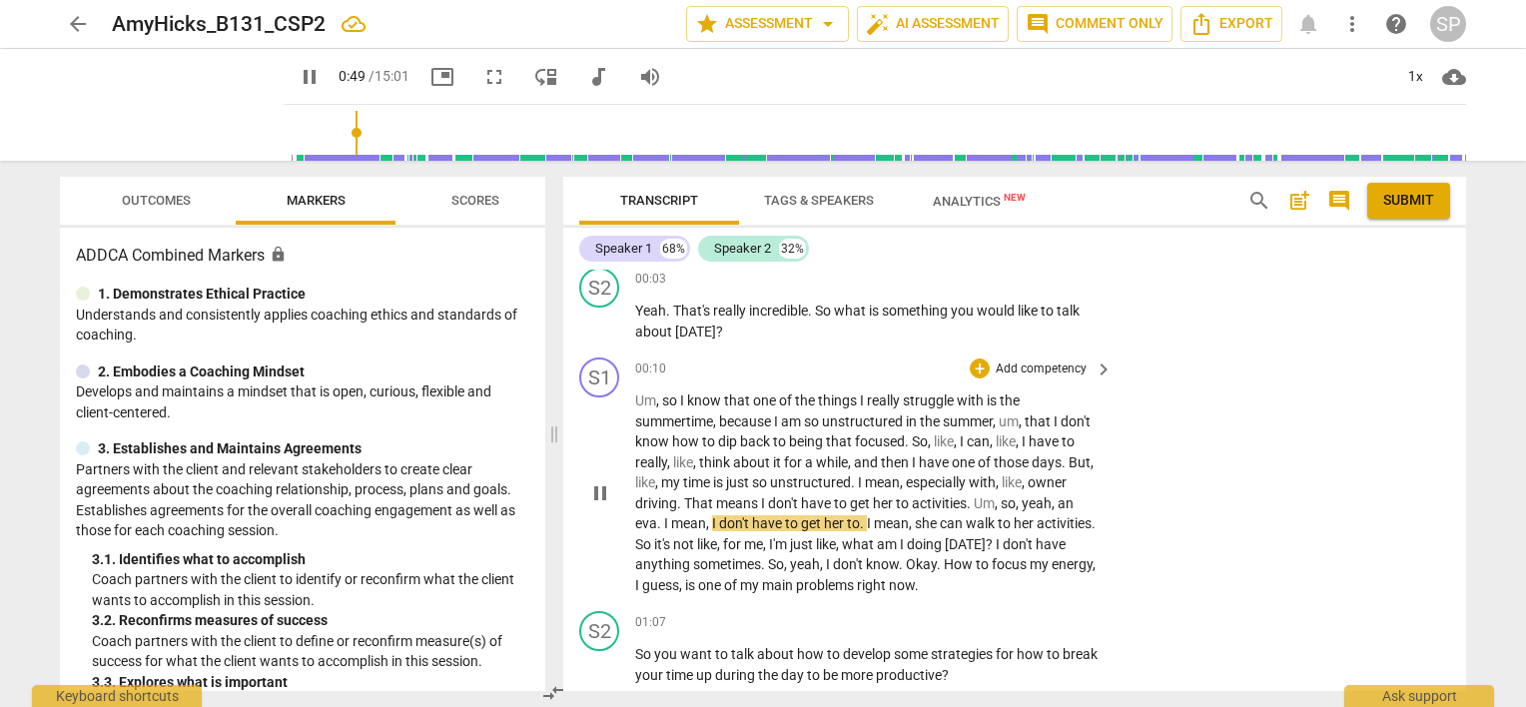
scroll to position [300, 0]
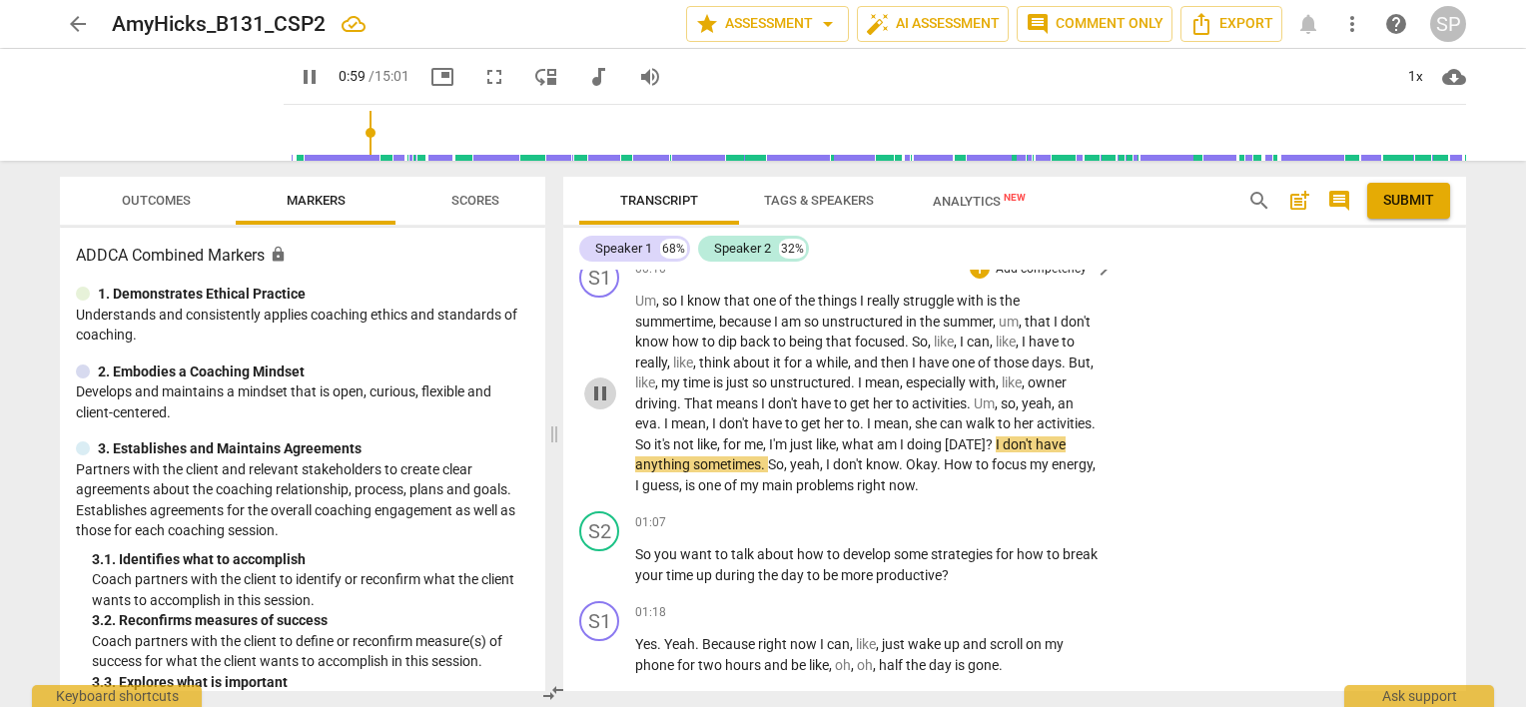
click at [604, 392] on span "pause" at bounding box center [600, 394] width 24 height 24
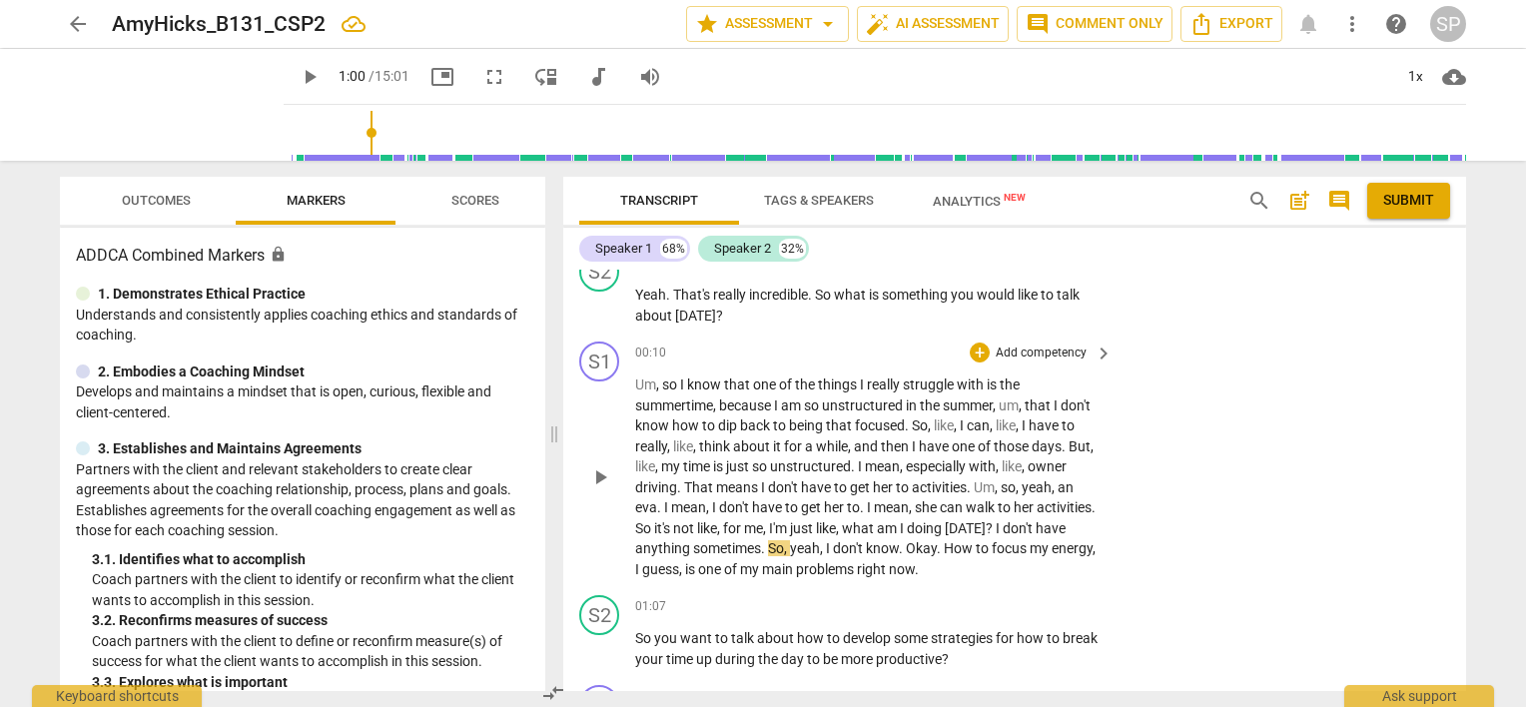
scroll to position [100, 0]
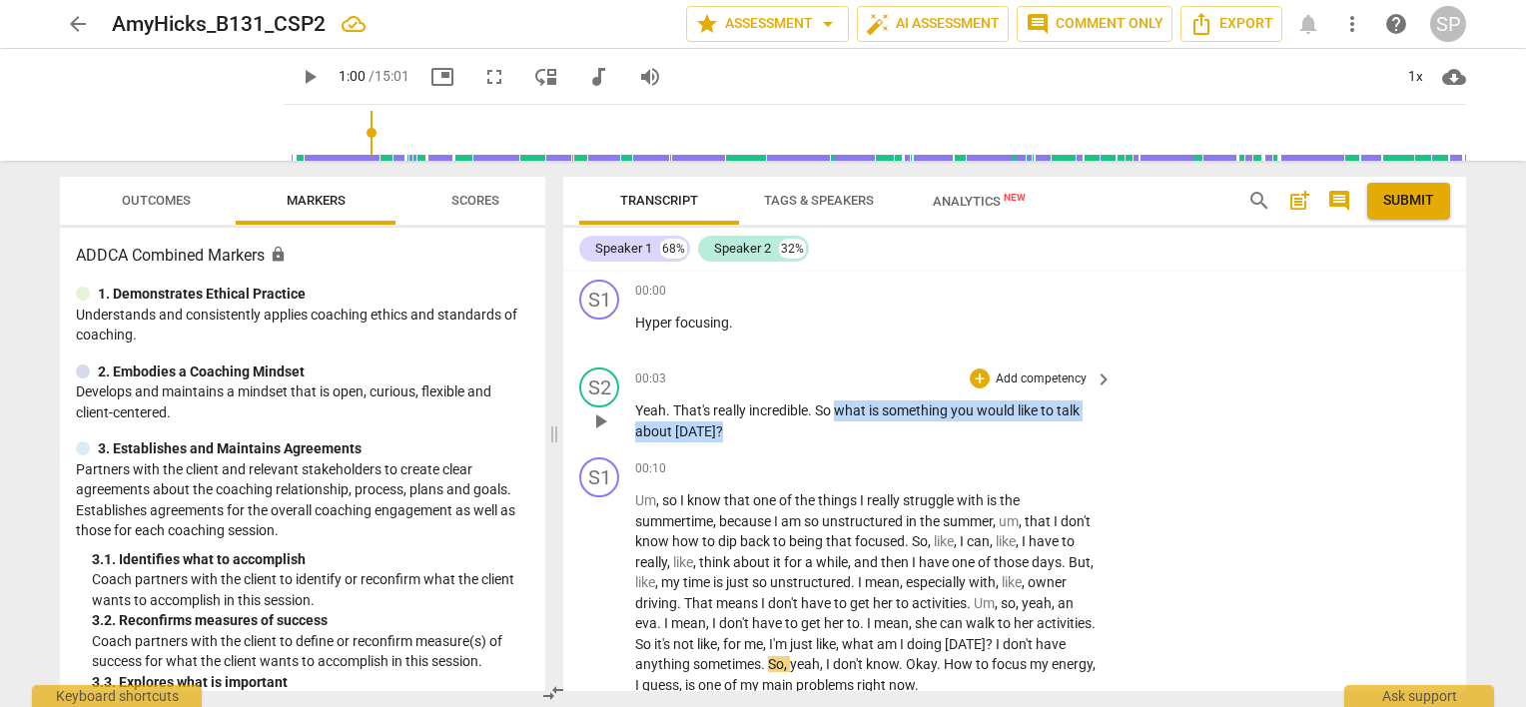
drag, startPoint x: 836, startPoint y: 409, endPoint x: 847, endPoint y: 428, distance: 21.9
click at [847, 428] on p "Yeah . That's really incredible . So what is something you would like to talk a…" at bounding box center [869, 421] width 468 height 41
click at [970, 380] on div "+" at bounding box center [980, 379] width 20 height 20
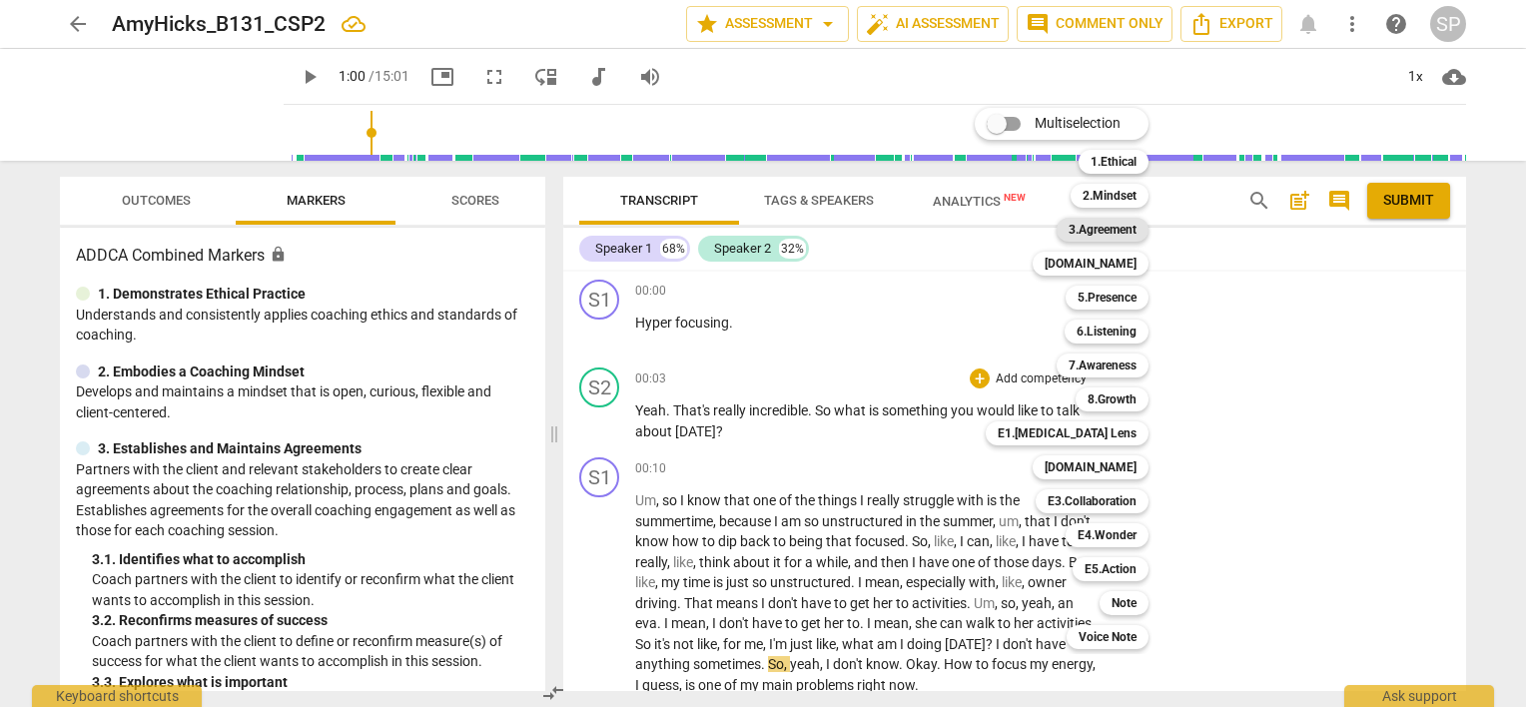
click at [1118, 233] on b "3.Agreement" at bounding box center [1103, 230] width 68 height 24
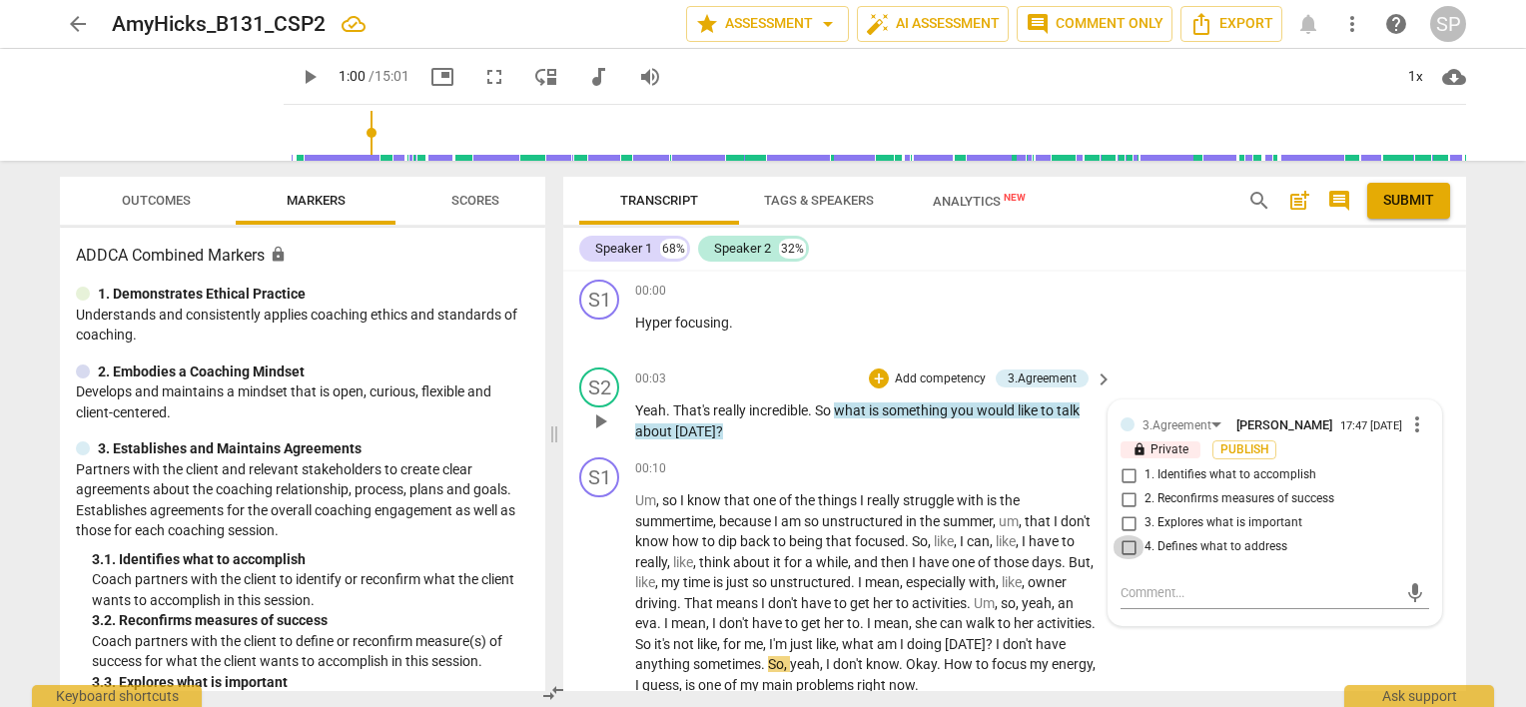
click at [1122, 546] on input "4. Defines what to address" at bounding box center [1129, 547] width 32 height 24
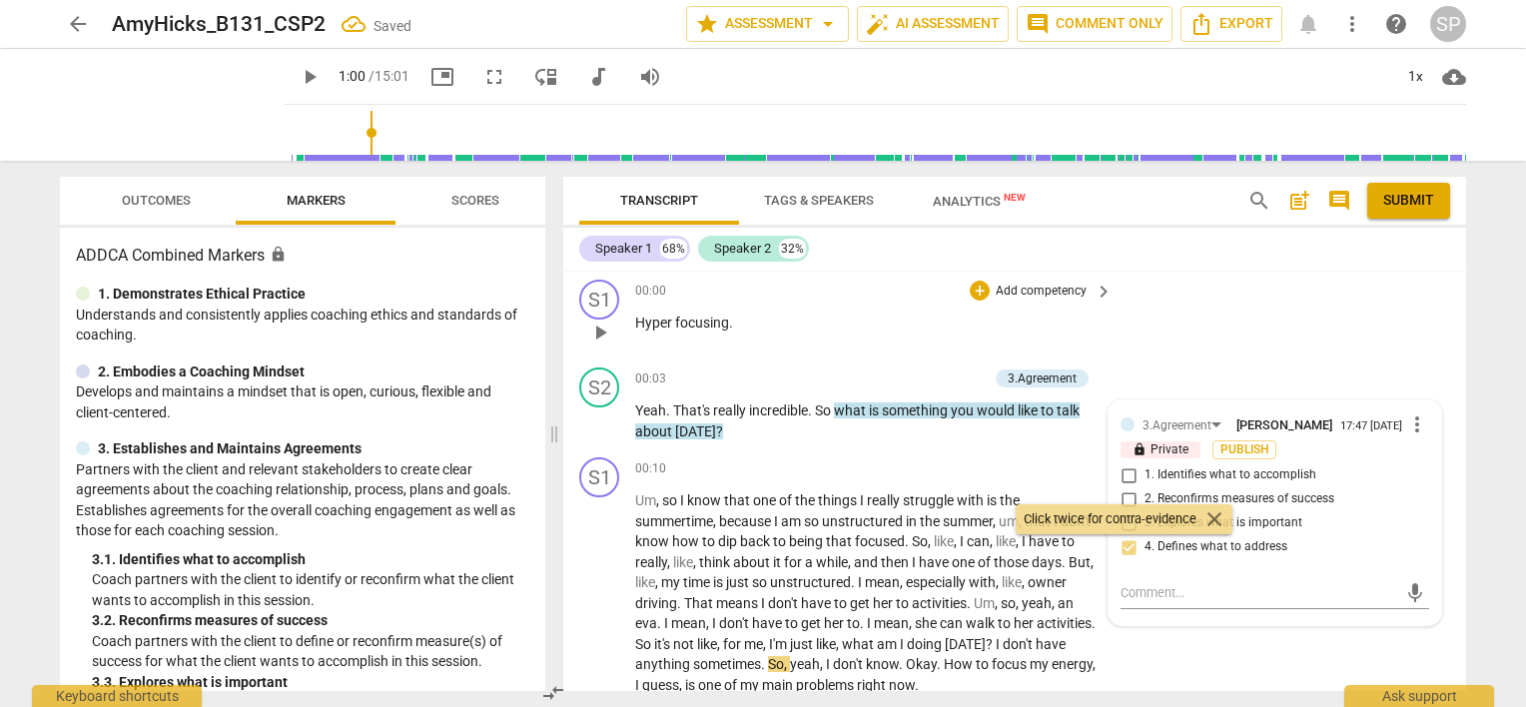
click at [859, 334] on div "00:00 + Add competency keyboard_arrow_right Hyper focusing ." at bounding box center [874, 316] width 479 height 72
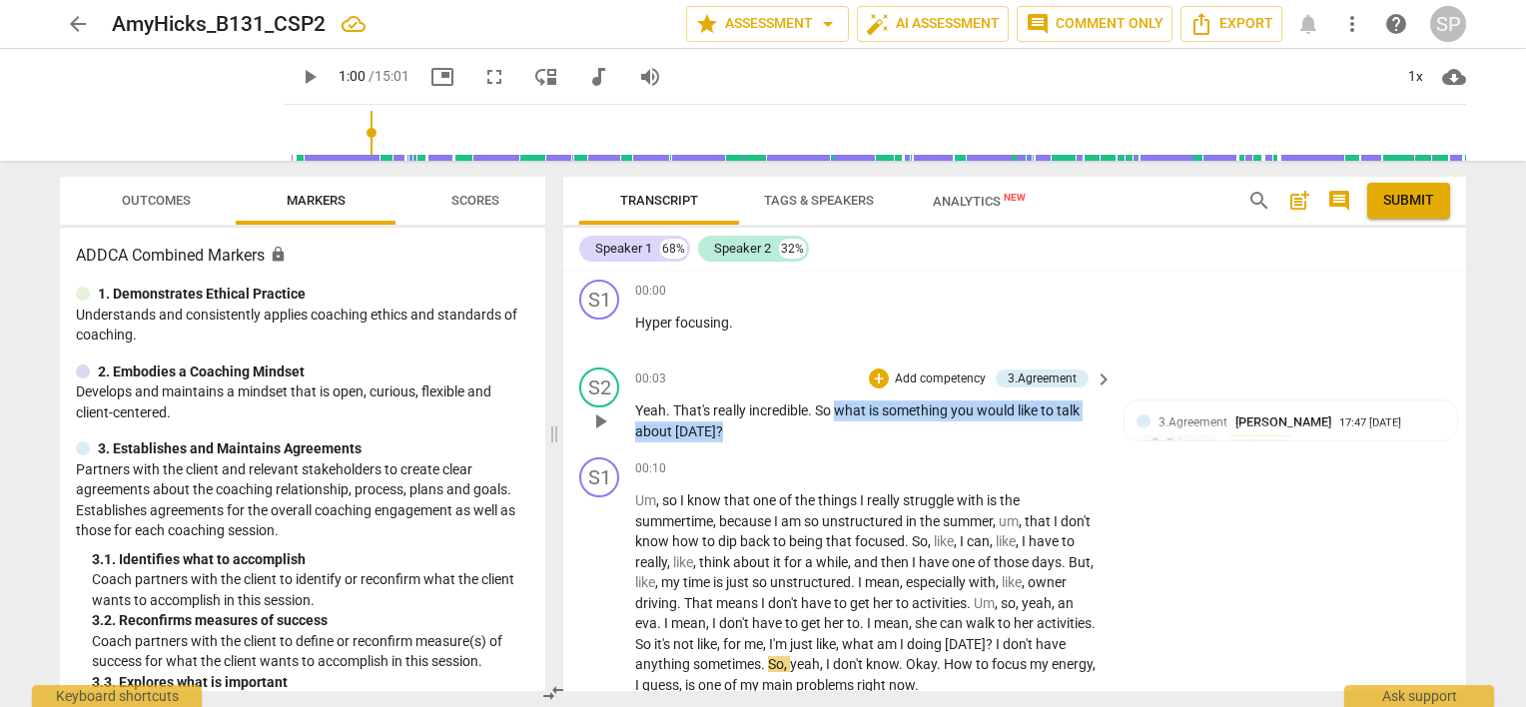
drag, startPoint x: 839, startPoint y: 406, endPoint x: 847, endPoint y: 428, distance: 23.4
click at [847, 428] on p "Yeah . That's really incredible . So what is something you would like to talk a…" at bounding box center [869, 421] width 468 height 41
click at [874, 376] on div "+" at bounding box center [879, 379] width 20 height 20
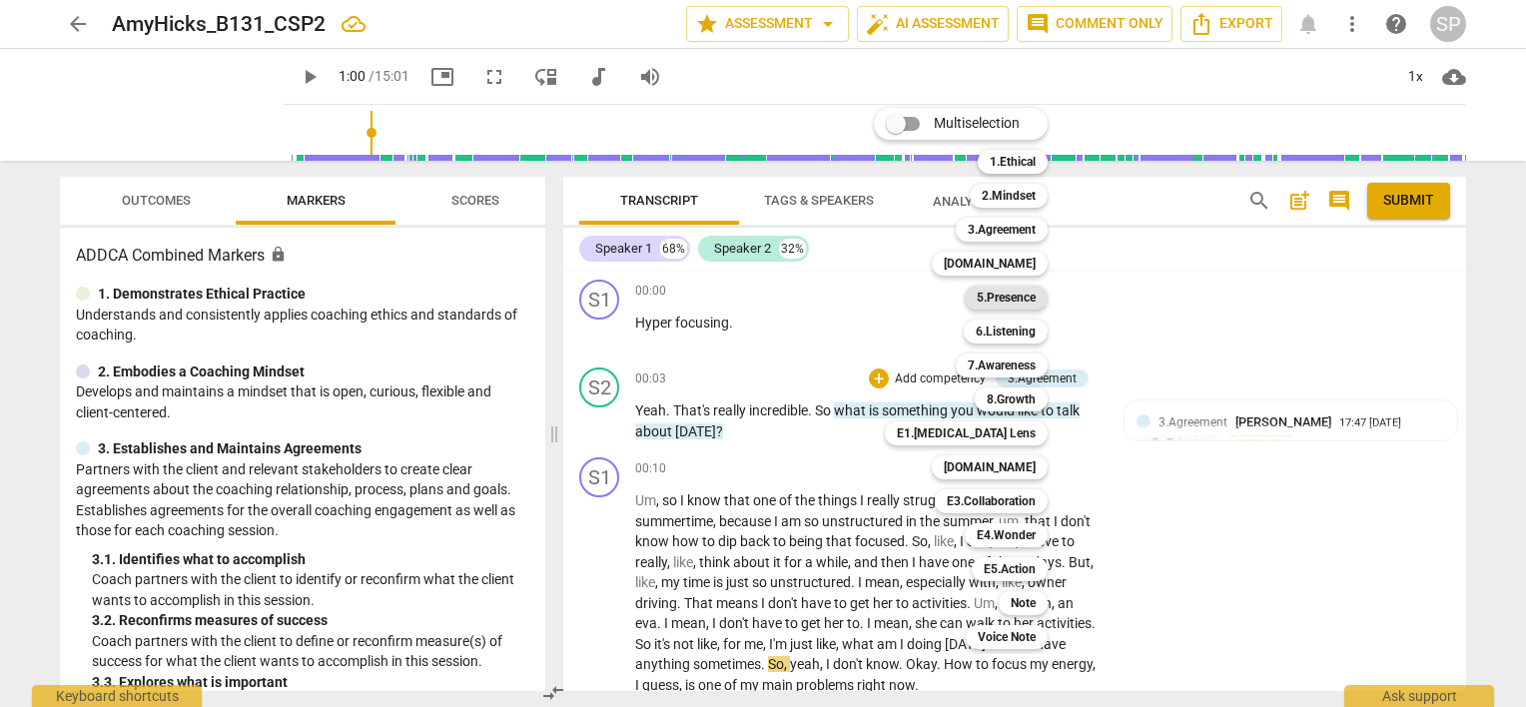
click at [1030, 300] on b "5.Presence" at bounding box center [1006, 298] width 59 height 24
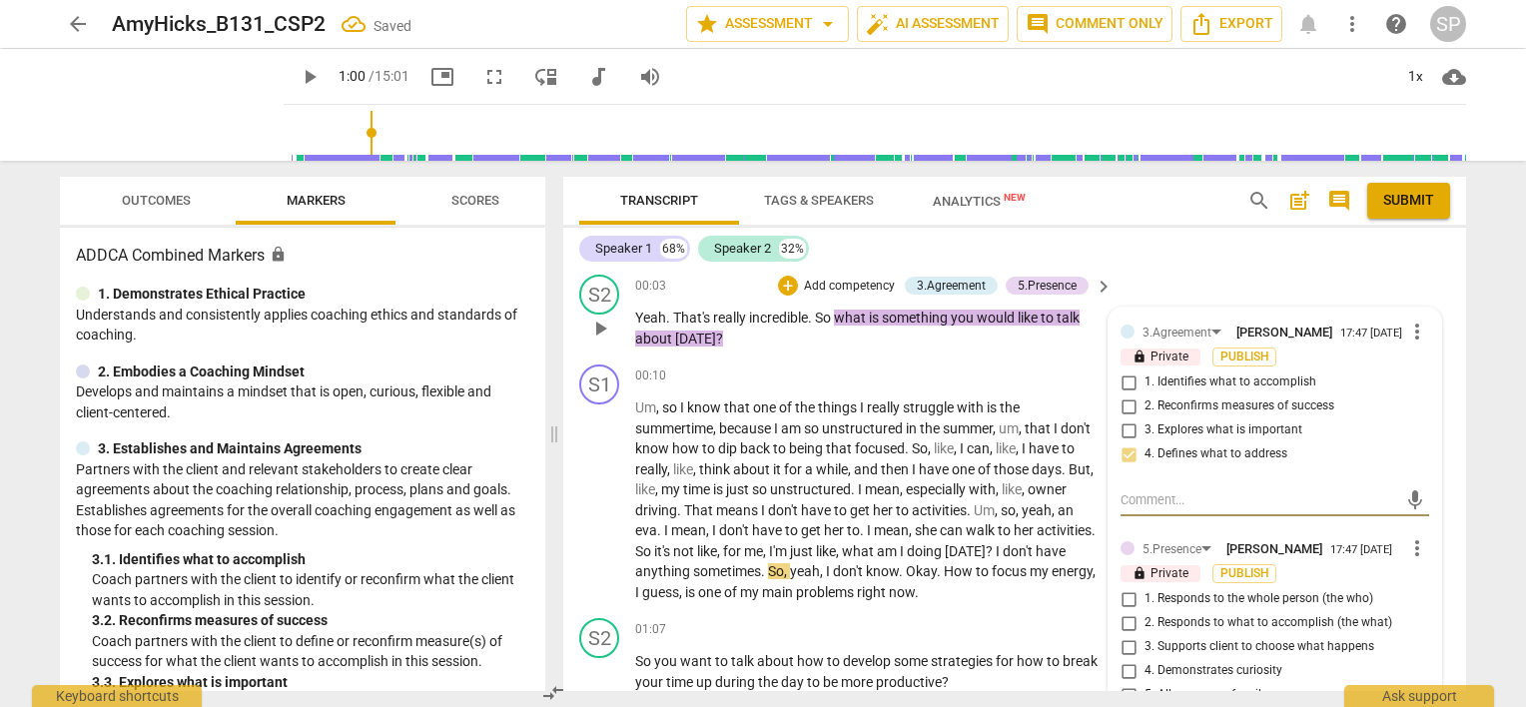
scroll to position [300, 0]
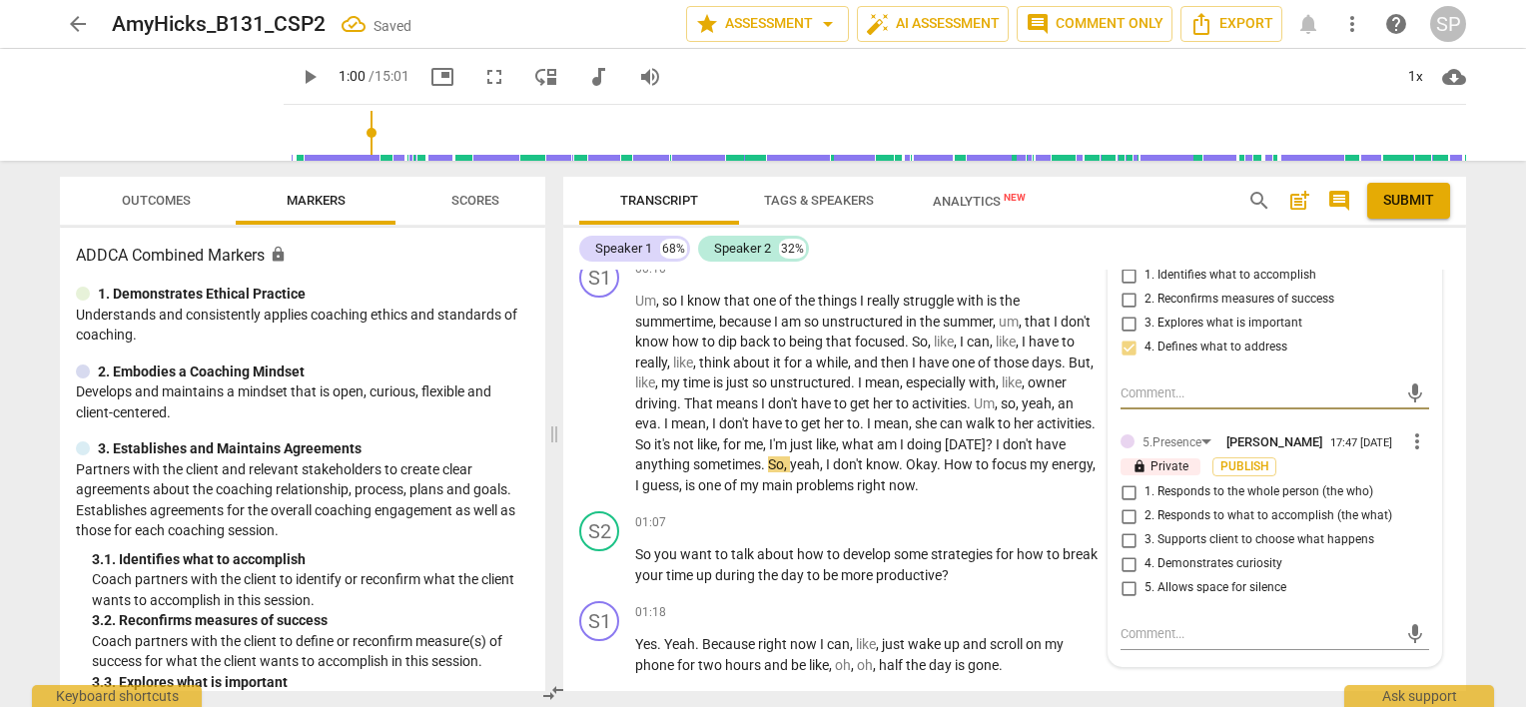
click at [1124, 562] on input "4. Demonstrates curiosity" at bounding box center [1129, 564] width 32 height 24
click at [1127, 539] on input "3. Supports client to choose what happens" at bounding box center [1129, 540] width 32 height 24
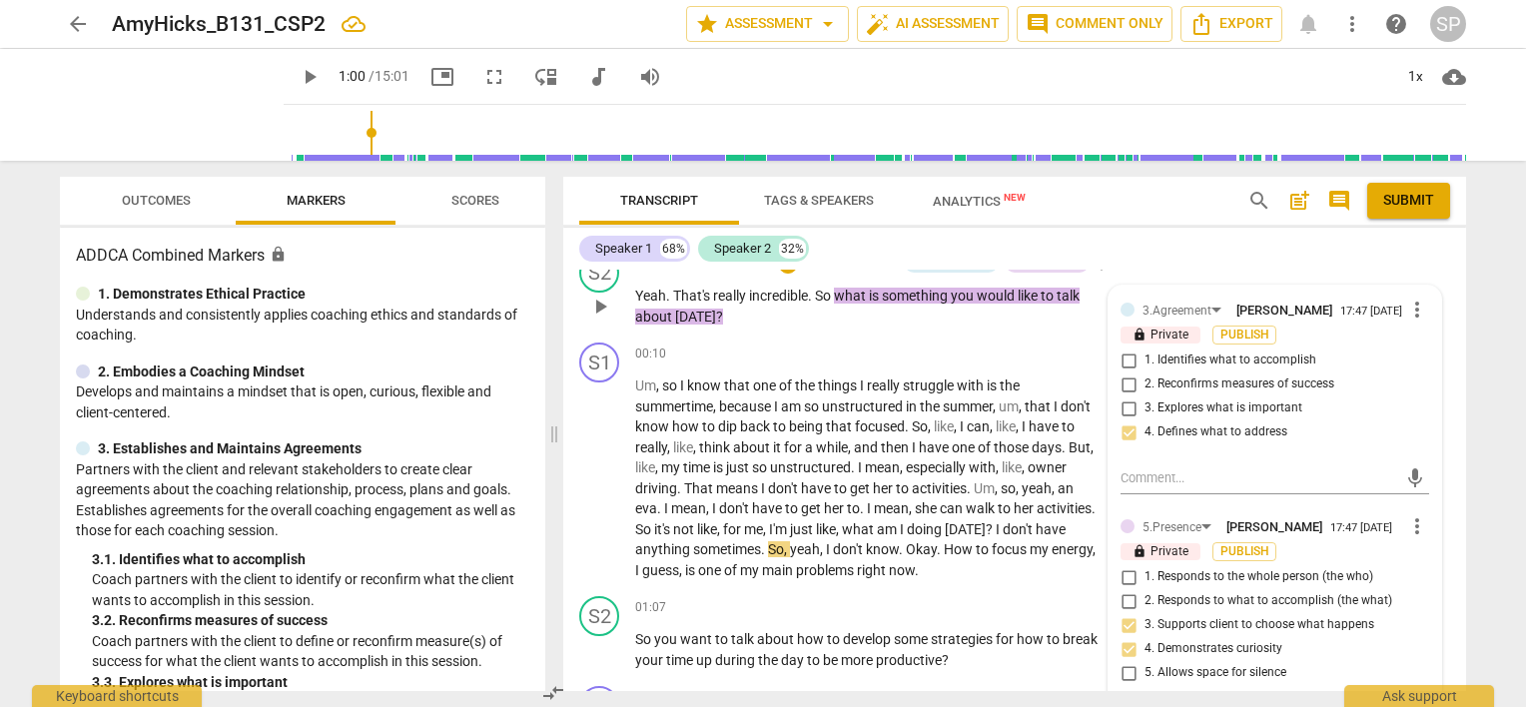
scroll to position [100, 0]
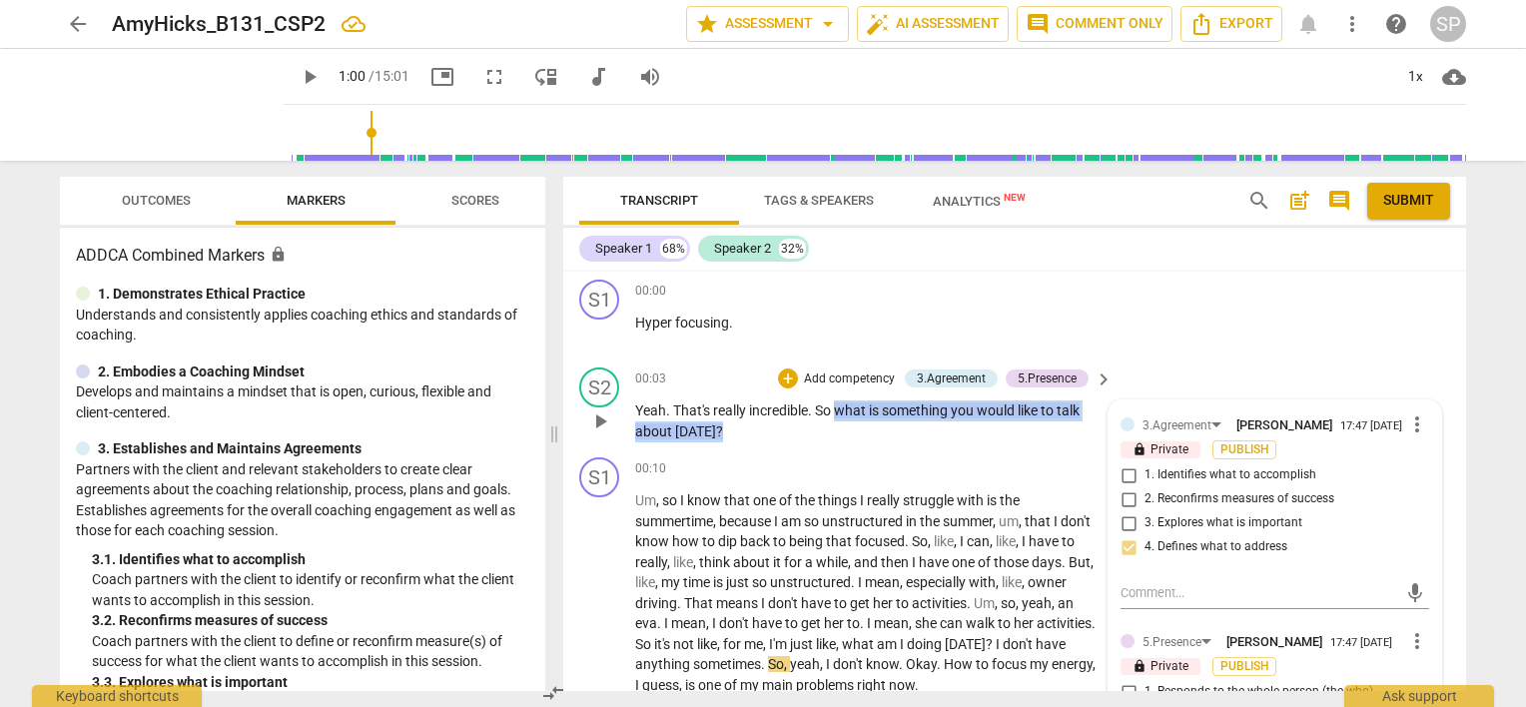
drag, startPoint x: 838, startPoint y: 399, endPoint x: 843, endPoint y: 432, distance: 33.3
click at [843, 432] on div "00:03 + Add competency 3.Agreement 5.Presence keyboard_arrow_right Yeah . That'…" at bounding box center [874, 405] width 479 height 74
click at [779, 377] on div "+" at bounding box center [788, 379] width 20 height 20
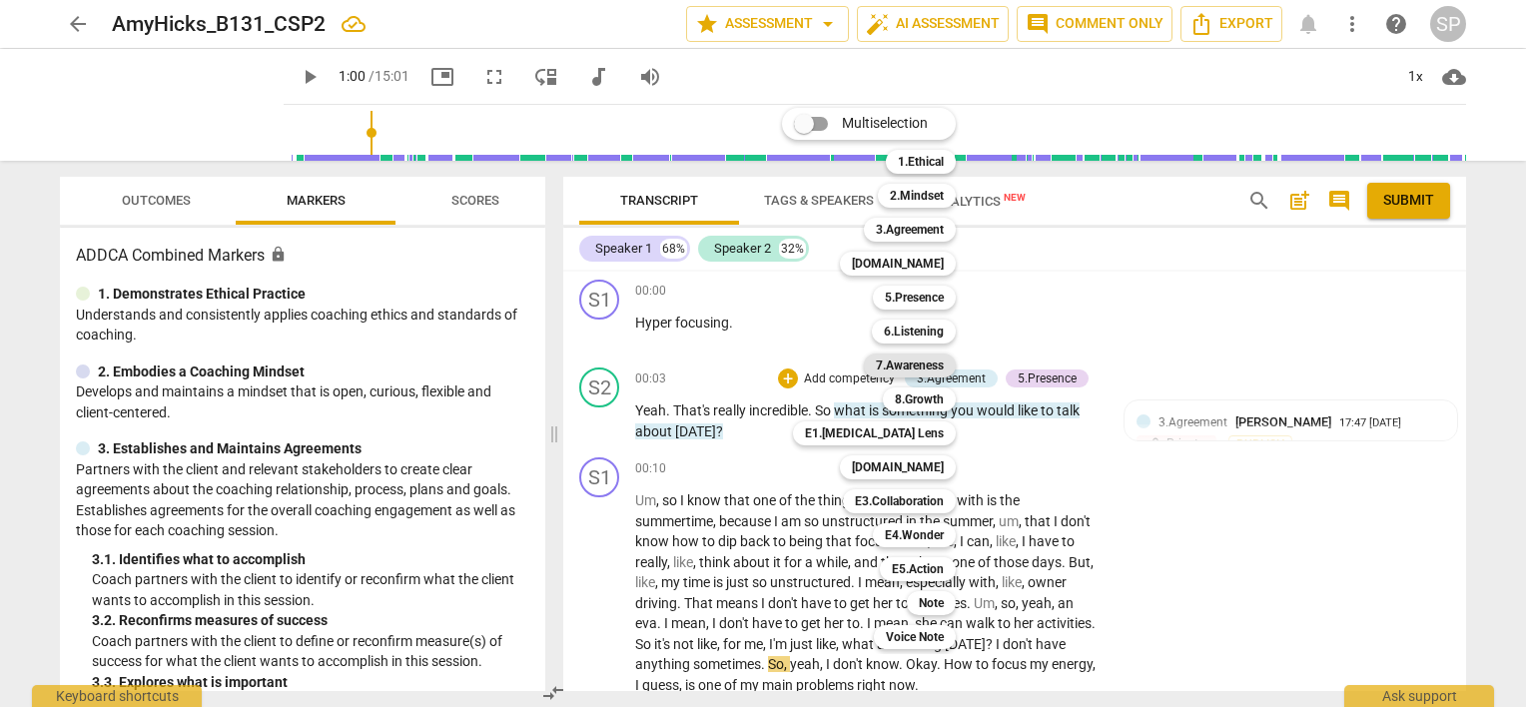
click at [907, 364] on b "7.Awareness" at bounding box center [910, 366] width 68 height 24
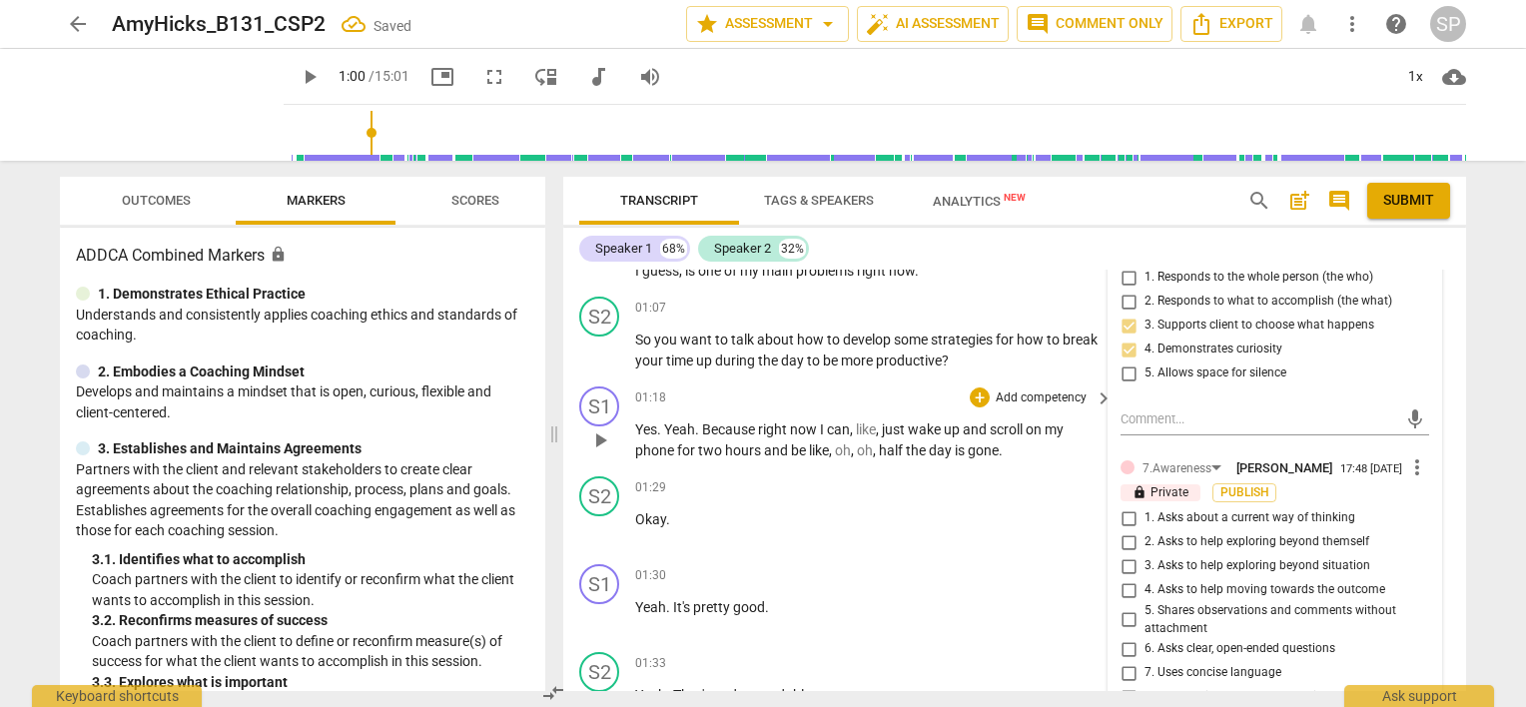
scroll to position [599, 0]
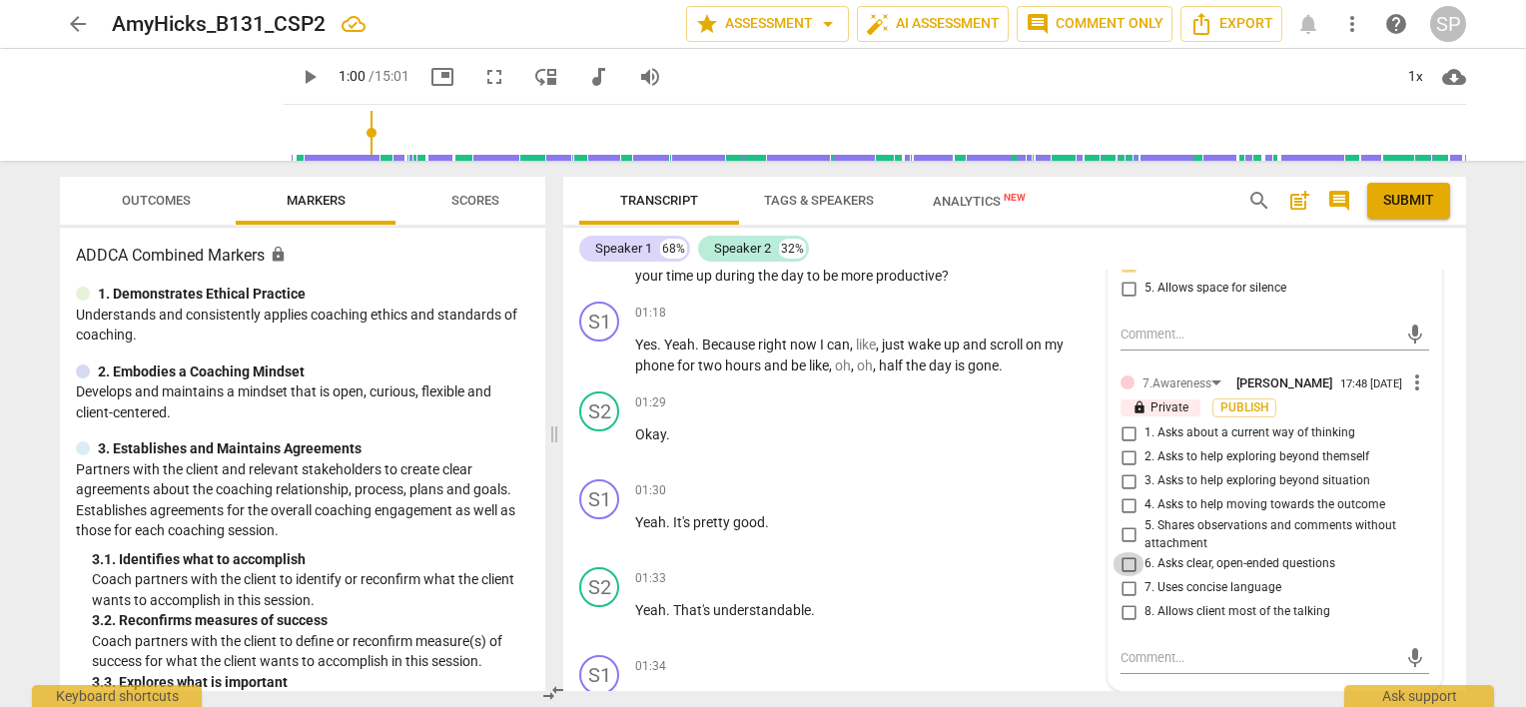
click at [1126, 564] on input "6. Asks clear, open-ended questions" at bounding box center [1129, 564] width 32 height 24
click at [1123, 501] on input "4. Asks to help moving towards the outcome" at bounding box center [1129, 505] width 32 height 24
click at [1051, 447] on div "01:29 + Add competency keyboard_arrow_right Okay ." at bounding box center [874, 428] width 479 height 72
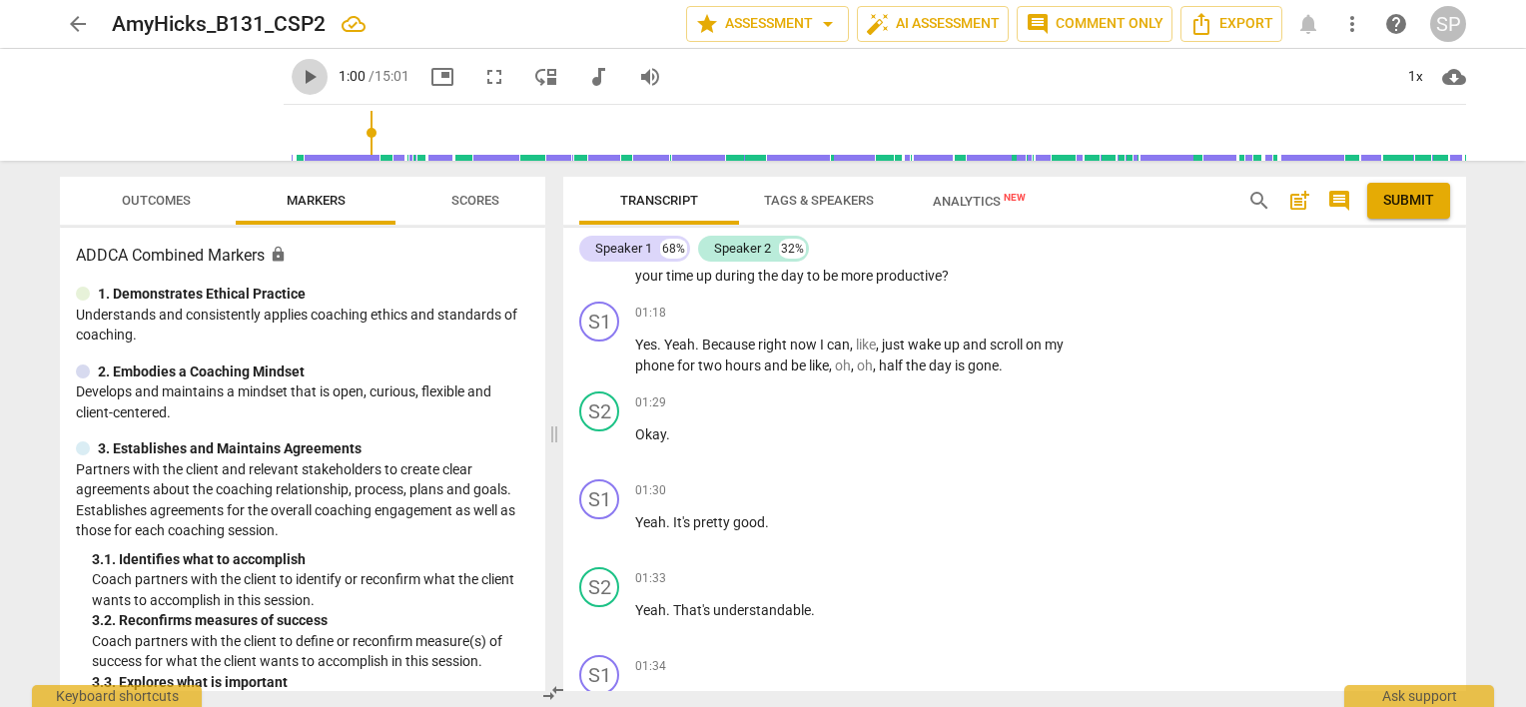
click at [298, 72] on span "play_arrow" at bounding box center [310, 77] width 24 height 24
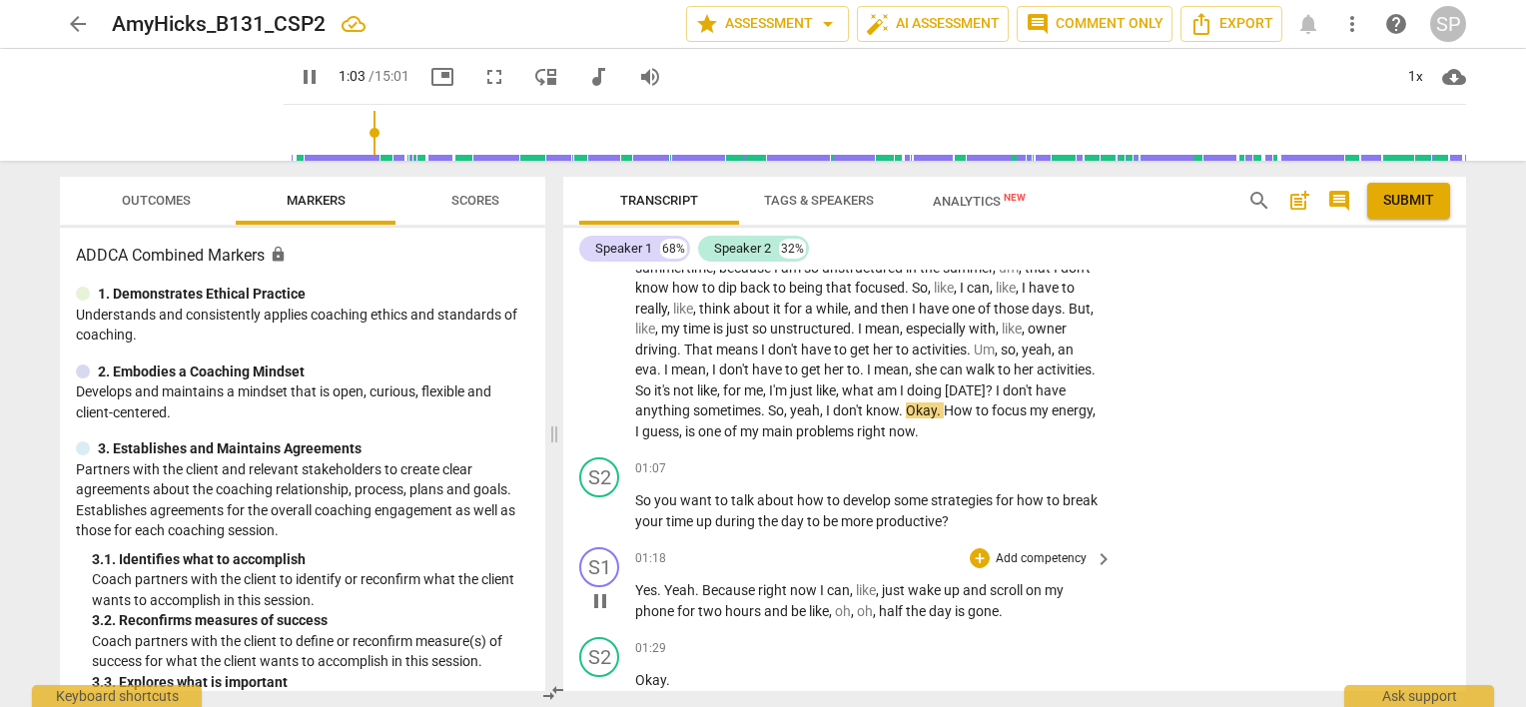
scroll to position [300, 0]
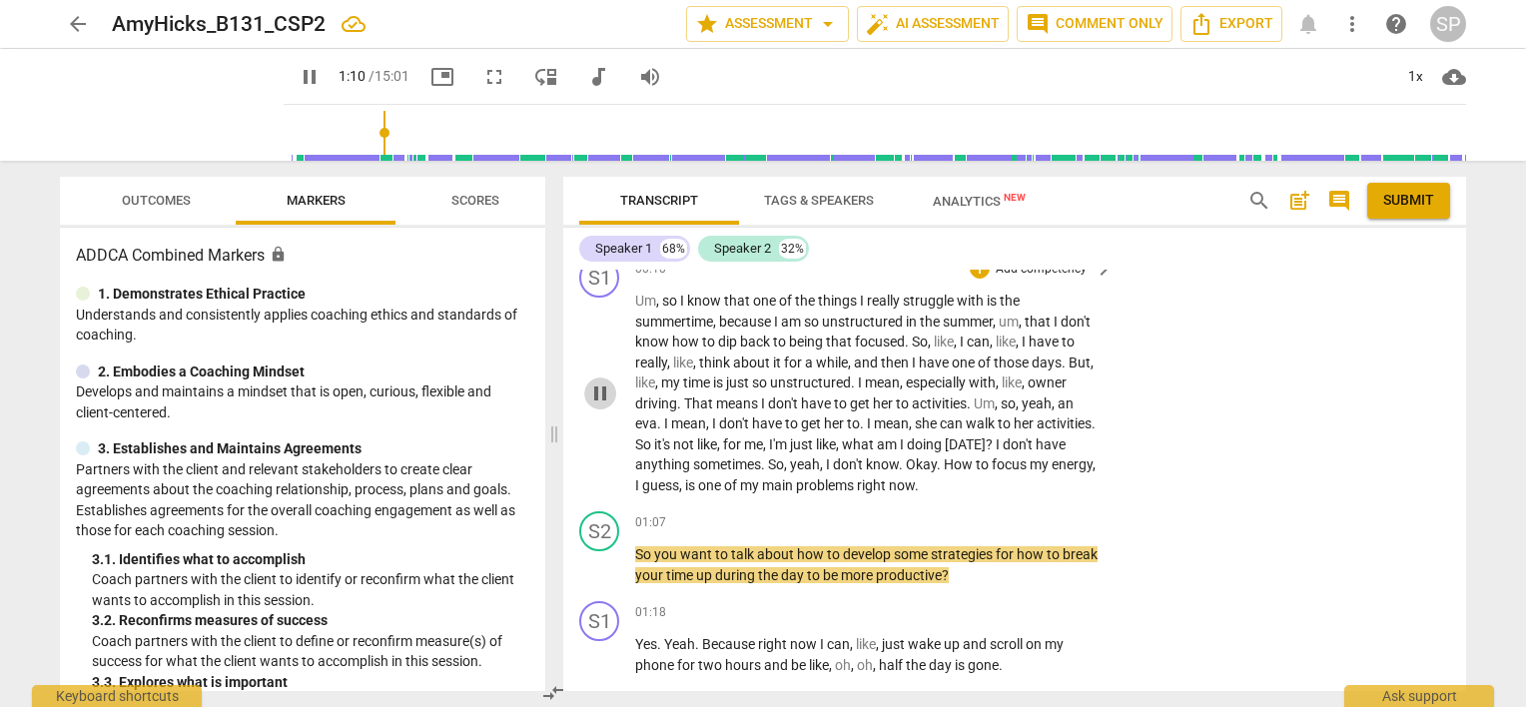
click at [596, 384] on span "pause" at bounding box center [600, 394] width 24 height 24
drag, startPoint x: 840, startPoint y: 553, endPoint x: 993, endPoint y: 558, distance: 152.9
click at [993, 558] on p "So you want to talk about how to develop some strategies for how to break your …" at bounding box center [869, 564] width 468 height 41
click at [975, 524] on div "+" at bounding box center [980, 522] width 20 height 20
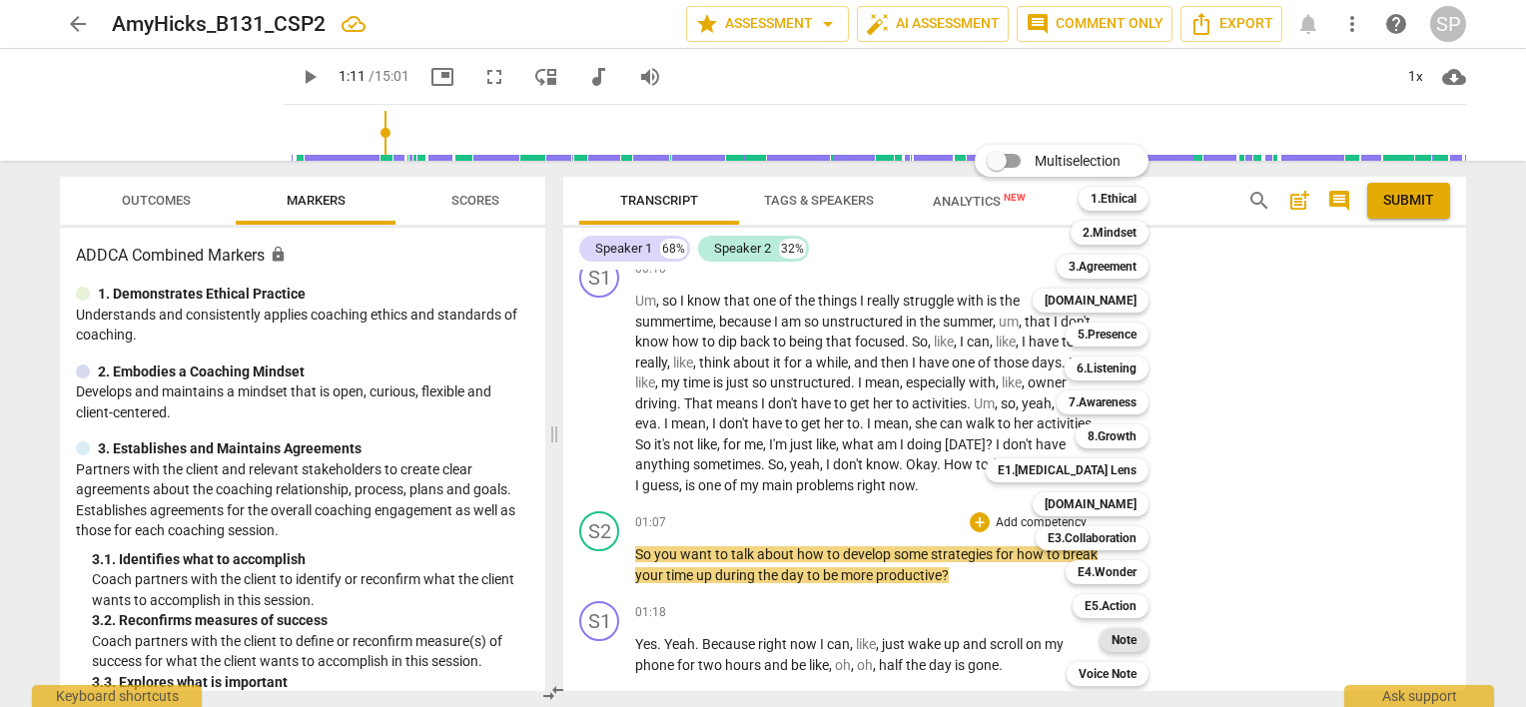
click at [1140, 637] on div "Note" at bounding box center [1124, 640] width 49 height 24
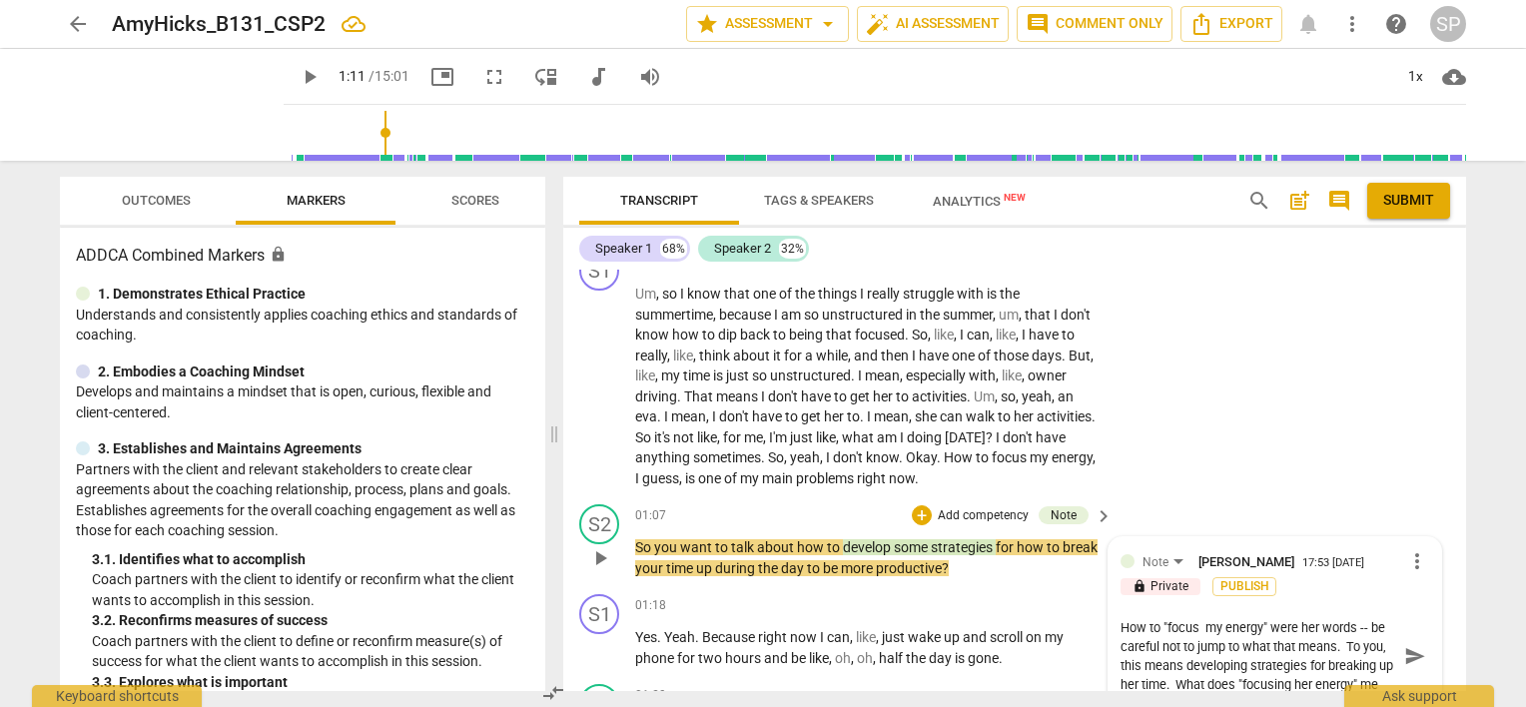
scroll to position [309, 0]
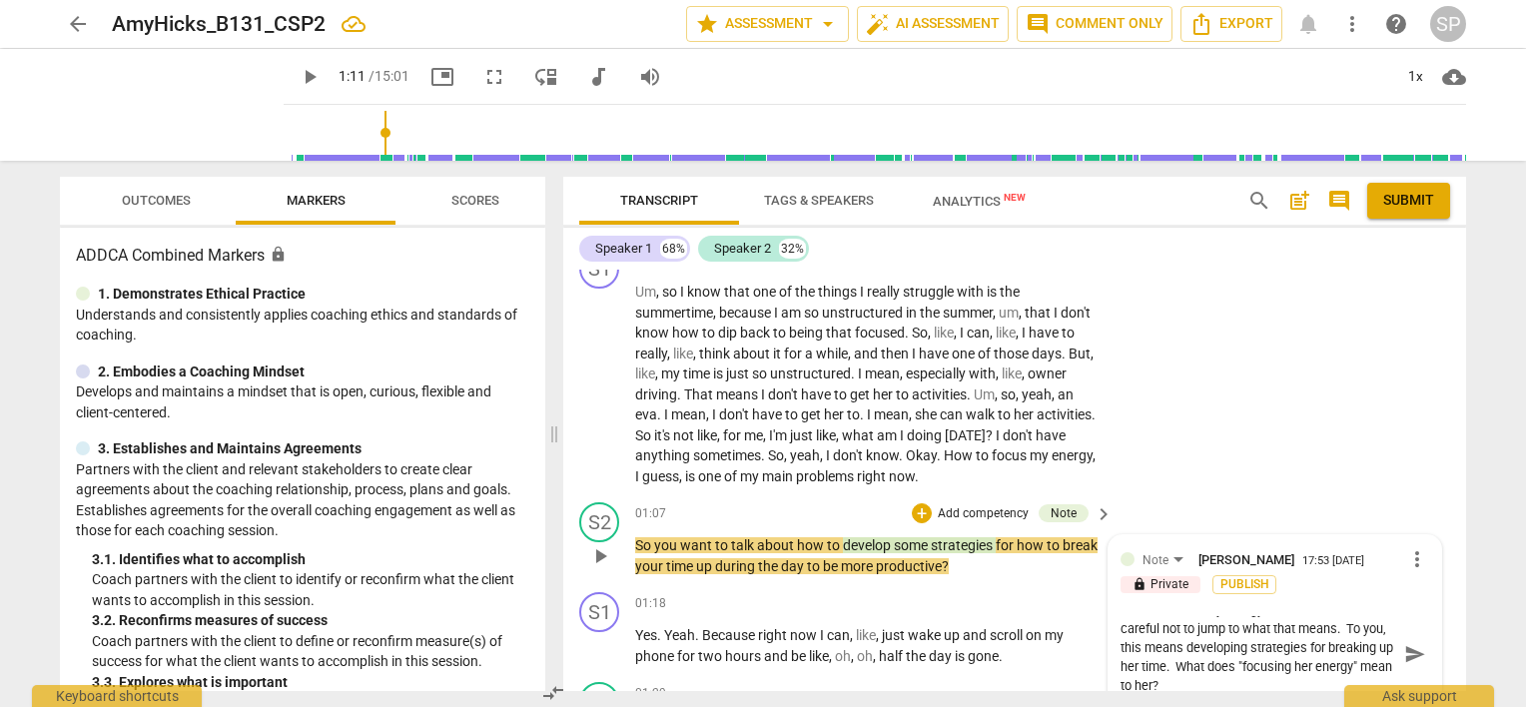
click at [1200, 643] on textarea "How to "focus my energy" were her words -- be careful not to jump to what that …" at bounding box center [1259, 654] width 277 height 76
click at [1237, 673] on textarea "How to "focus my energy" were her words -- be careful not to jump to what that …" at bounding box center [1259, 654] width 277 height 76
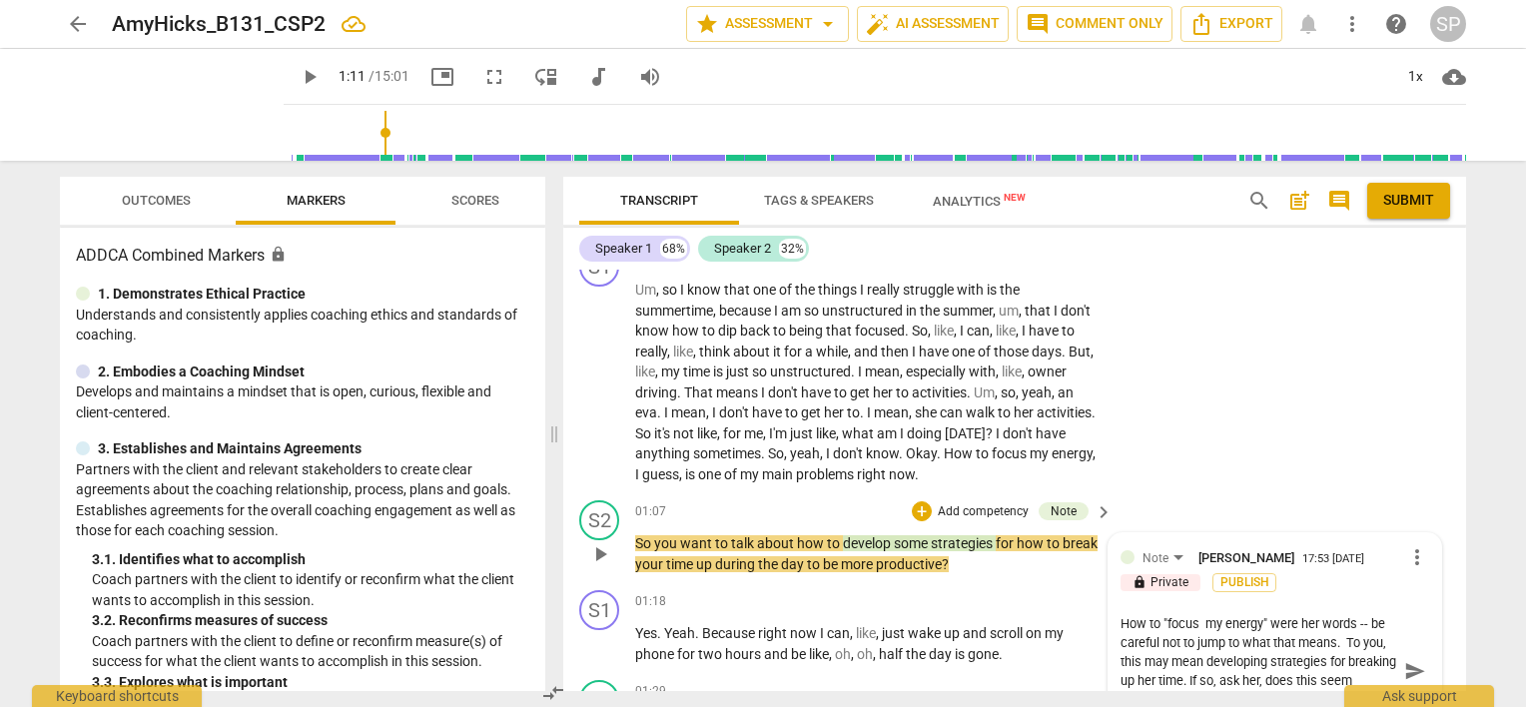
scroll to position [445, 0]
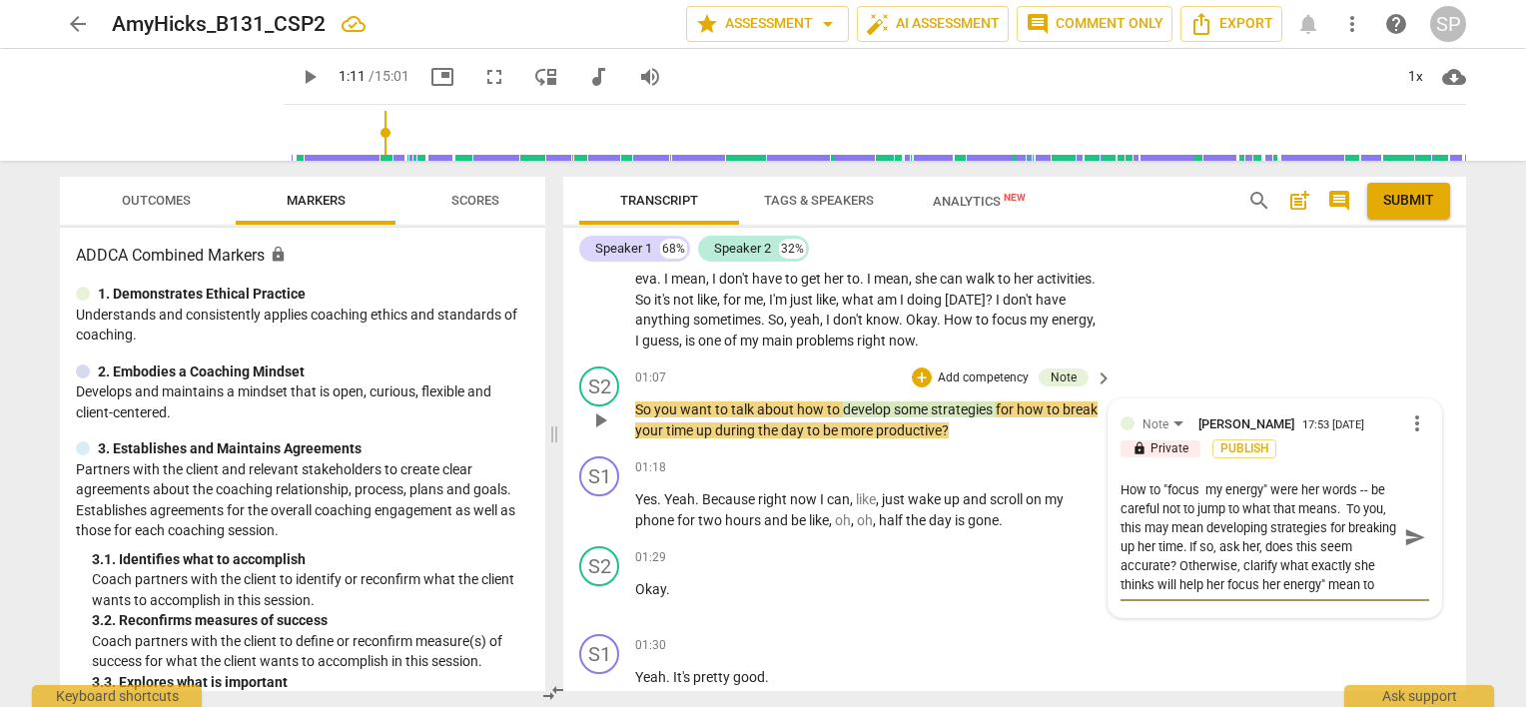
click at [1380, 586] on textarea "How to "focus my energy" were her words -- be careful not to jump to what that …" at bounding box center [1259, 537] width 277 height 114
click at [1405, 549] on span "send" at bounding box center [1416, 547] width 22 height 22
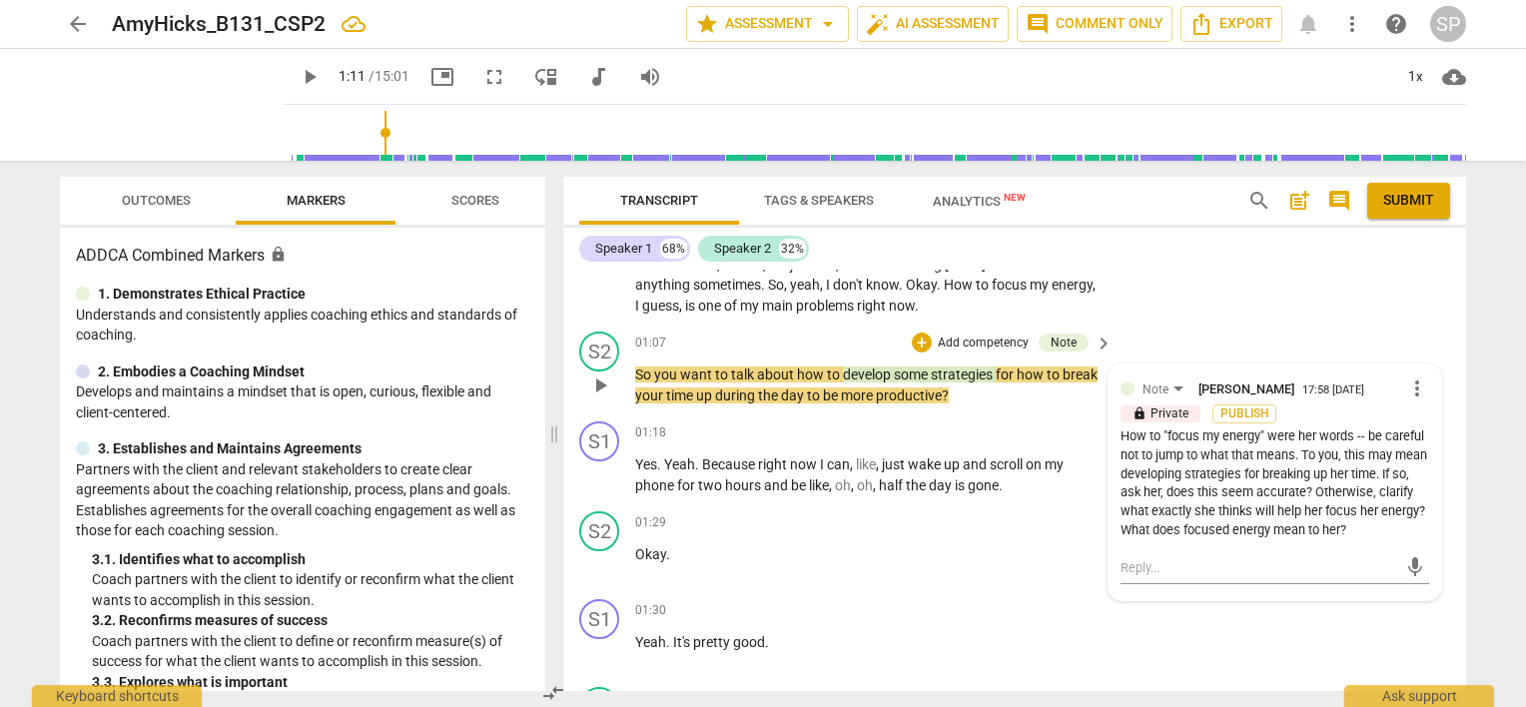
scroll to position [445, 0]
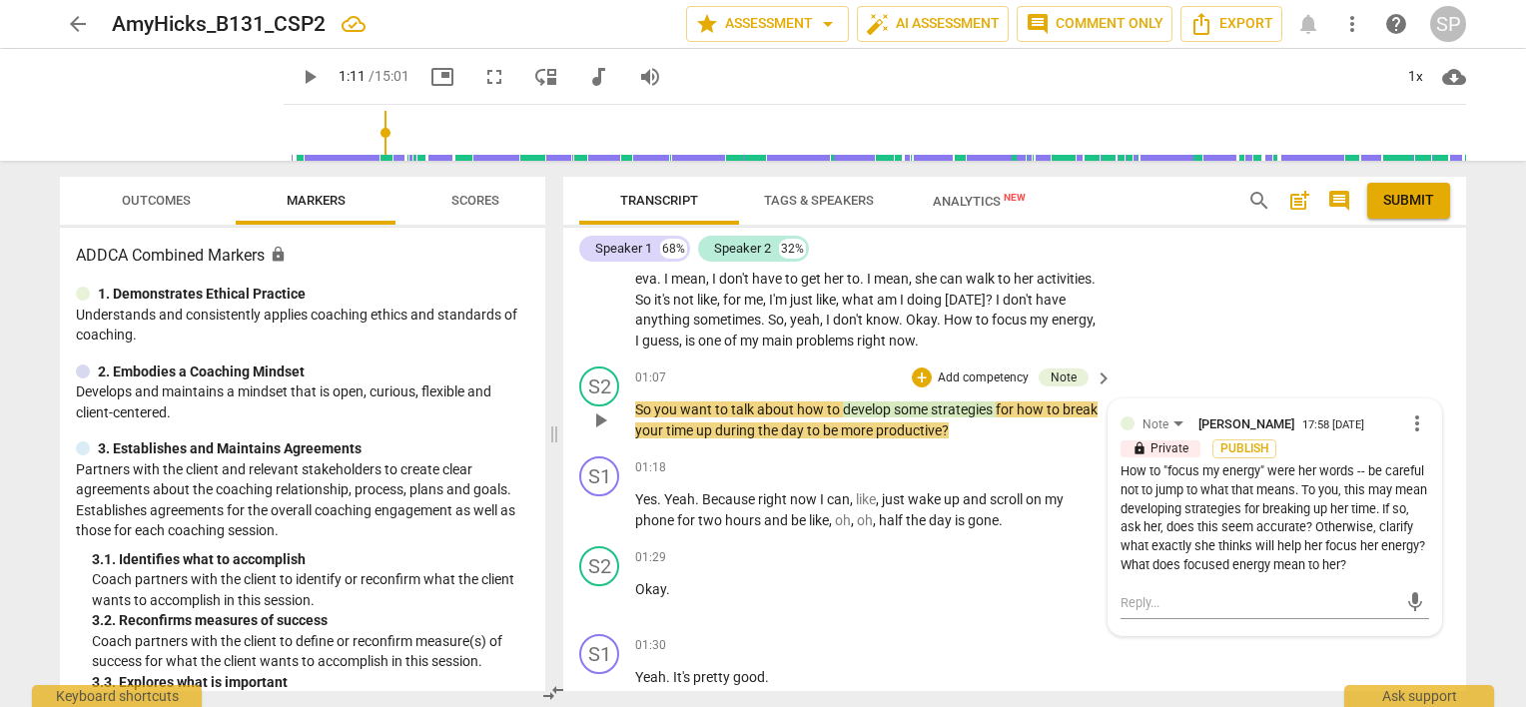
click at [1411, 420] on span "more_vert" at bounding box center [1418, 424] width 24 height 24
click at [1411, 420] on li "Edit" at bounding box center [1434, 423] width 69 height 38
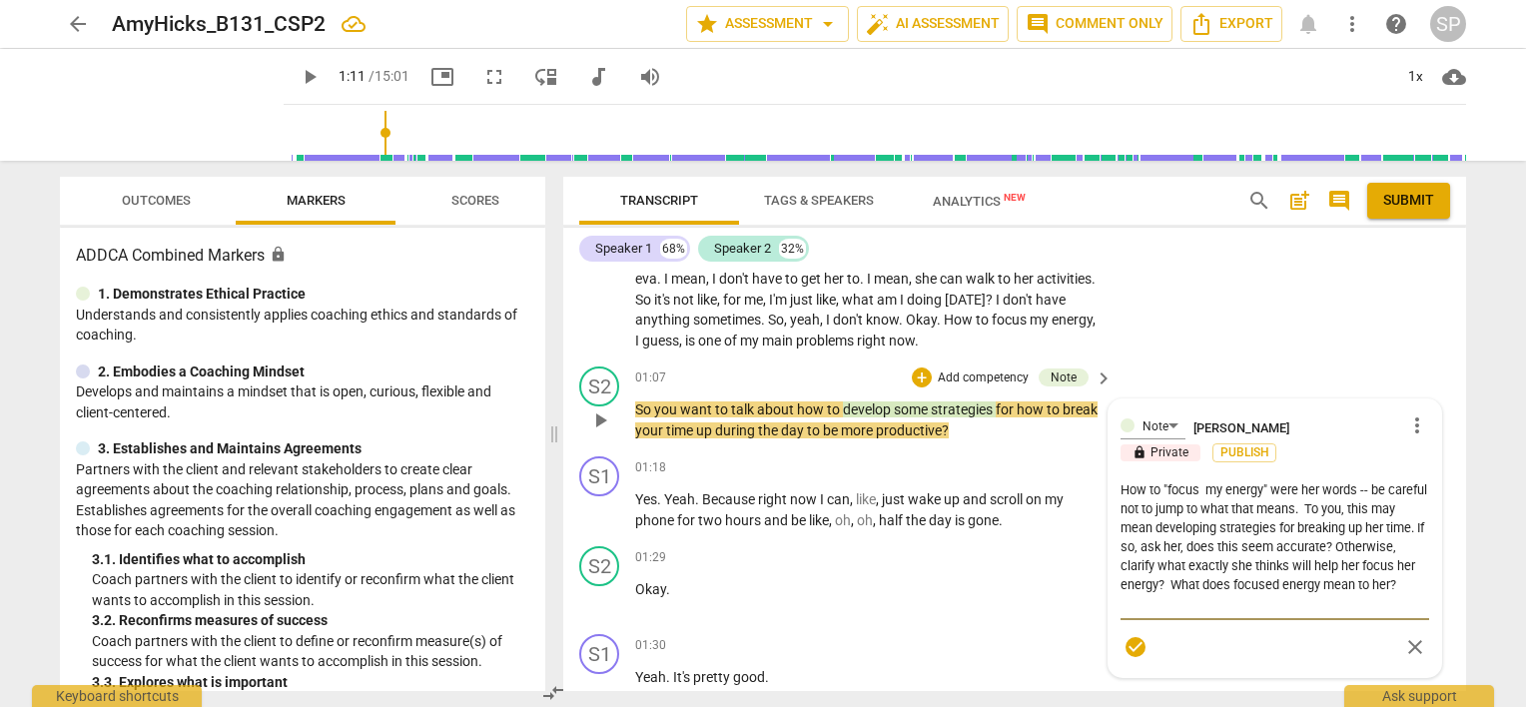
click at [1333, 507] on textarea "How to "focus my energy" were her words -- be careful not to jump to what that …" at bounding box center [1275, 546] width 309 height 133
click at [1312, 523] on textarea "How to "focus my energy" were her words -- be careful not to jump to what that …" at bounding box center [1275, 546] width 309 height 133
click at [1340, 540] on textarea "How to "focus my energy" were her words -- be careful not to jump to what that …" at bounding box center [1275, 546] width 309 height 133
click at [1393, 543] on textarea "How to "focus my energy" were her words -- be careful not to jump to what that …" at bounding box center [1275, 546] width 309 height 133
click at [1149, 563] on textarea "How to "focus my energy" were her words -- be careful not to jump to what that …" at bounding box center [1275, 546] width 309 height 133
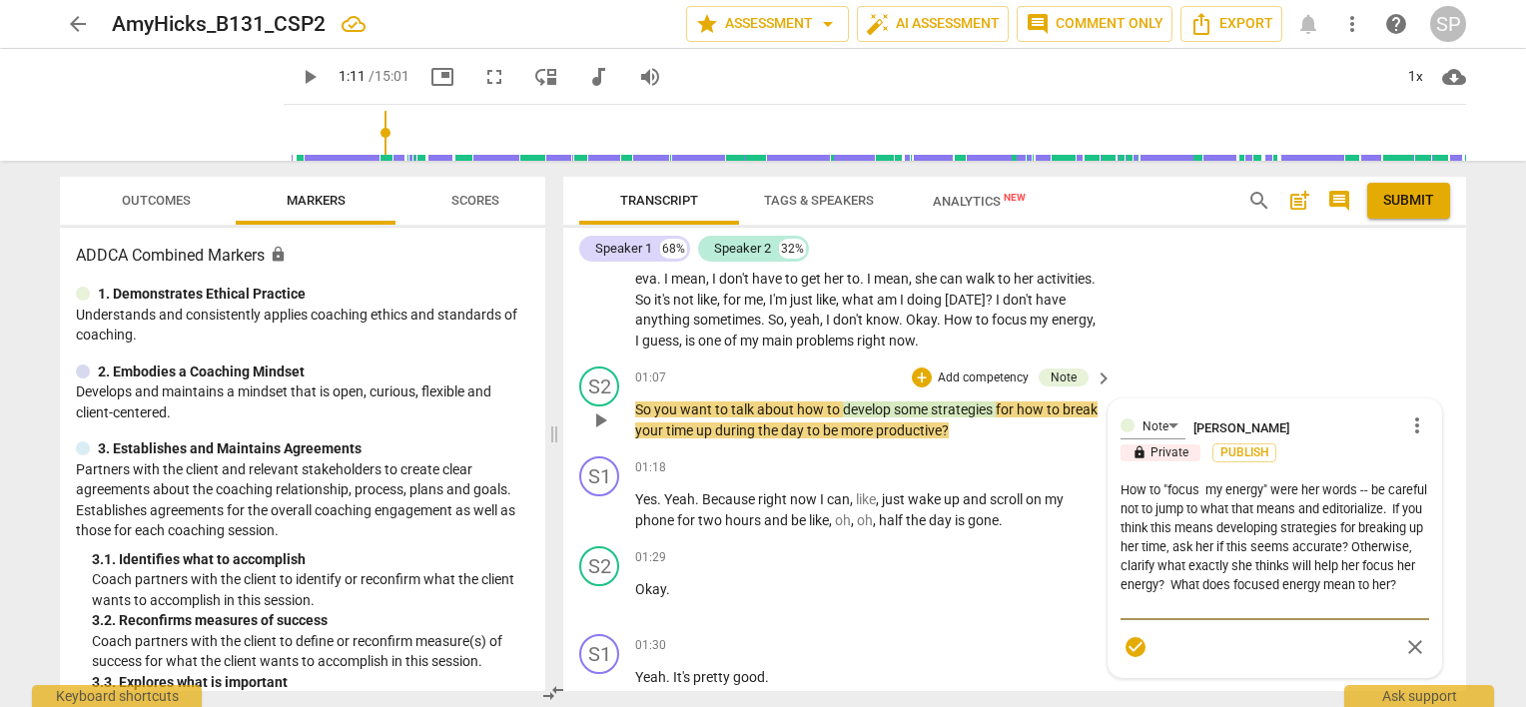
click at [1214, 561] on textarea "How to "focus my energy" were her words -- be careful not to jump to what that …" at bounding box center [1275, 546] width 309 height 133
click at [1316, 570] on textarea "How to "focus my energy" were her words -- be careful not to jump to what that …" at bounding box center [1275, 546] width 309 height 133
click at [1343, 598] on textarea "How to "focus my energy" were her words -- be careful not to jump to what that …" at bounding box center [1275, 546] width 309 height 133
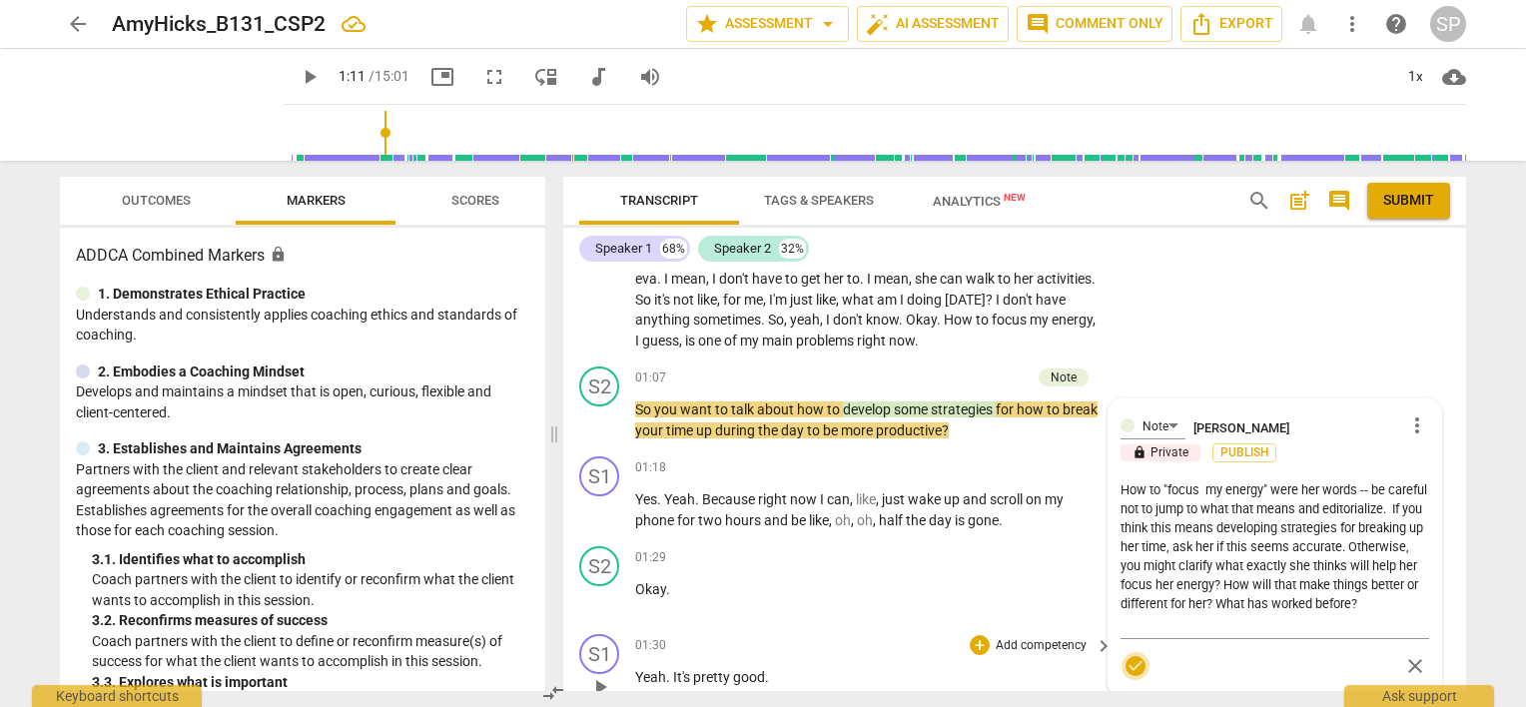
click at [1135, 666] on span "check_circle" at bounding box center [1136, 666] width 24 height 24
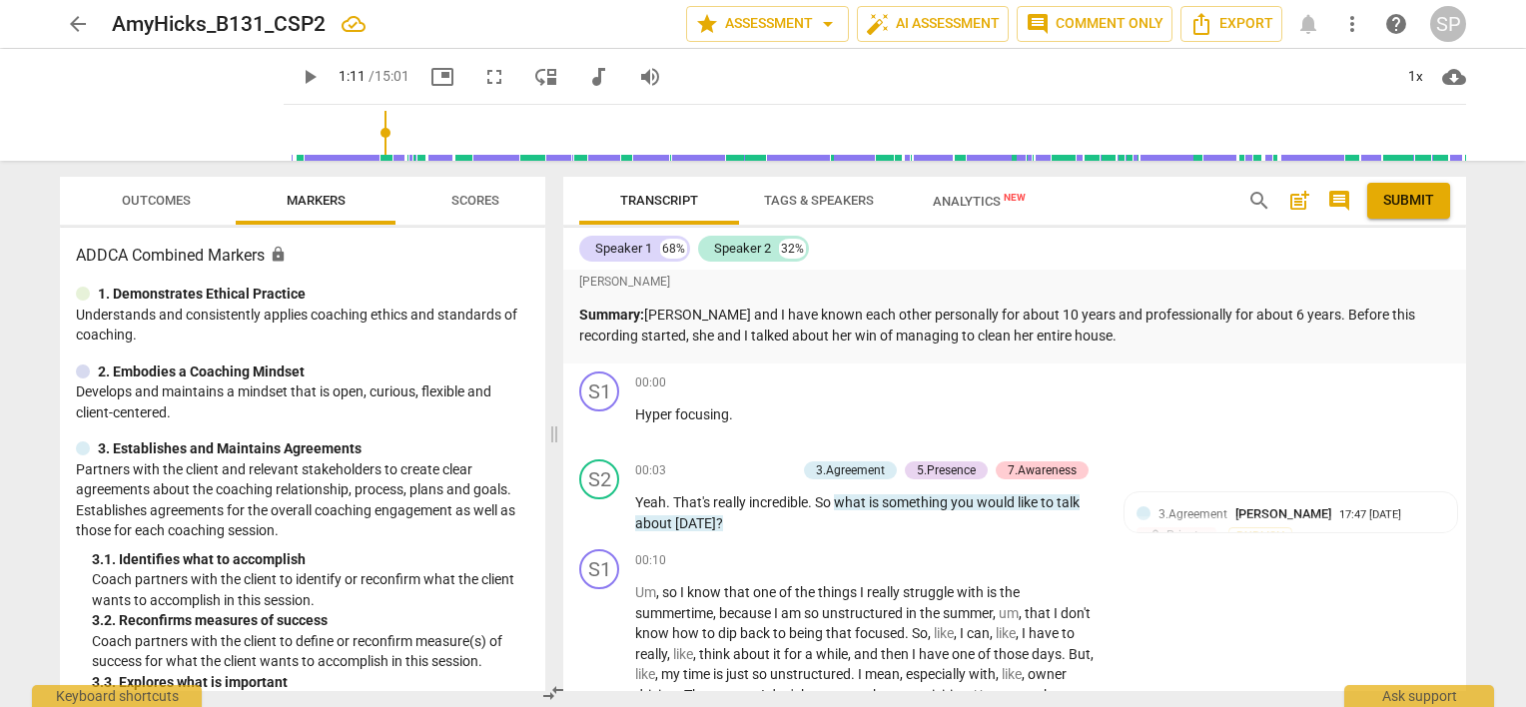
scroll to position [0, 0]
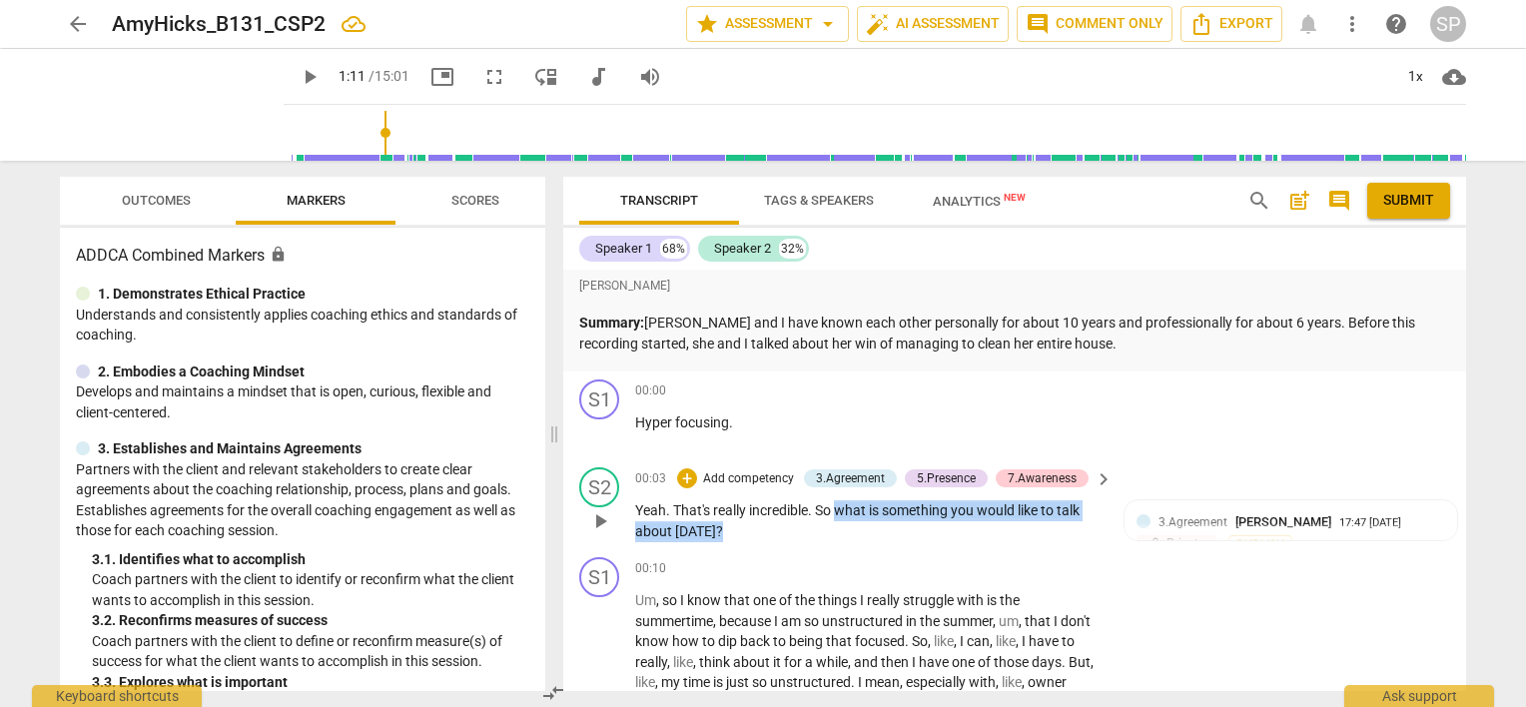
drag, startPoint x: 837, startPoint y: 502, endPoint x: 843, endPoint y: 531, distance: 29.6
click at [843, 531] on p "Yeah . That's really incredible . So what is something you would like to talk a…" at bounding box center [869, 520] width 468 height 41
click at [681, 474] on div "+" at bounding box center [687, 479] width 20 height 20
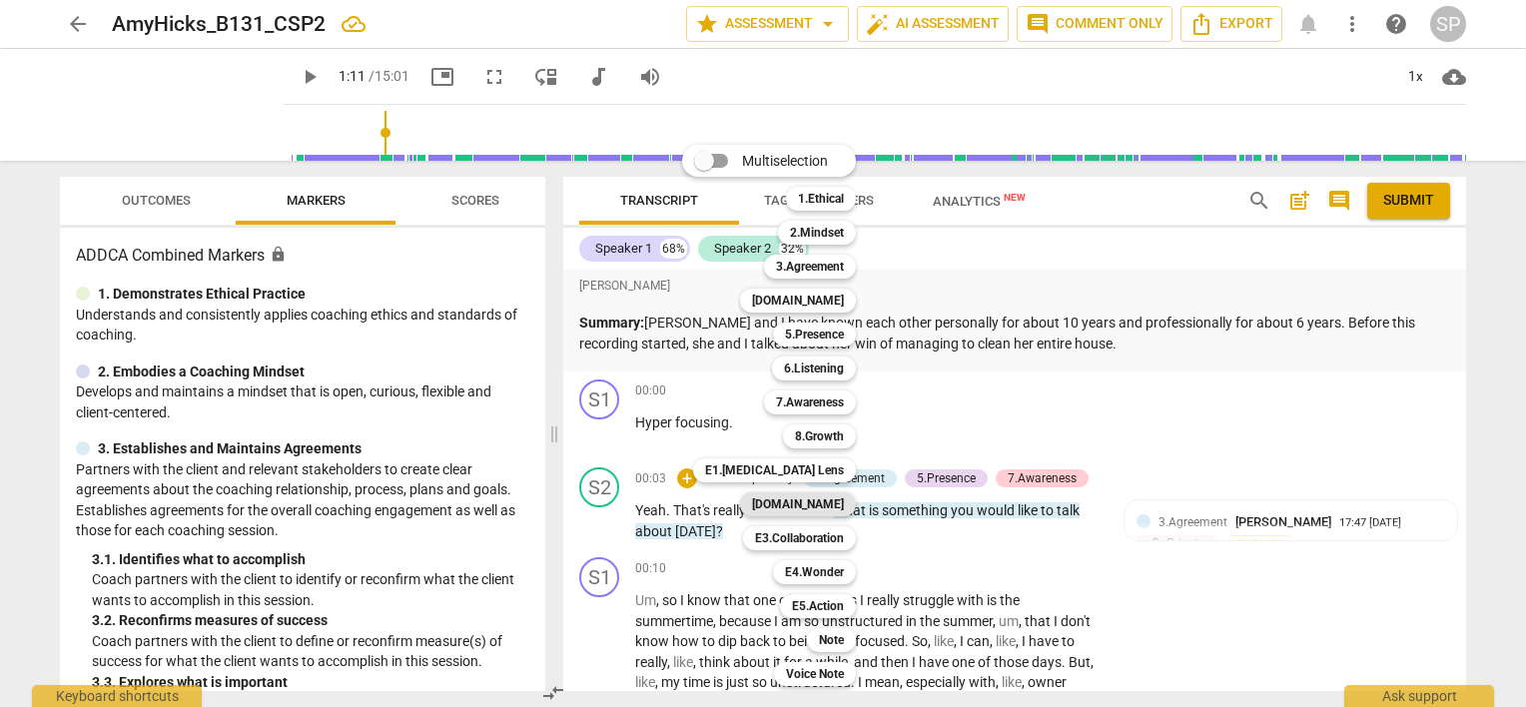
click at [814, 499] on b "[DOMAIN_NAME]" at bounding box center [798, 504] width 92 height 24
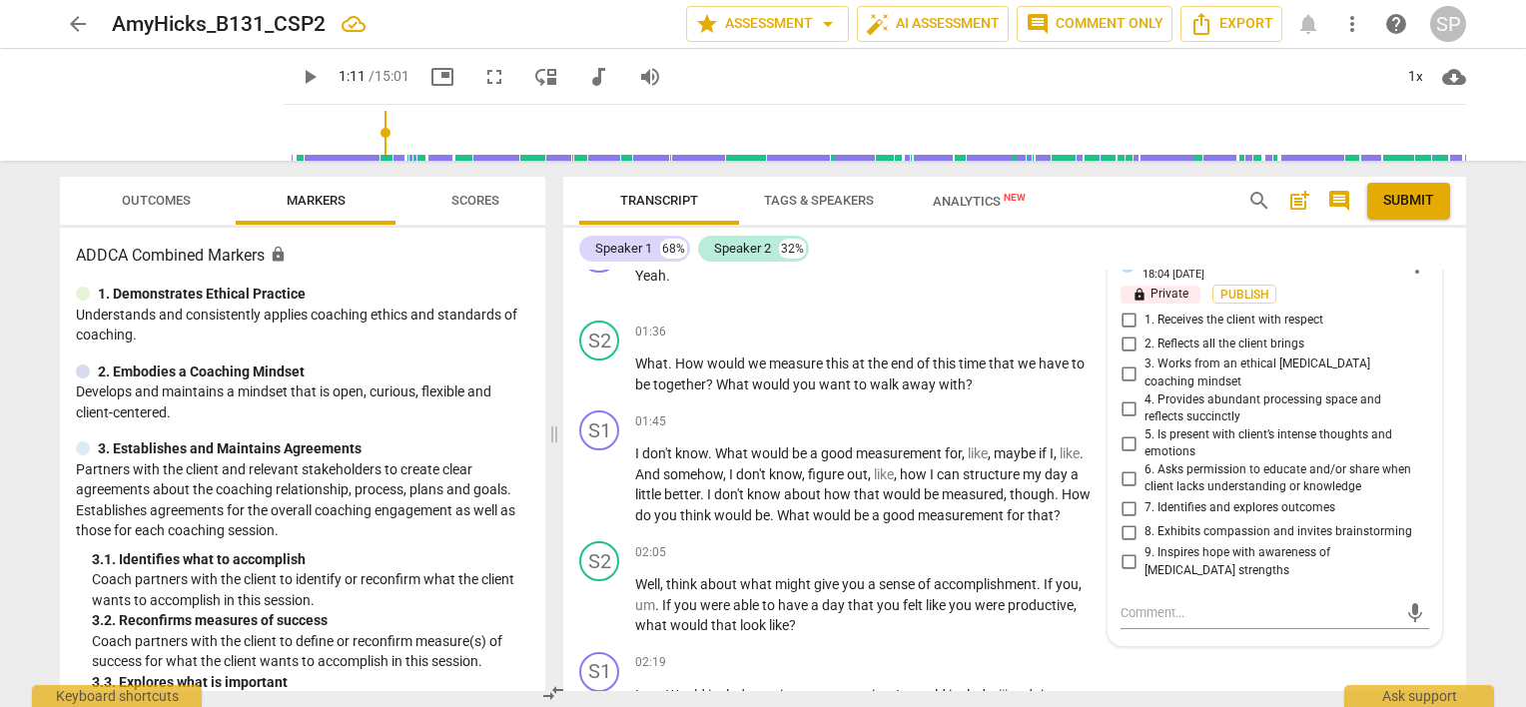
scroll to position [1107, 0]
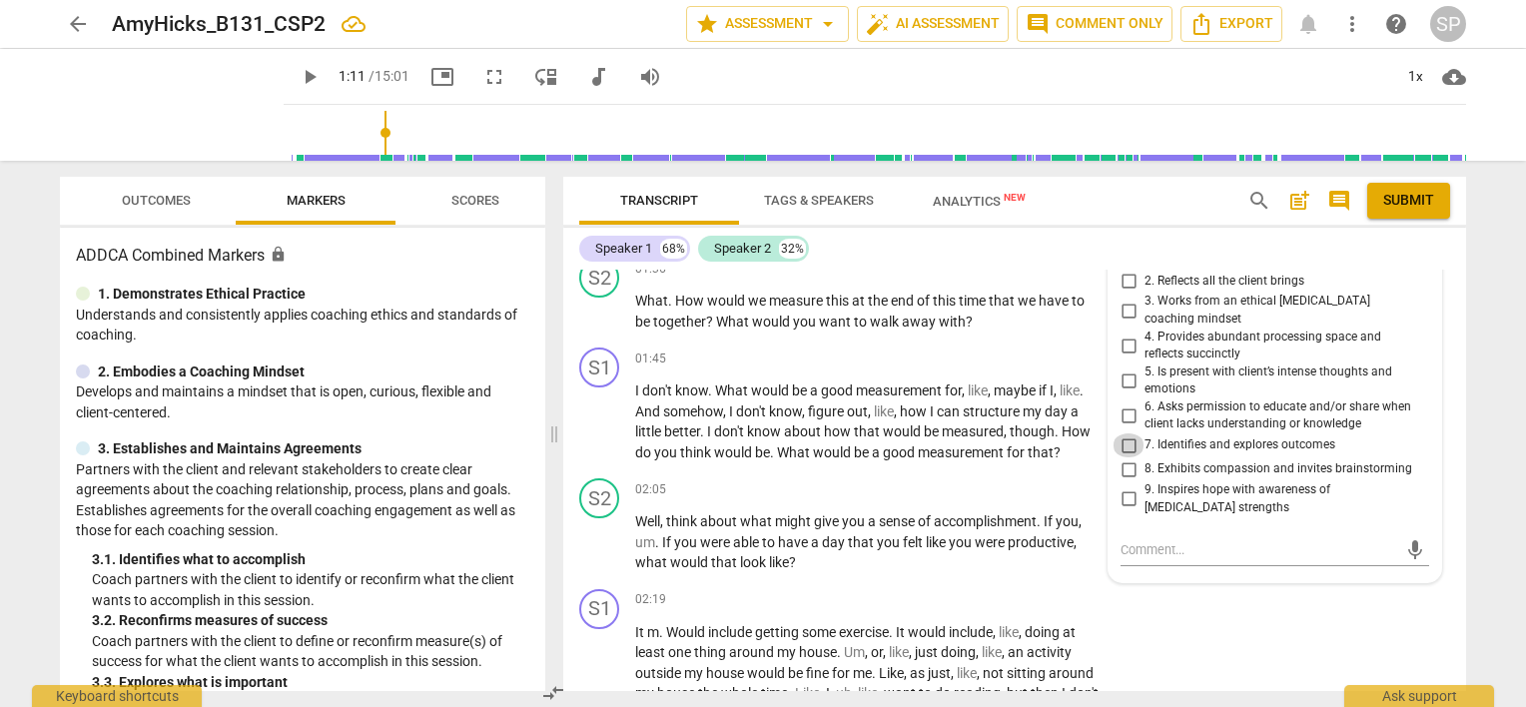
click at [1127, 434] on input "7. Identifies and explores outcomes" at bounding box center [1129, 446] width 32 height 24
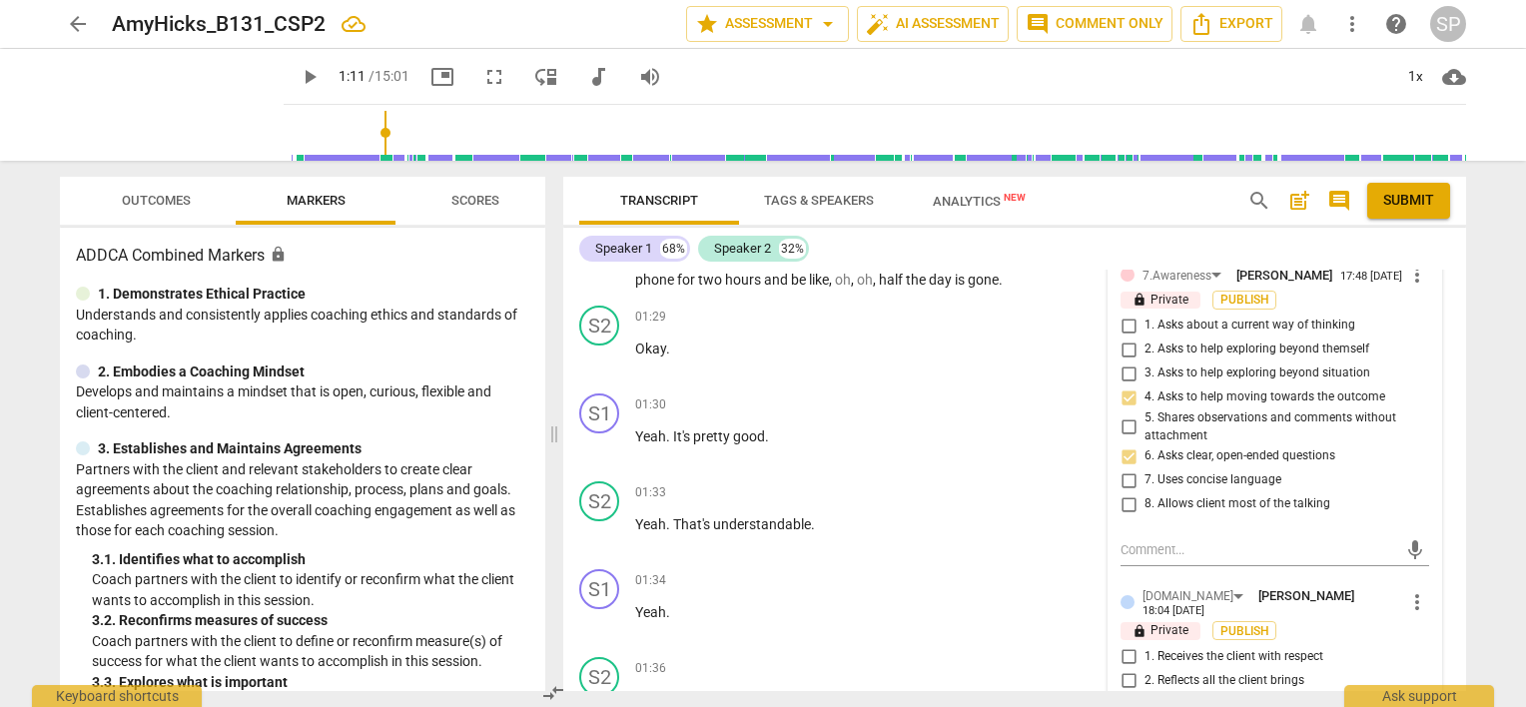
scroll to position [507, 0]
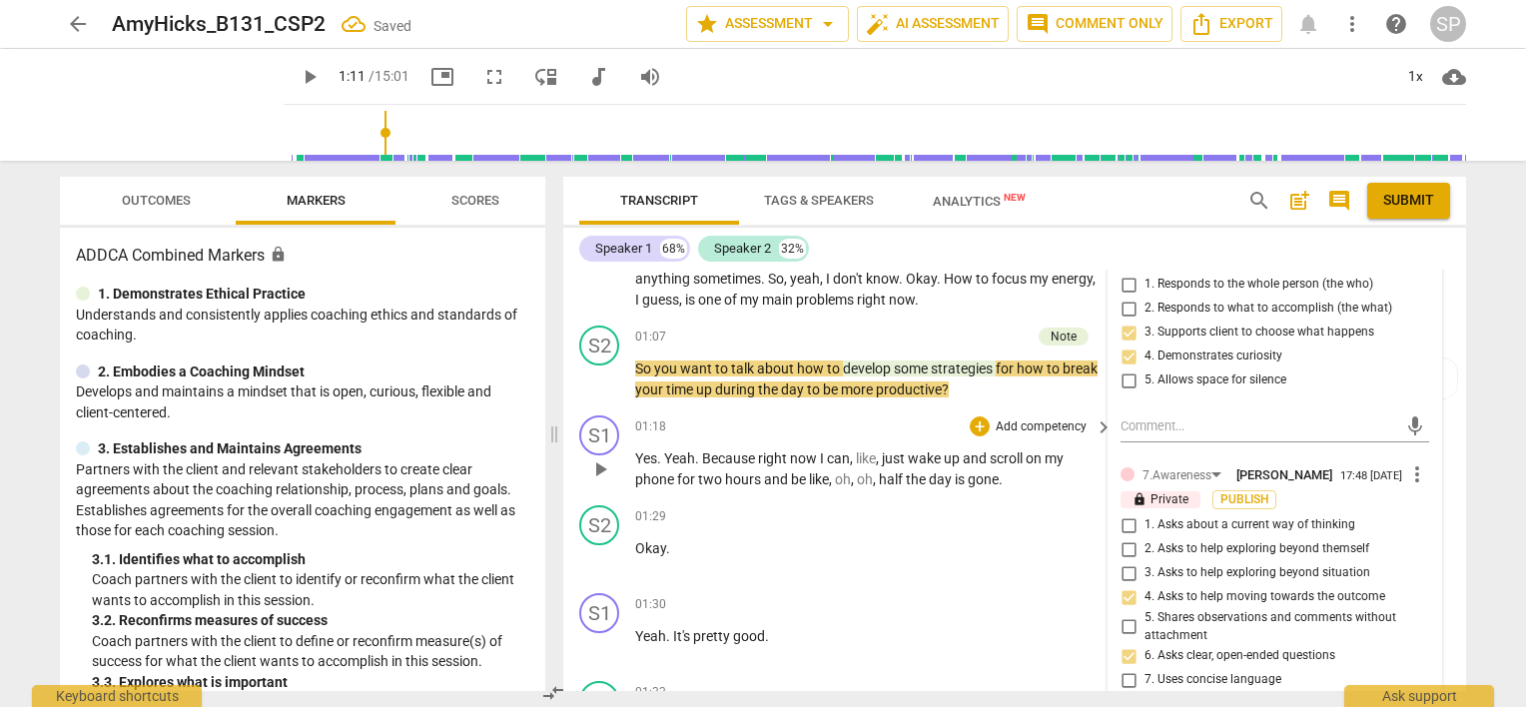
click at [905, 451] on span "just" at bounding box center [895, 459] width 26 height 16
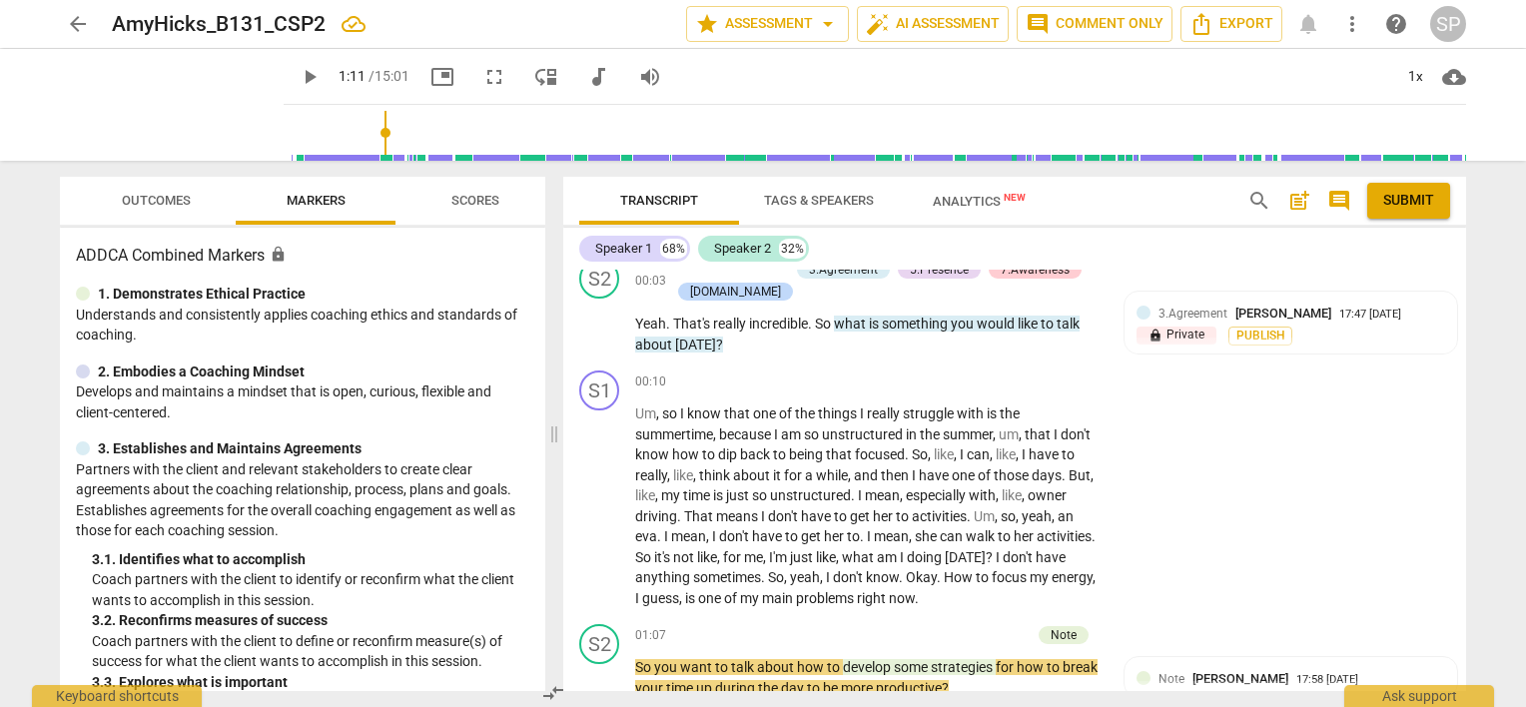
scroll to position [208, 0]
drag, startPoint x: 841, startPoint y: 315, endPoint x: 847, endPoint y: 340, distance: 25.7
click at [847, 340] on p "Yeah . That's really incredible . So what is something you would like to talk a…" at bounding box center [869, 335] width 468 height 41
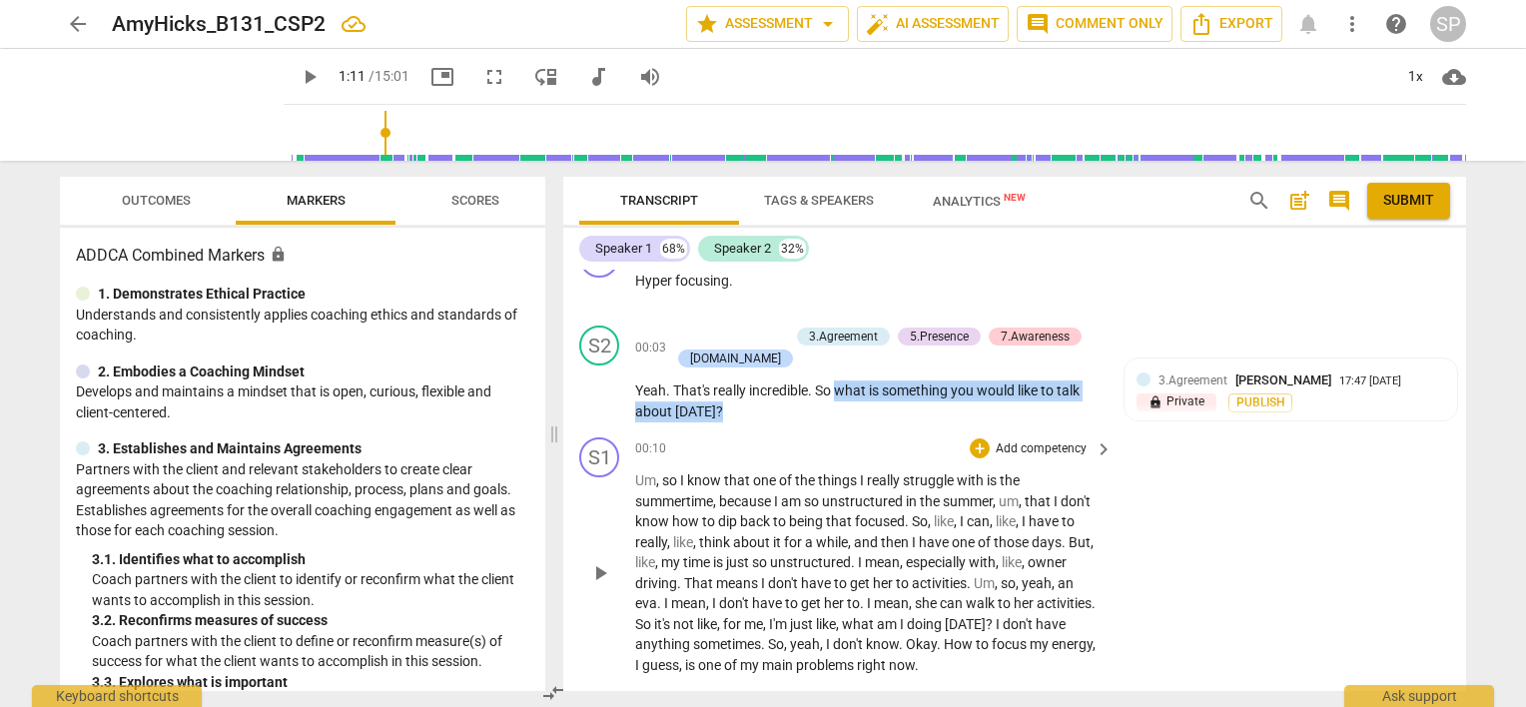
scroll to position [108, 0]
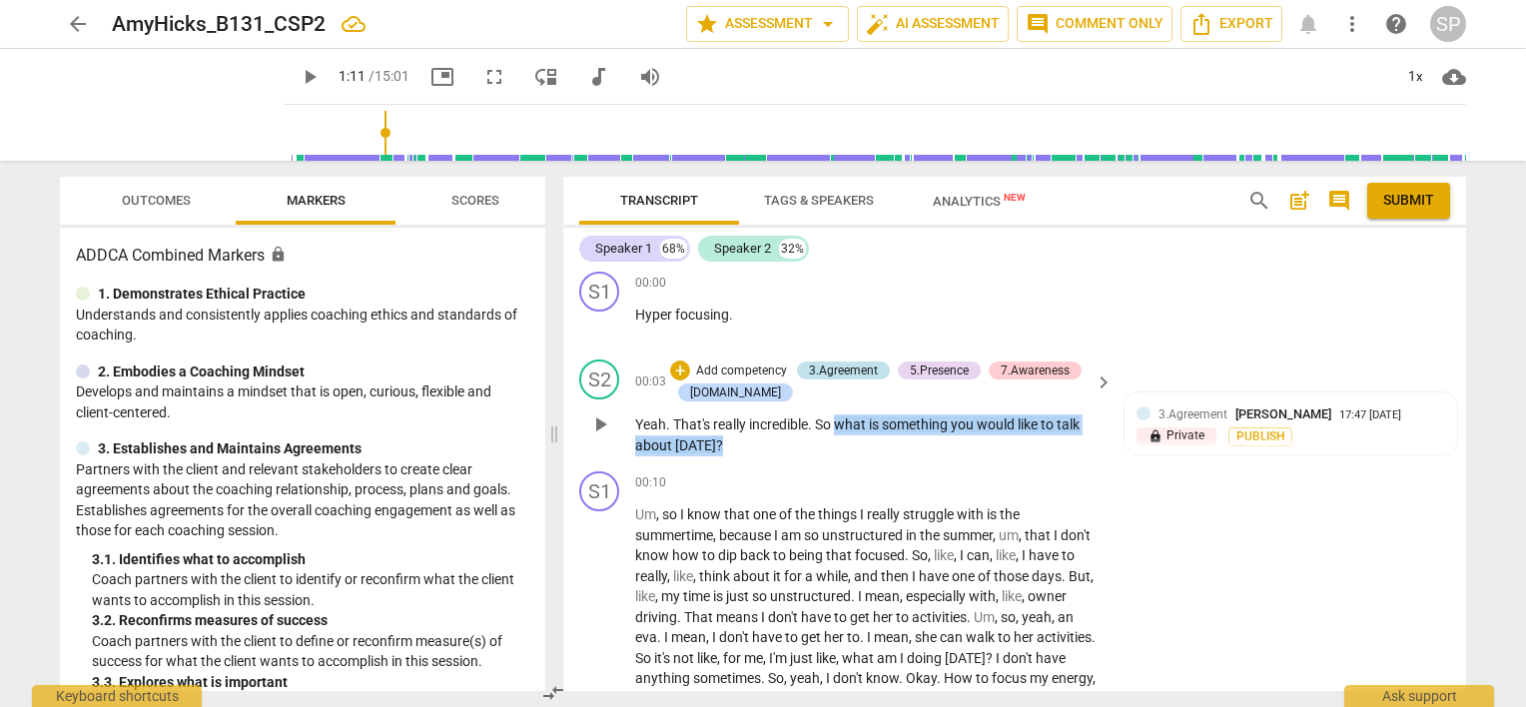
click at [827, 370] on div "3.Agreement" at bounding box center [843, 371] width 69 height 18
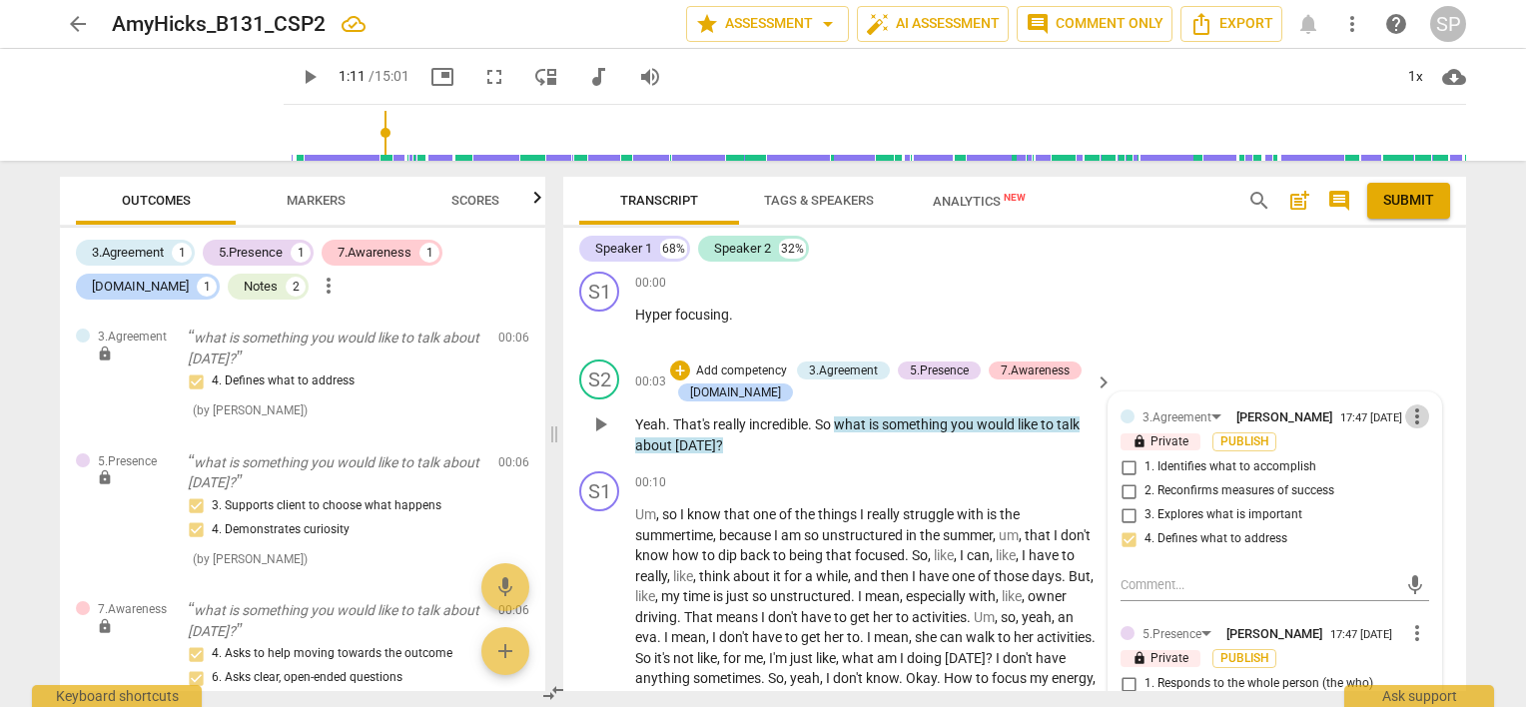
click at [1408, 412] on span "more_vert" at bounding box center [1418, 417] width 24 height 24
click at [1408, 412] on li "Edit" at bounding box center [1434, 416] width 69 height 38
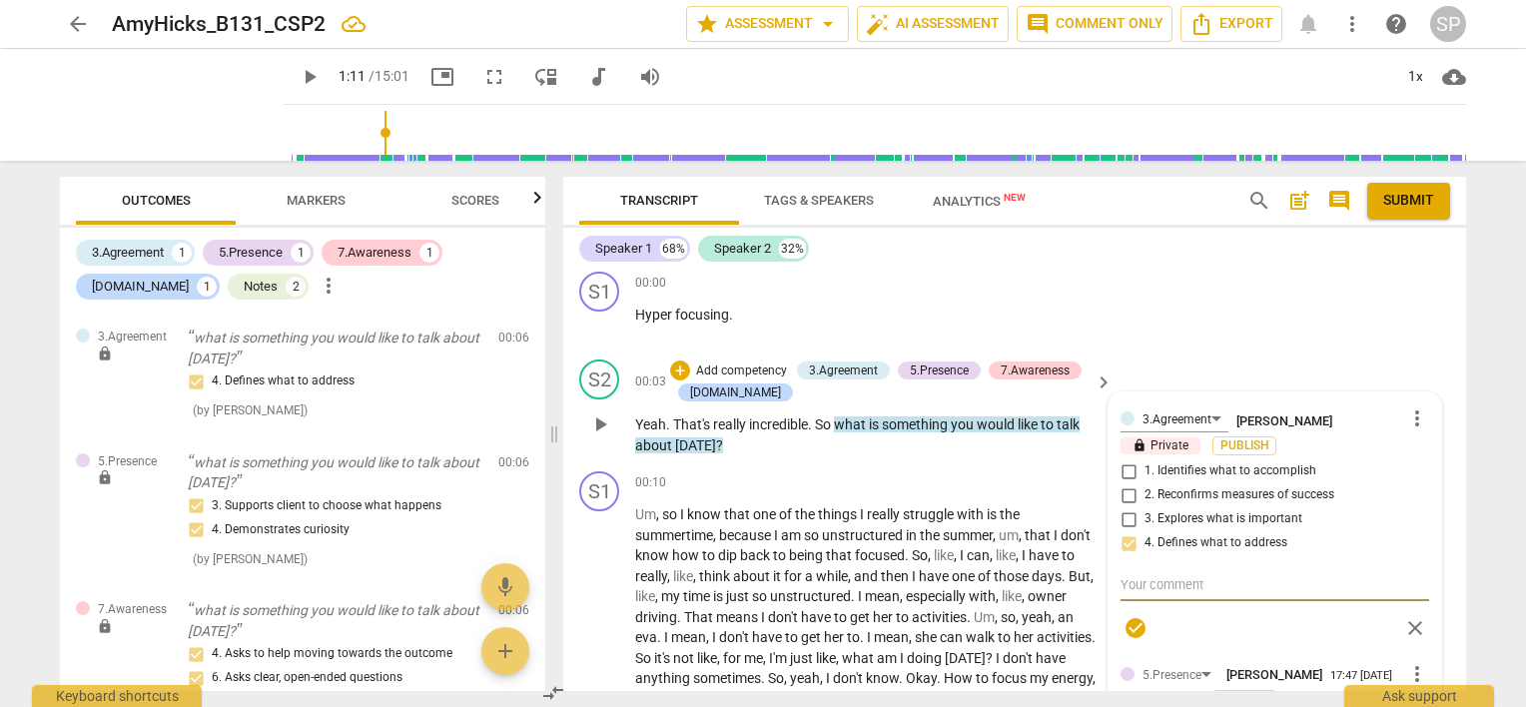
click at [1127, 517] on div "3.Agreement [PERSON_NAME] more_vert lock Private Publish 1. Identifies what to …" at bounding box center [1275, 526] width 309 height 242
click at [1408, 411] on span "more_vert" at bounding box center [1418, 419] width 24 height 24
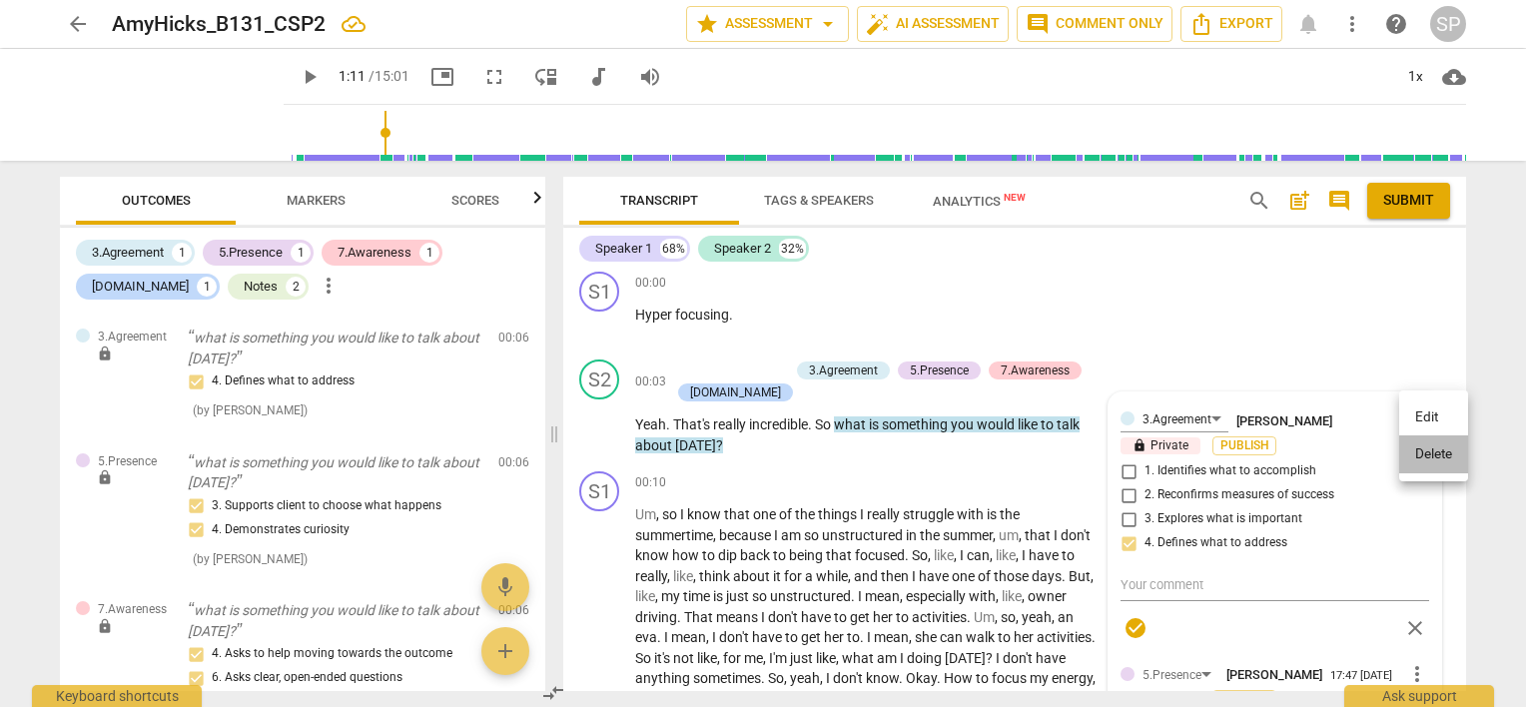
drag, startPoint x: 1427, startPoint y: 452, endPoint x: 865, endPoint y: 56, distance: 687.6
click at [1427, 452] on li "Delete" at bounding box center [1434, 455] width 69 height 38
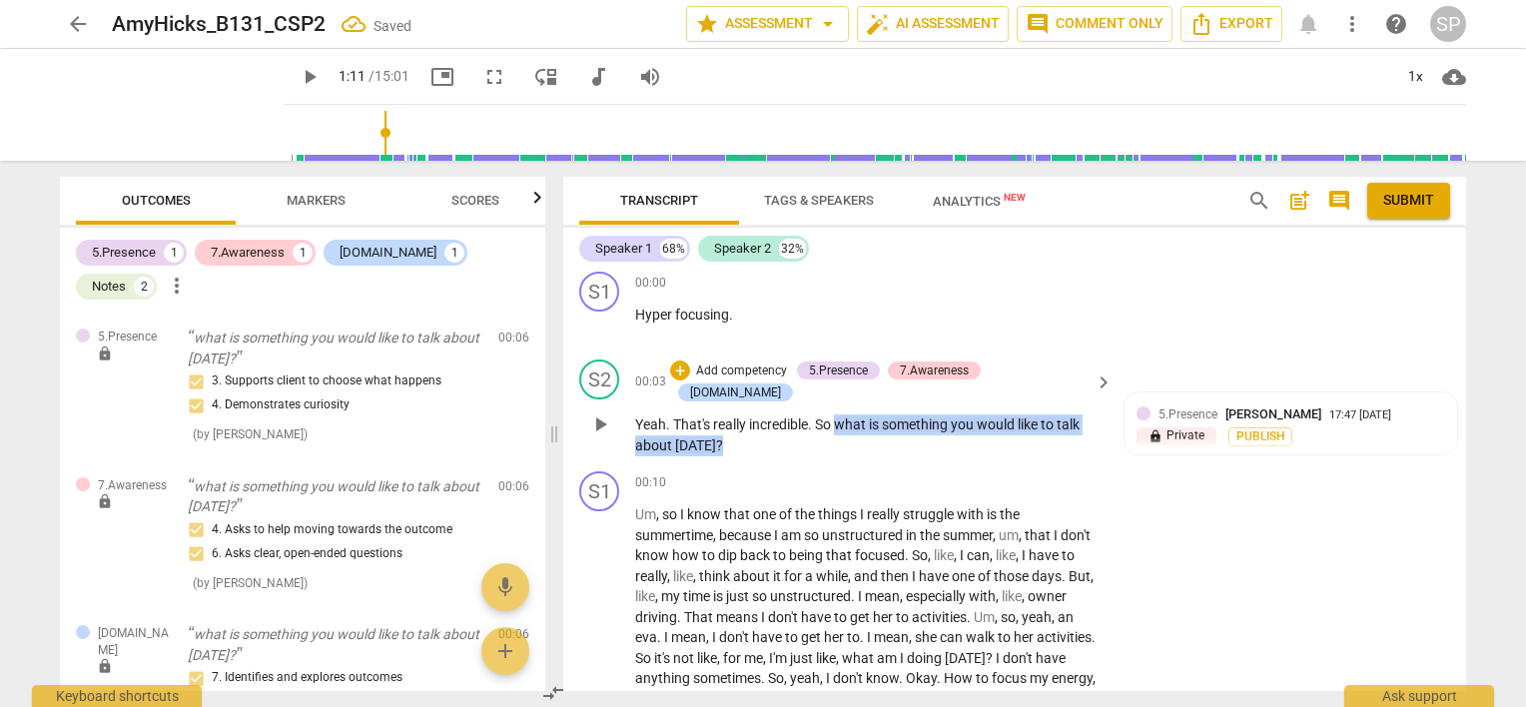
drag, startPoint x: 839, startPoint y: 398, endPoint x: 846, endPoint y: 430, distance: 32.7
click at [846, 430] on p "Yeah . That's really incredible . So what is something you would like to talk a…" at bounding box center [869, 435] width 468 height 41
click at [690, 370] on div "+" at bounding box center [680, 371] width 20 height 20
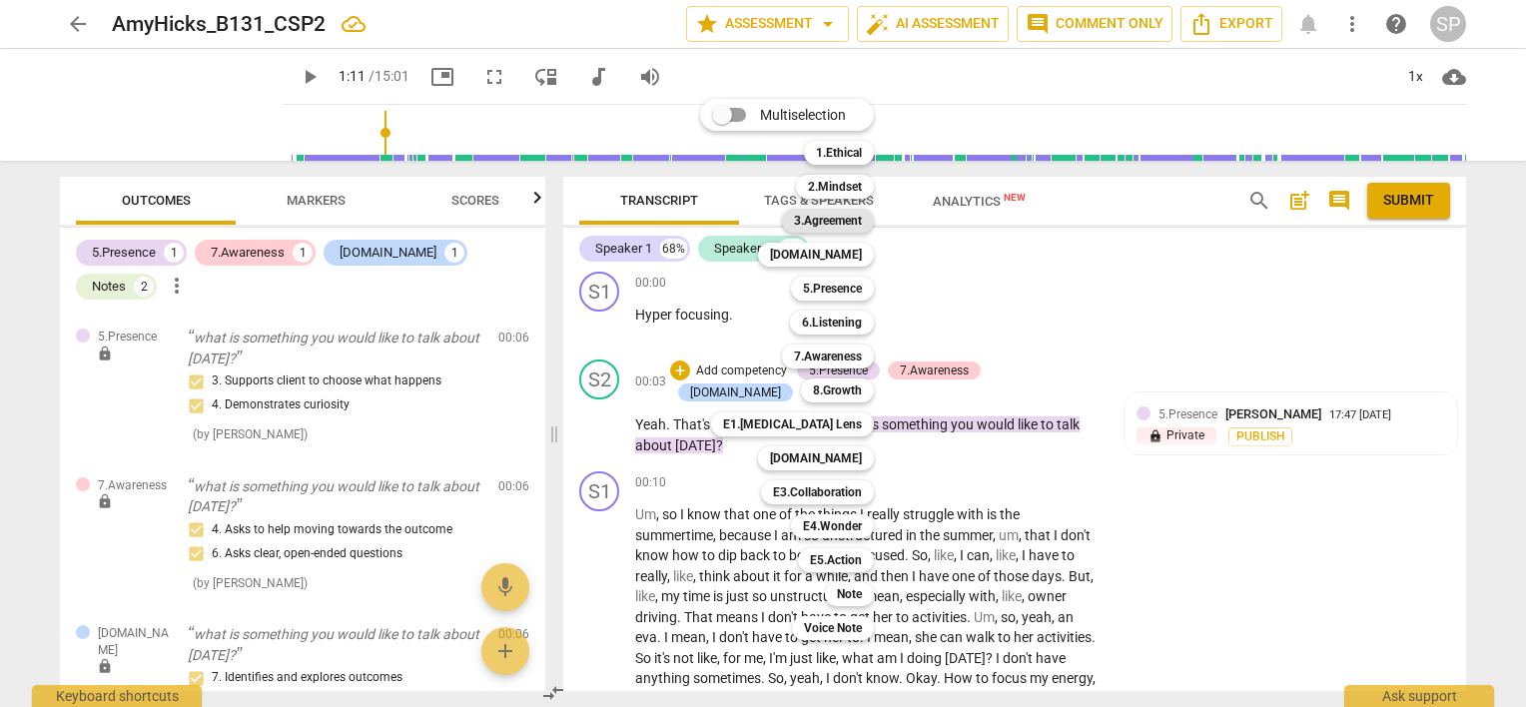
click at [827, 224] on b "3.Agreement" at bounding box center [828, 221] width 68 height 24
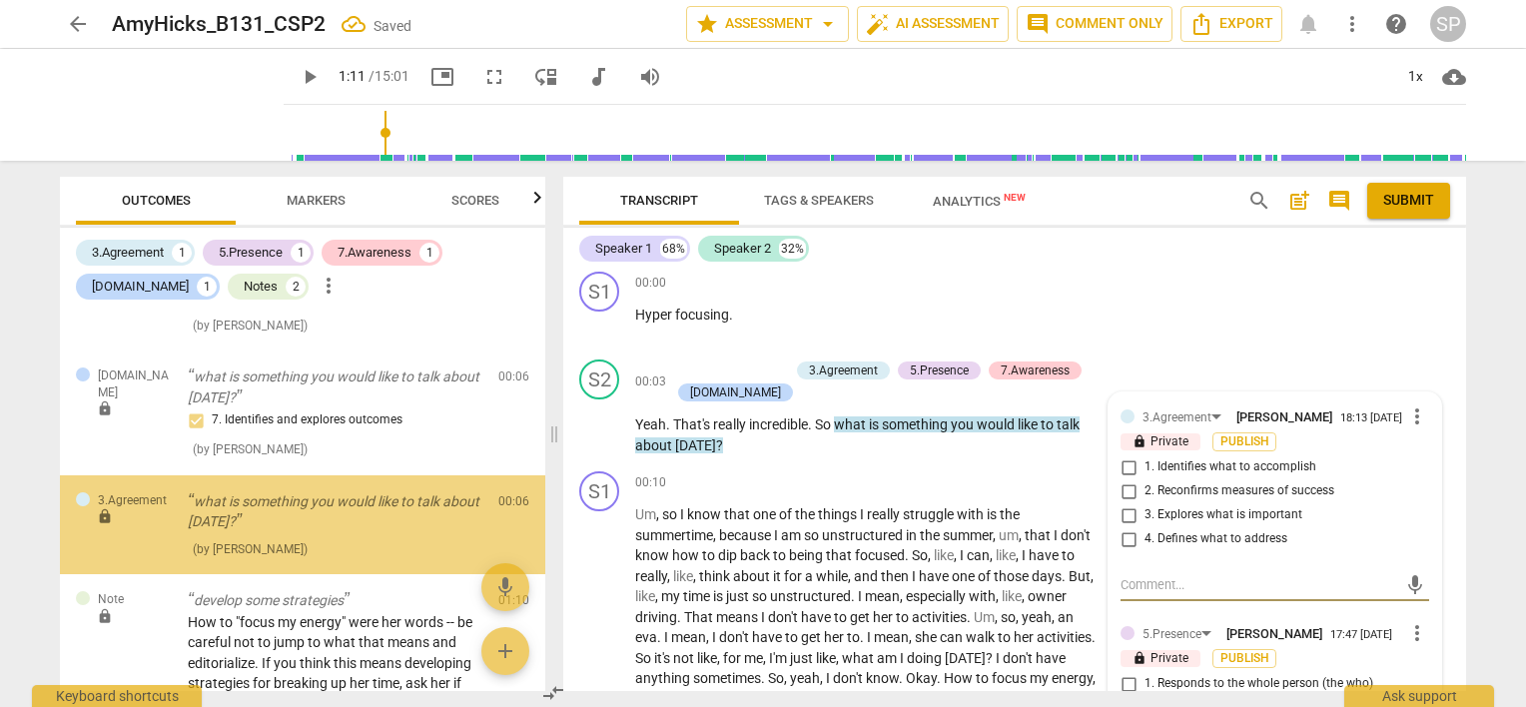
scroll to position [281, 0]
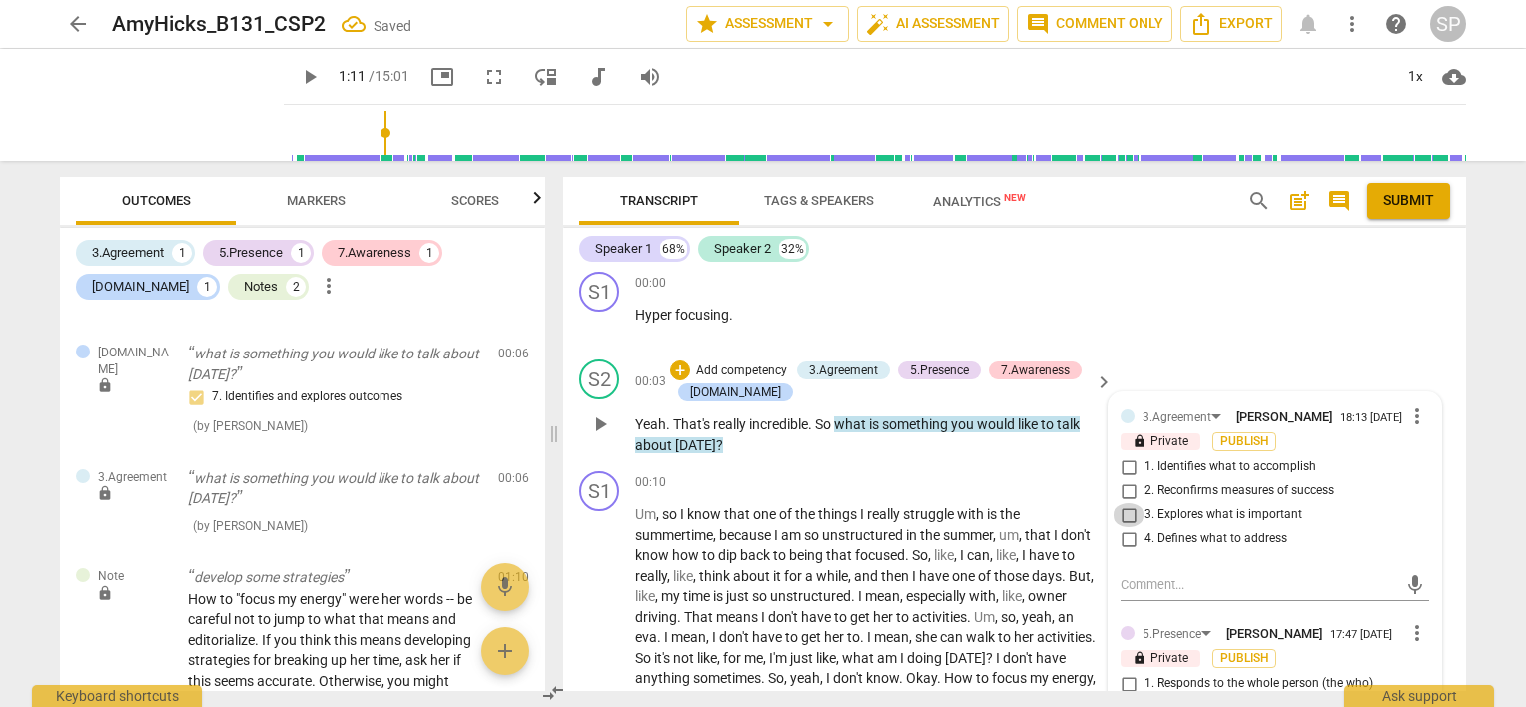
click at [1119, 511] on input "3. Explores what is important" at bounding box center [1129, 515] width 32 height 24
click at [1124, 532] on input "4. Defines what to address" at bounding box center [1129, 539] width 32 height 24
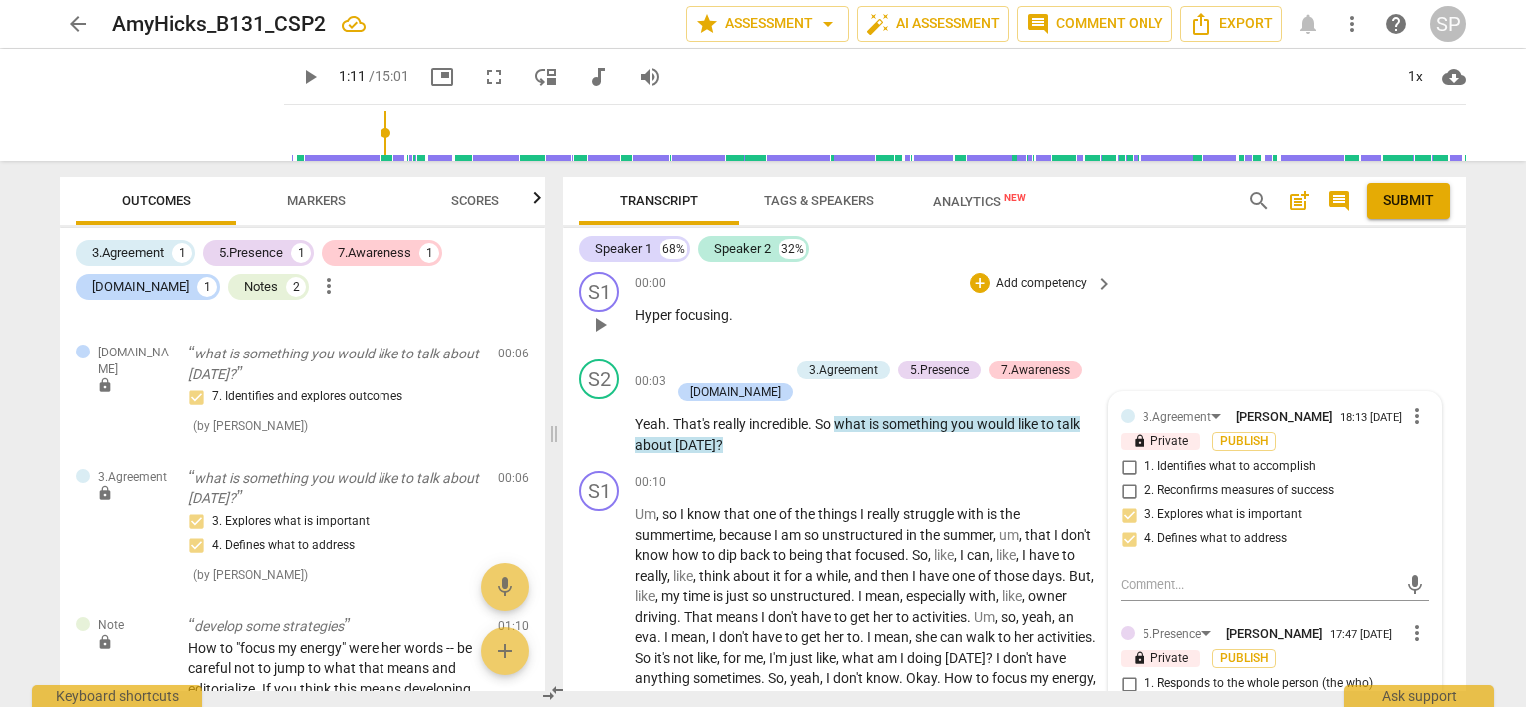
click at [751, 343] on div "S1 play_arrow pause 00:00 + Add competency keyboard_arrow_right Hyper focusing ." at bounding box center [1014, 308] width 903 height 88
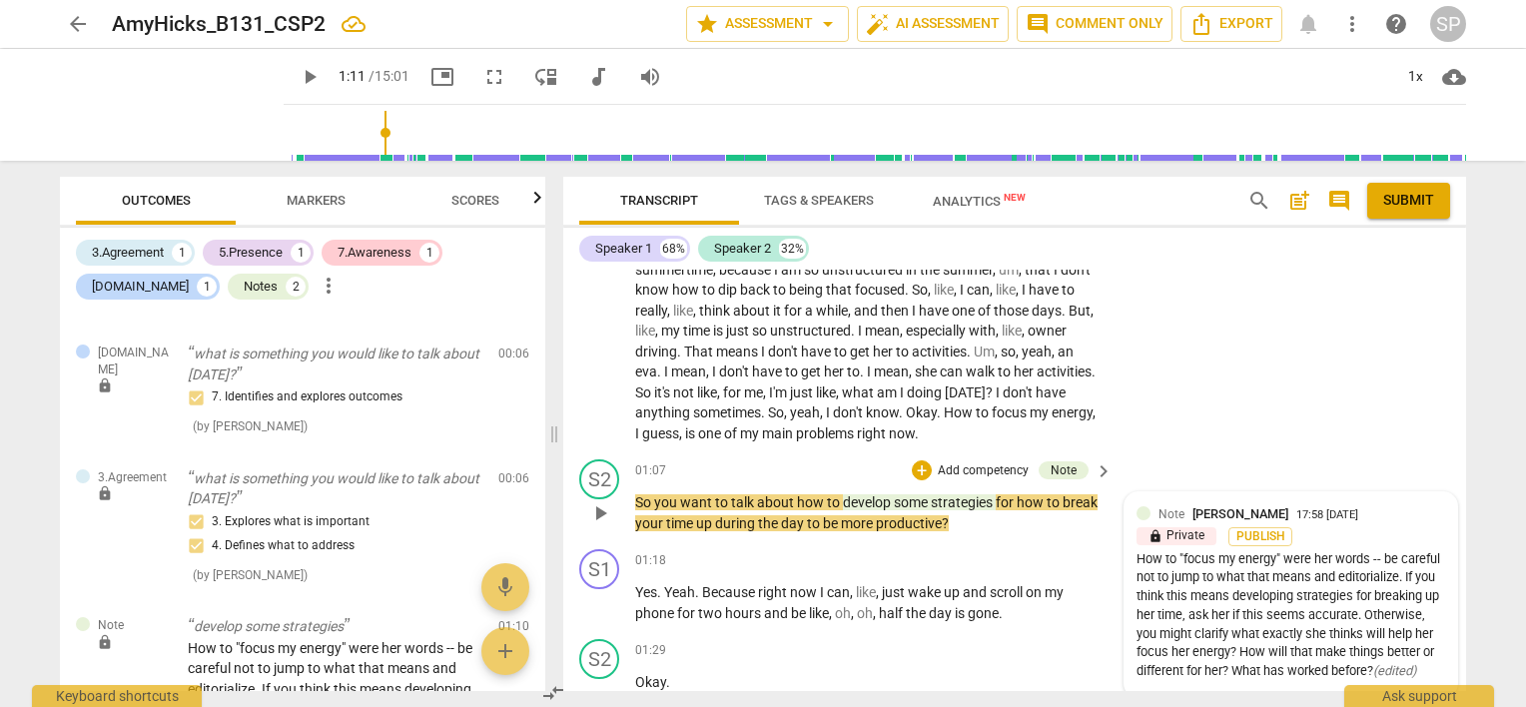
scroll to position [408, 0]
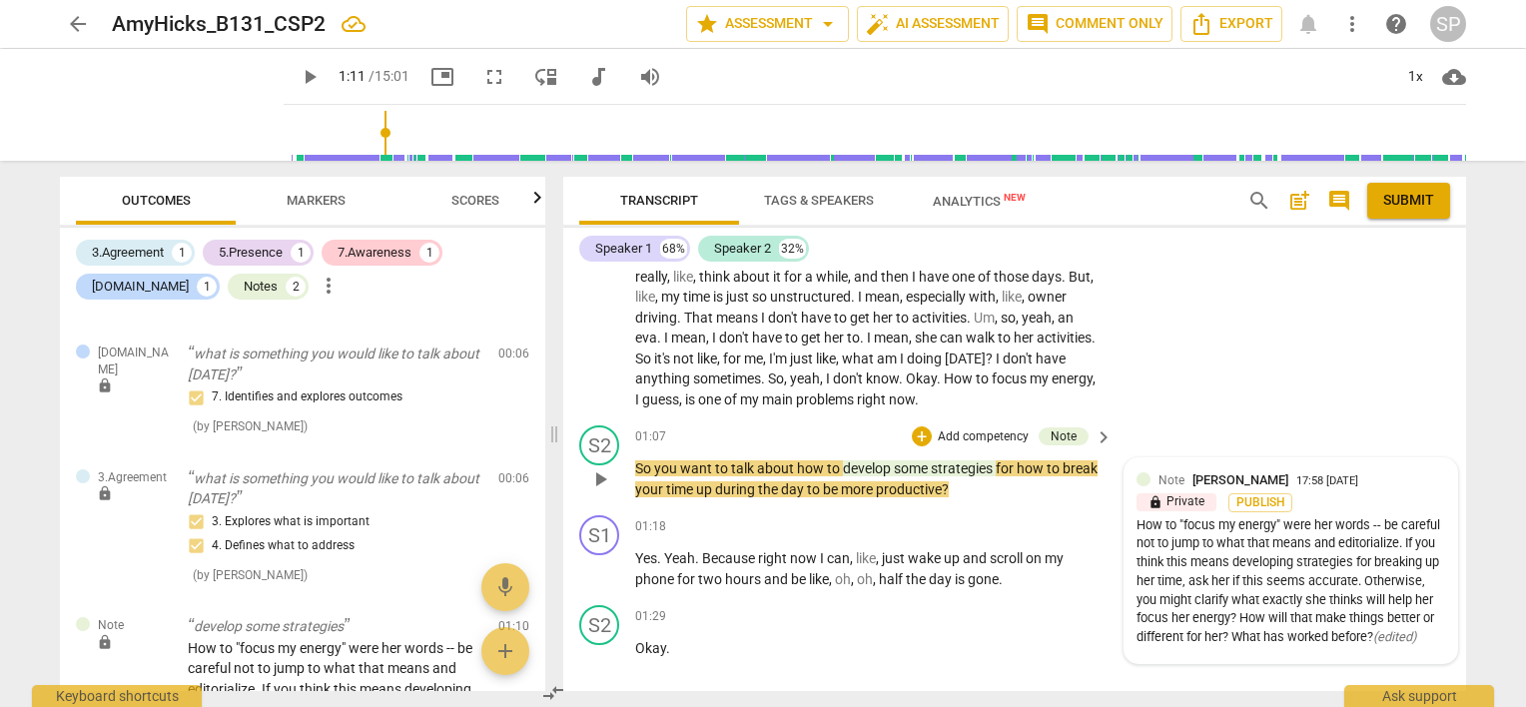
click at [1411, 477] on div "Note [PERSON_NAME] 17:58 [DATE]" at bounding box center [1302, 480] width 287 height 19
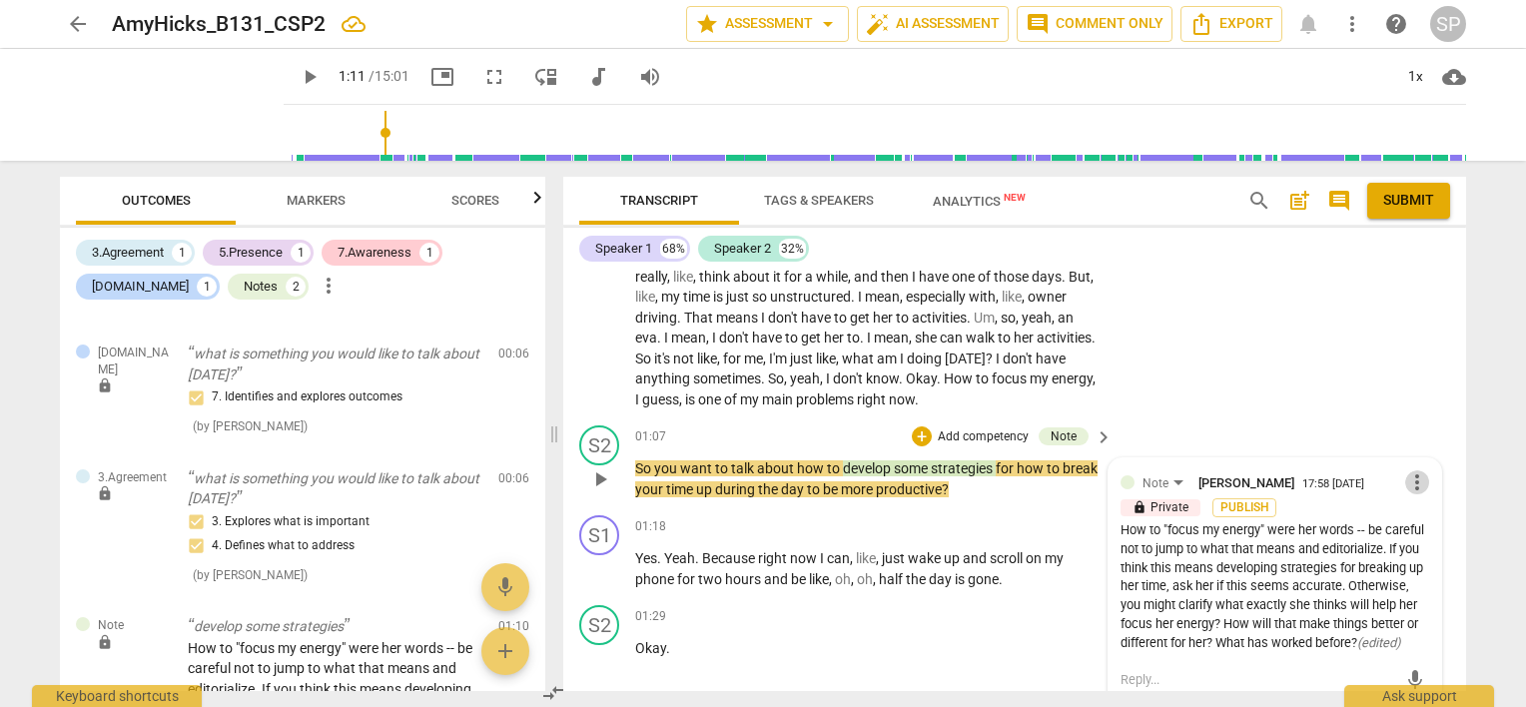
click at [1411, 477] on span "more_vert" at bounding box center [1418, 483] width 24 height 24
click at [1411, 477] on li "Edit" at bounding box center [1434, 482] width 69 height 38
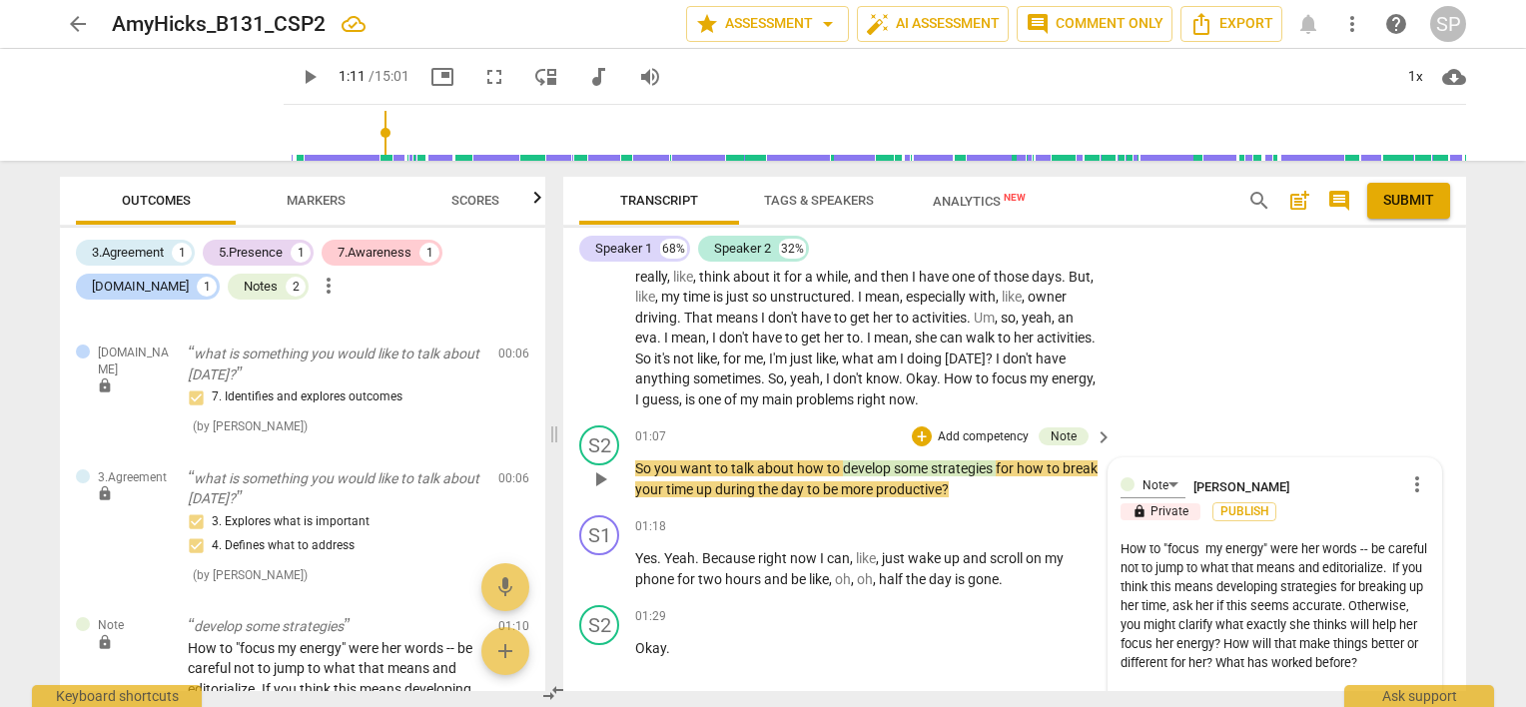
click at [1271, 544] on textarea "How to "focus my energy" were her words -- be careful not to jump to what that …" at bounding box center [1275, 615] width 309 height 152
click at [1379, 566] on textarea "How to "focus my energy" was one of her main problems - and "(un)structured wer…" at bounding box center [1275, 615] width 309 height 152
click at [1382, 584] on textarea "How to "focus my energy" was one of her main problems - and "(un)structured was…" at bounding box center [1275, 615] width 309 height 152
click at [1283, 583] on textarea "How to "focus my energy" was one of her main problems - and "(un)structured was…" at bounding box center [1275, 615] width 309 height 152
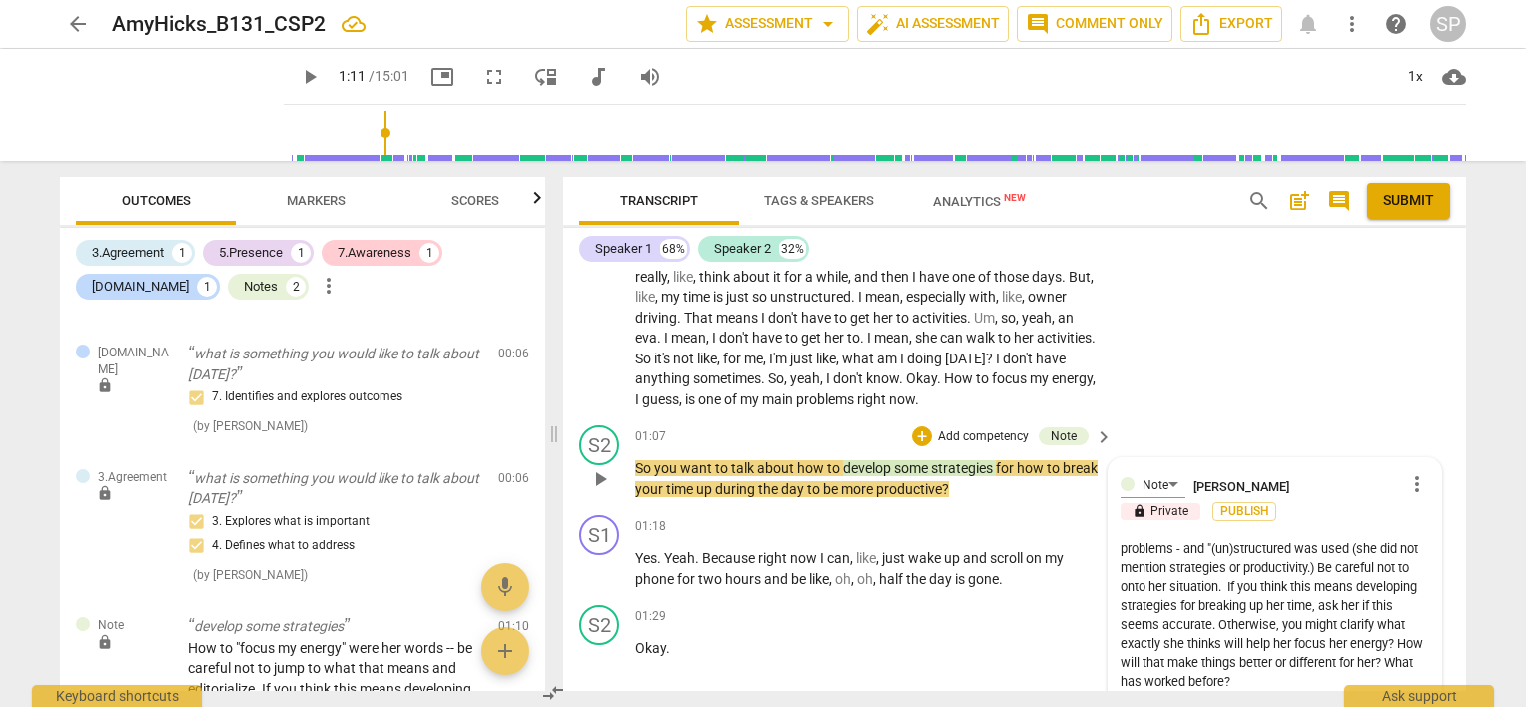
click at [1283, 584] on textarea "How to "focus my energy" was one of her main problems - and "(un)structured was…" at bounding box center [1275, 615] width 309 height 152
click at [1137, 623] on textarea "How to "focus my energy" was one of her main problems - and "(un)structured was…" at bounding box center [1275, 615] width 309 height 152
click at [1151, 643] on textarea "How to "focus my energy" was one of her main problems - and "(un)structured was…" at bounding box center [1275, 615] width 309 height 152
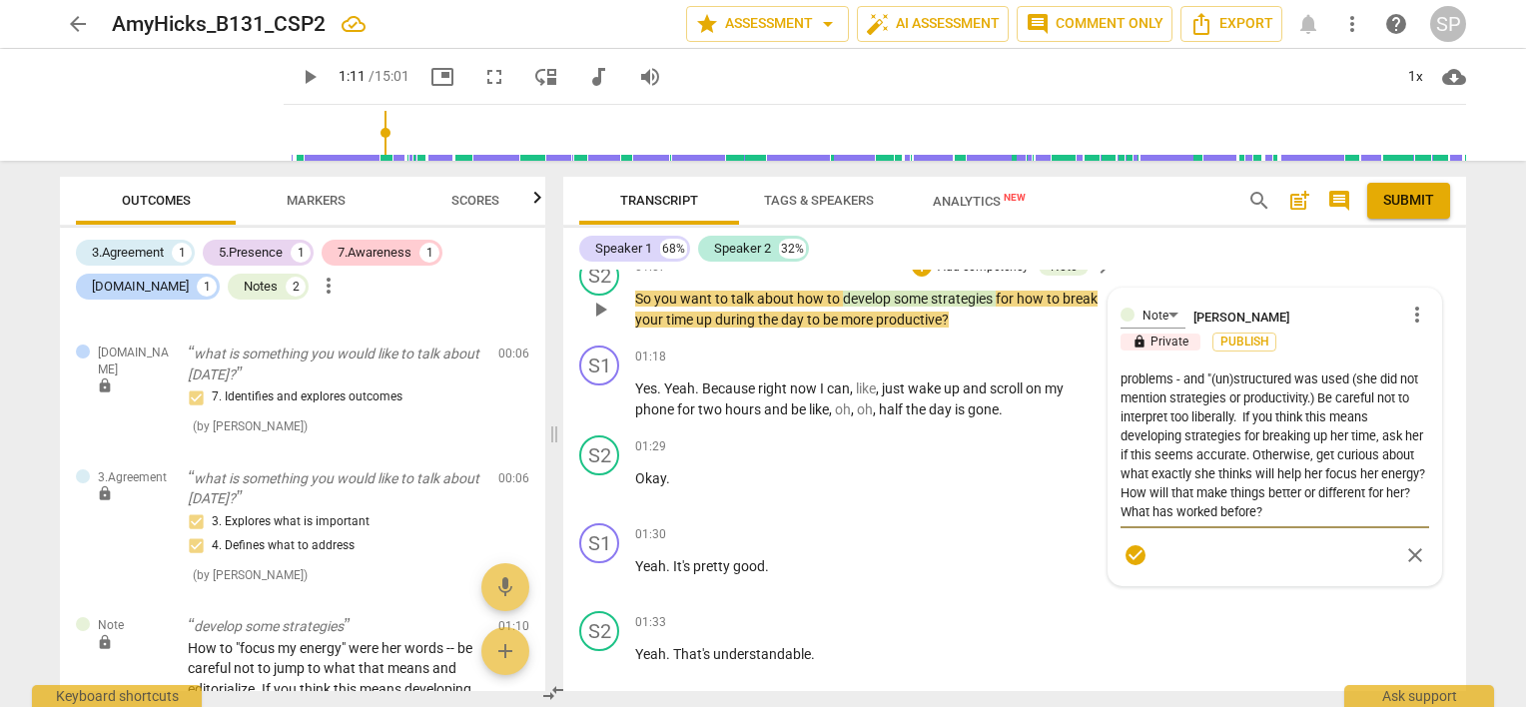
scroll to position [607, 0]
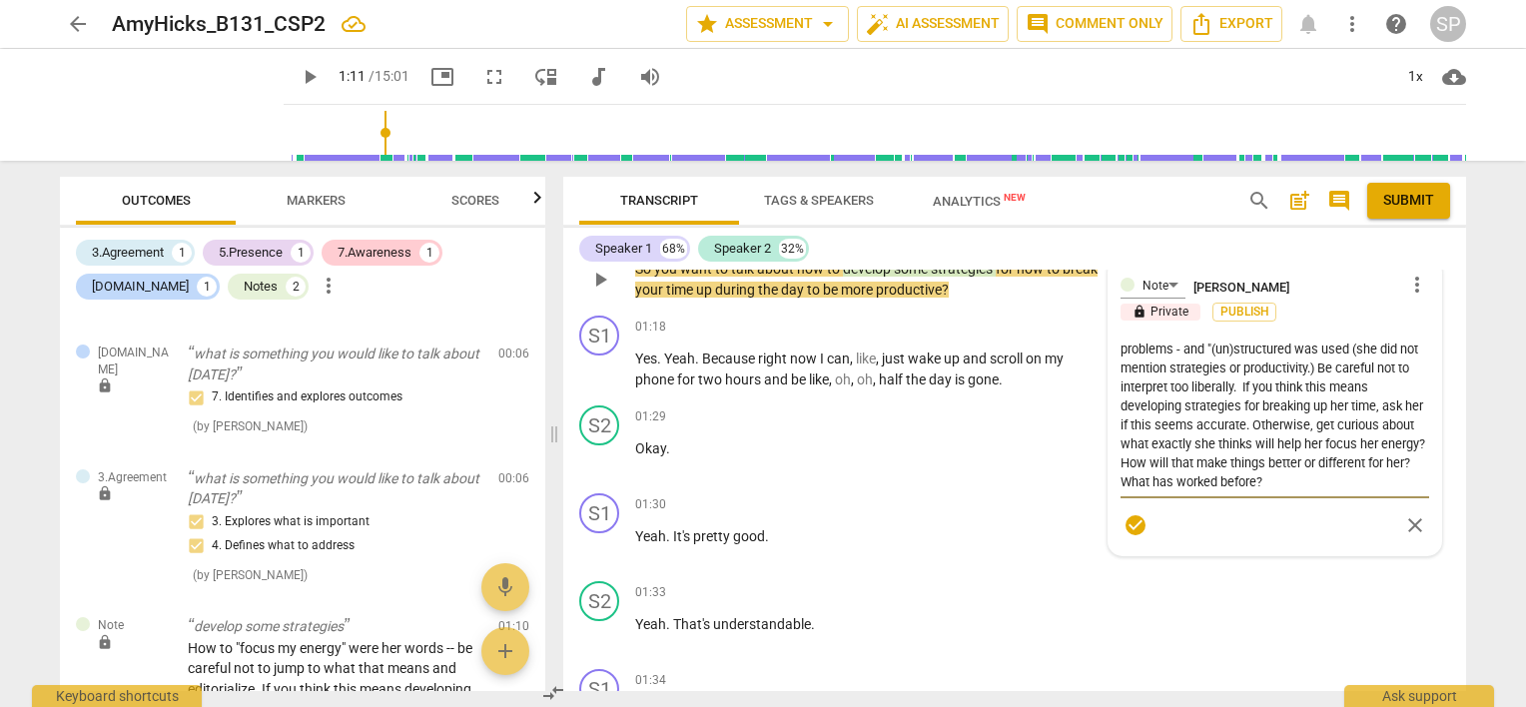
click at [1137, 524] on span "check_circle" at bounding box center [1136, 525] width 24 height 24
